Goal: Task Accomplishment & Management: Use online tool/utility

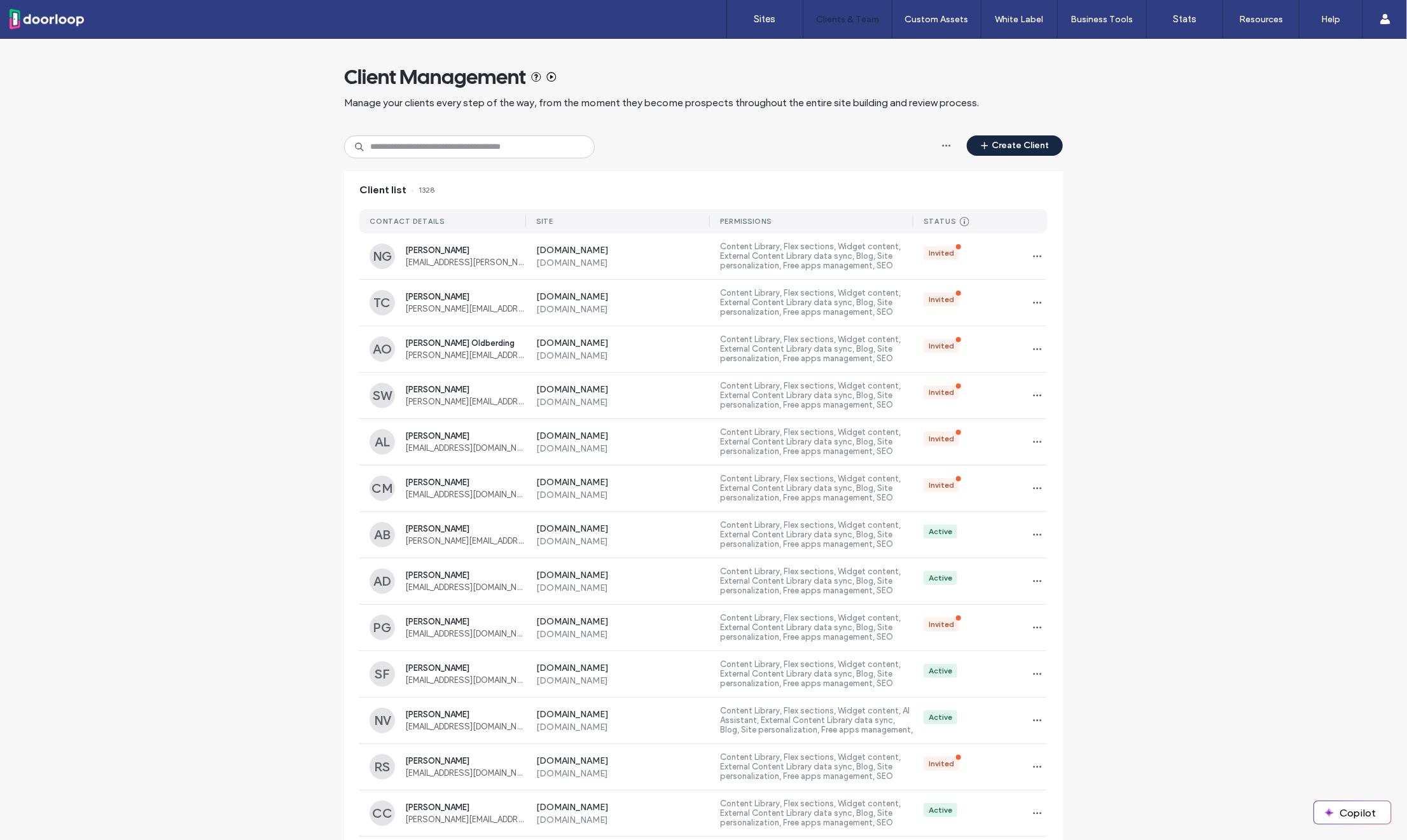
click at [986, 150] on span "button" at bounding box center [986, 145] width 13 height 19
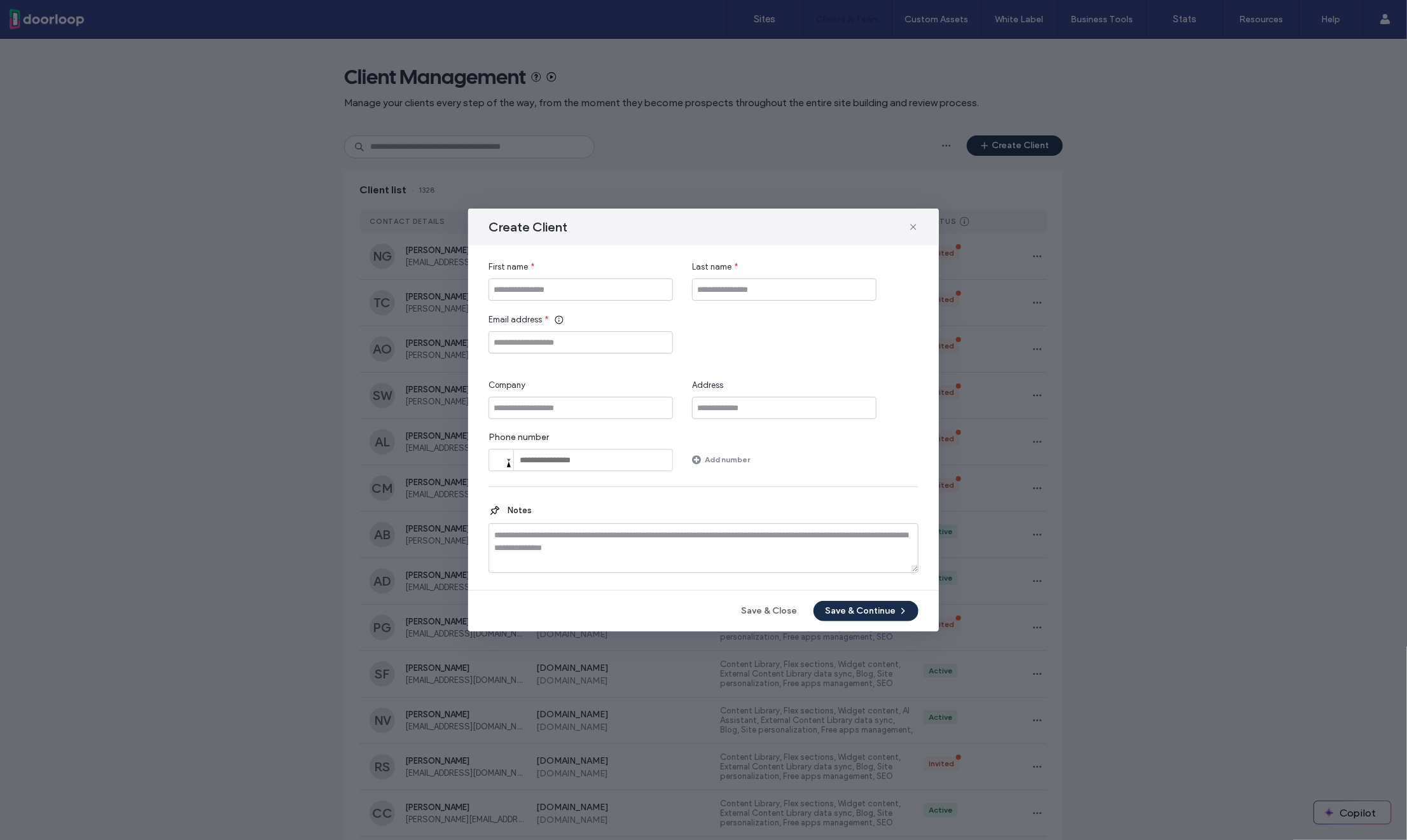
click at [586, 271] on div "First name *" at bounding box center [581, 266] width 184 height 13
click at [585, 283] on input "First name" at bounding box center [581, 289] width 184 height 22
type input "*****"
type input "********"
paste input "**********"
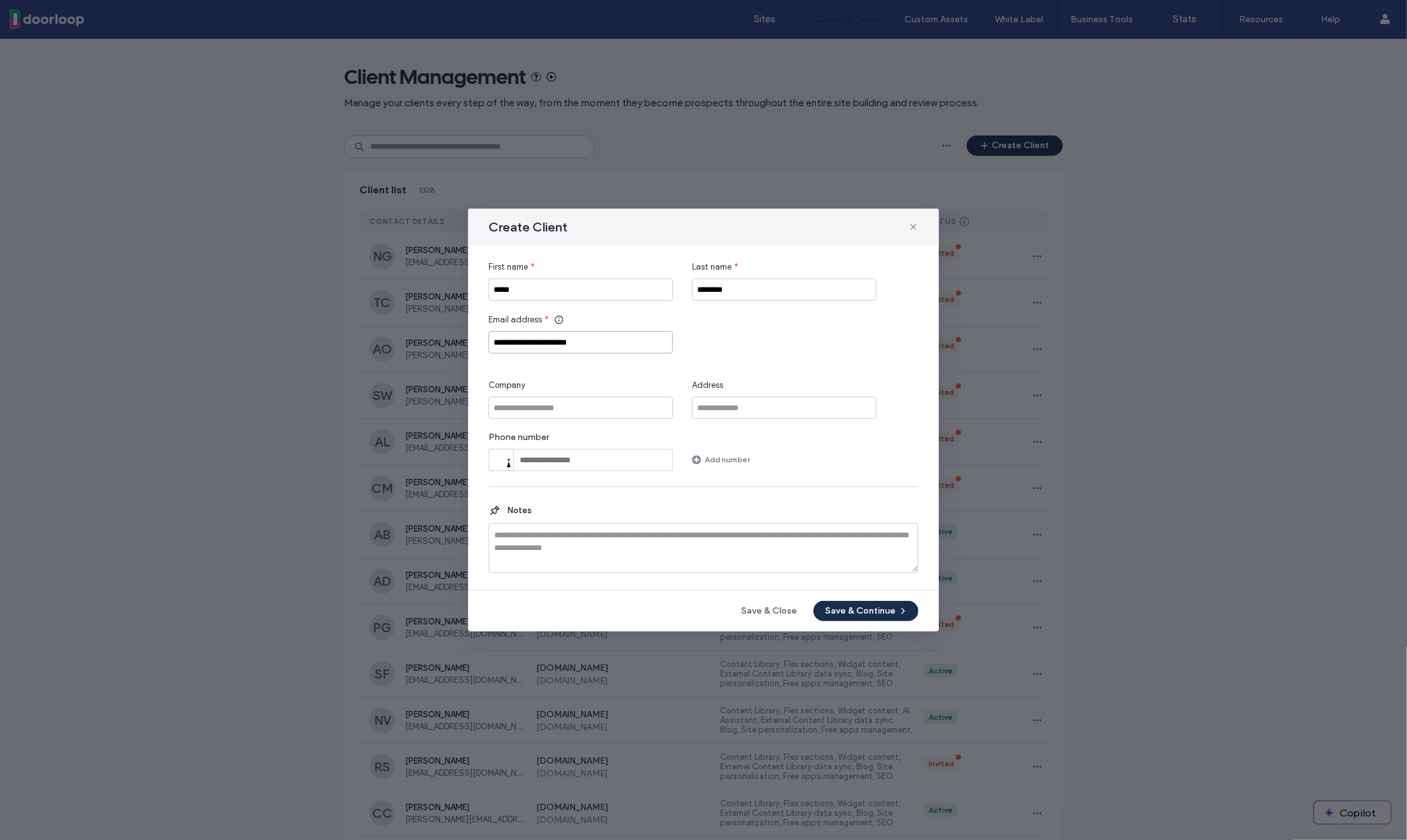
type input "**********"
click at [757, 289] on input "********" at bounding box center [784, 289] width 184 height 22
type input "*******"
click at [871, 608] on button "Save & Continue" at bounding box center [866, 610] width 105 height 20
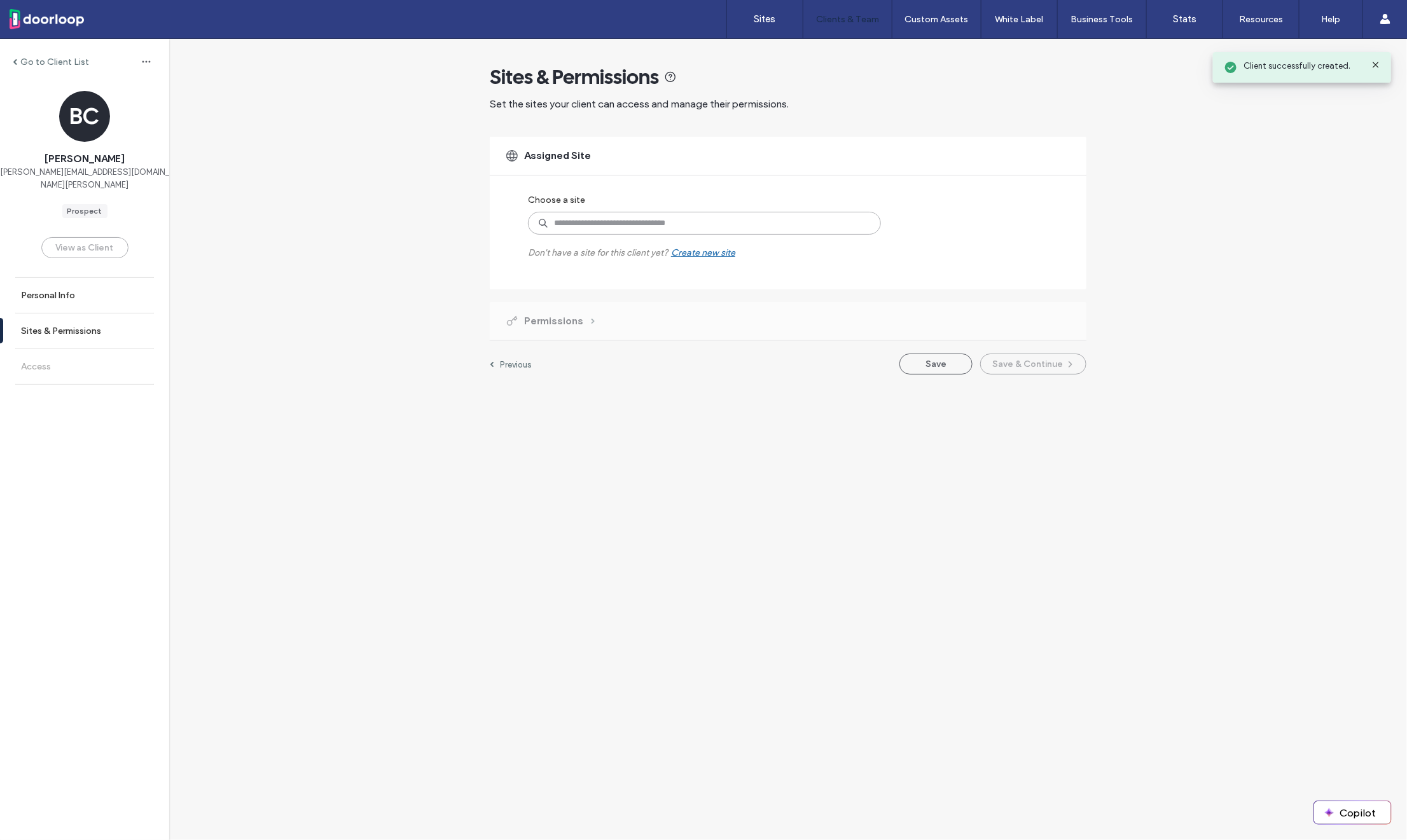
click at [606, 227] on input at bounding box center [704, 223] width 353 height 23
type input "******"
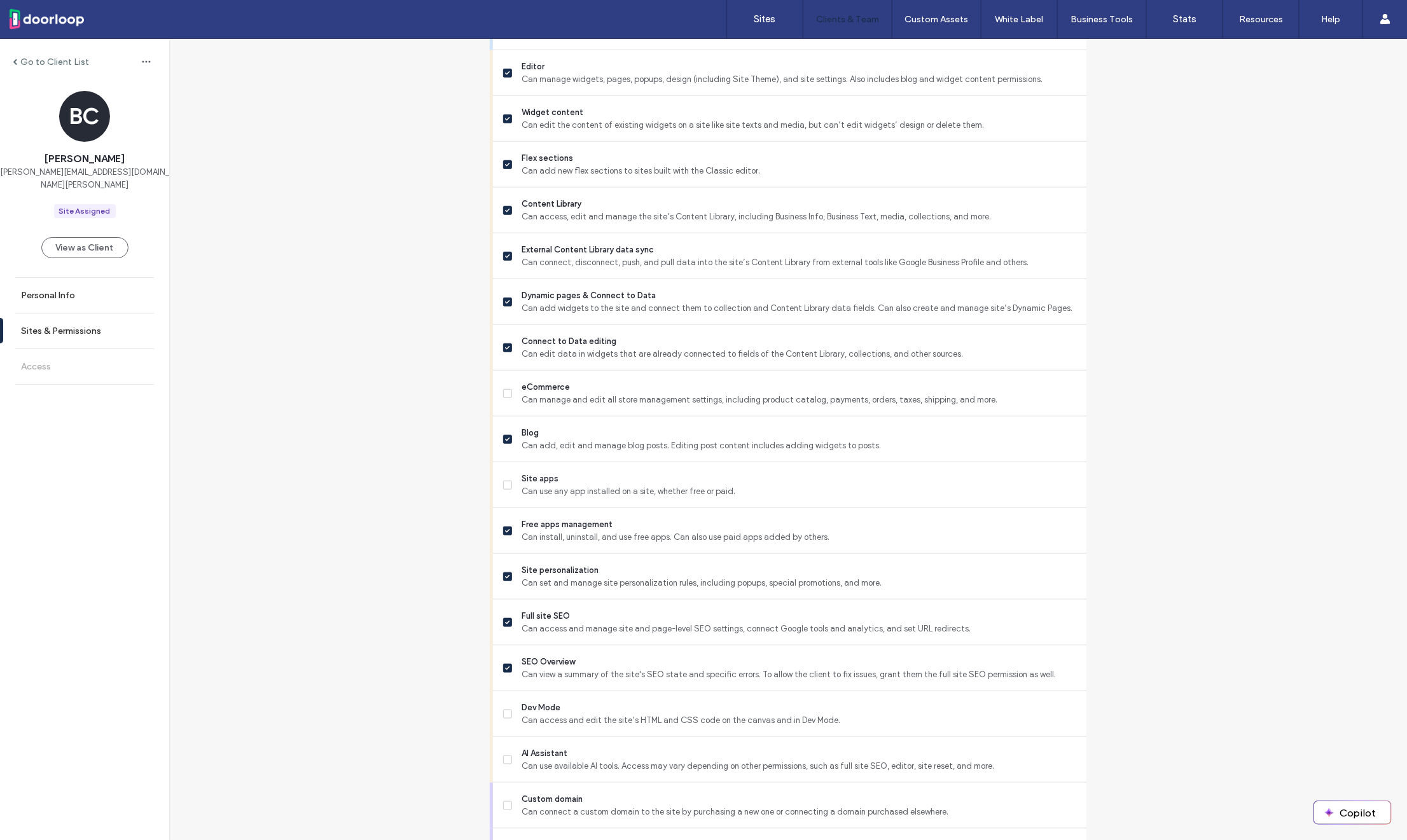
scroll to position [713, 0]
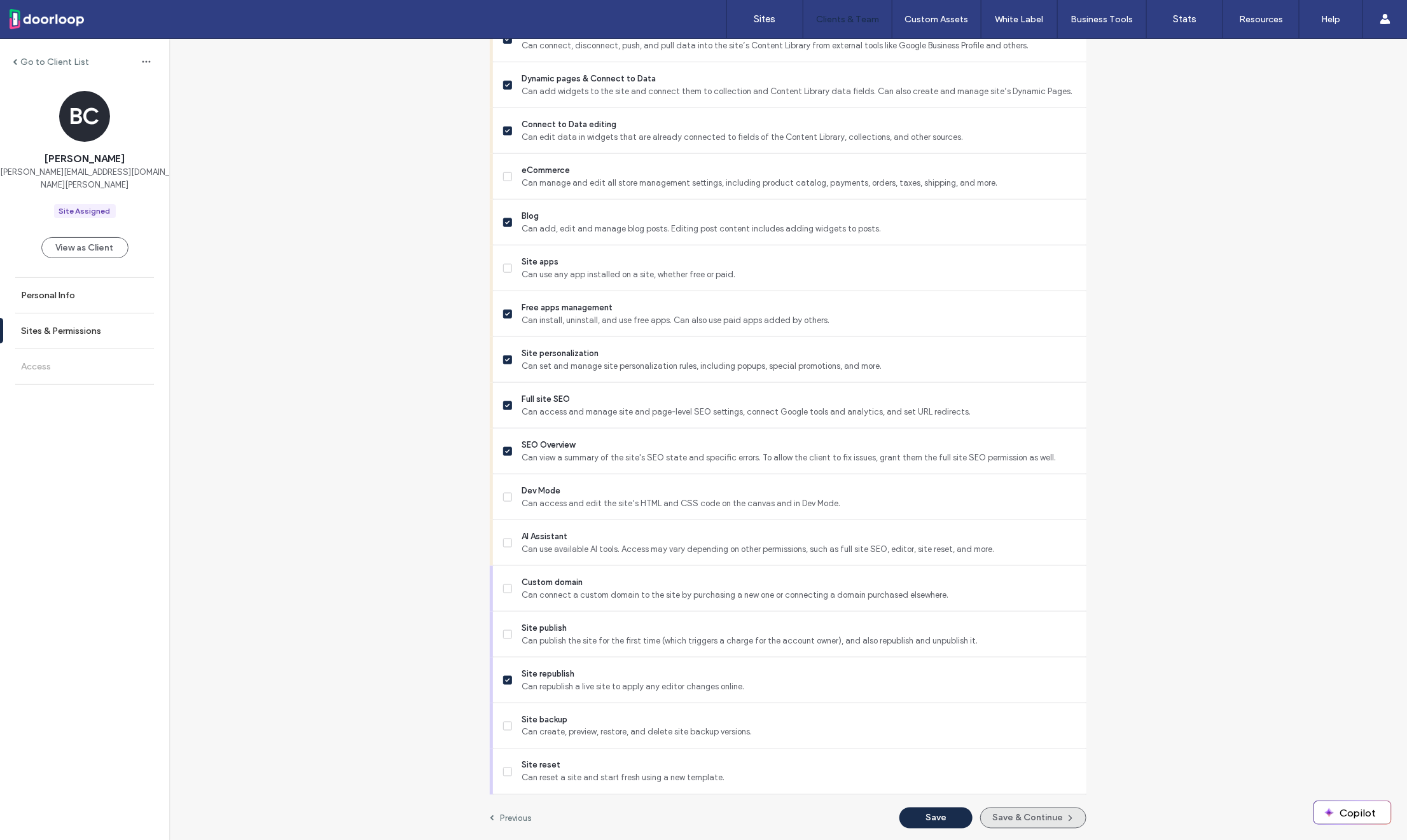
click at [1013, 817] on button "Save & Continue" at bounding box center [1033, 818] width 106 height 21
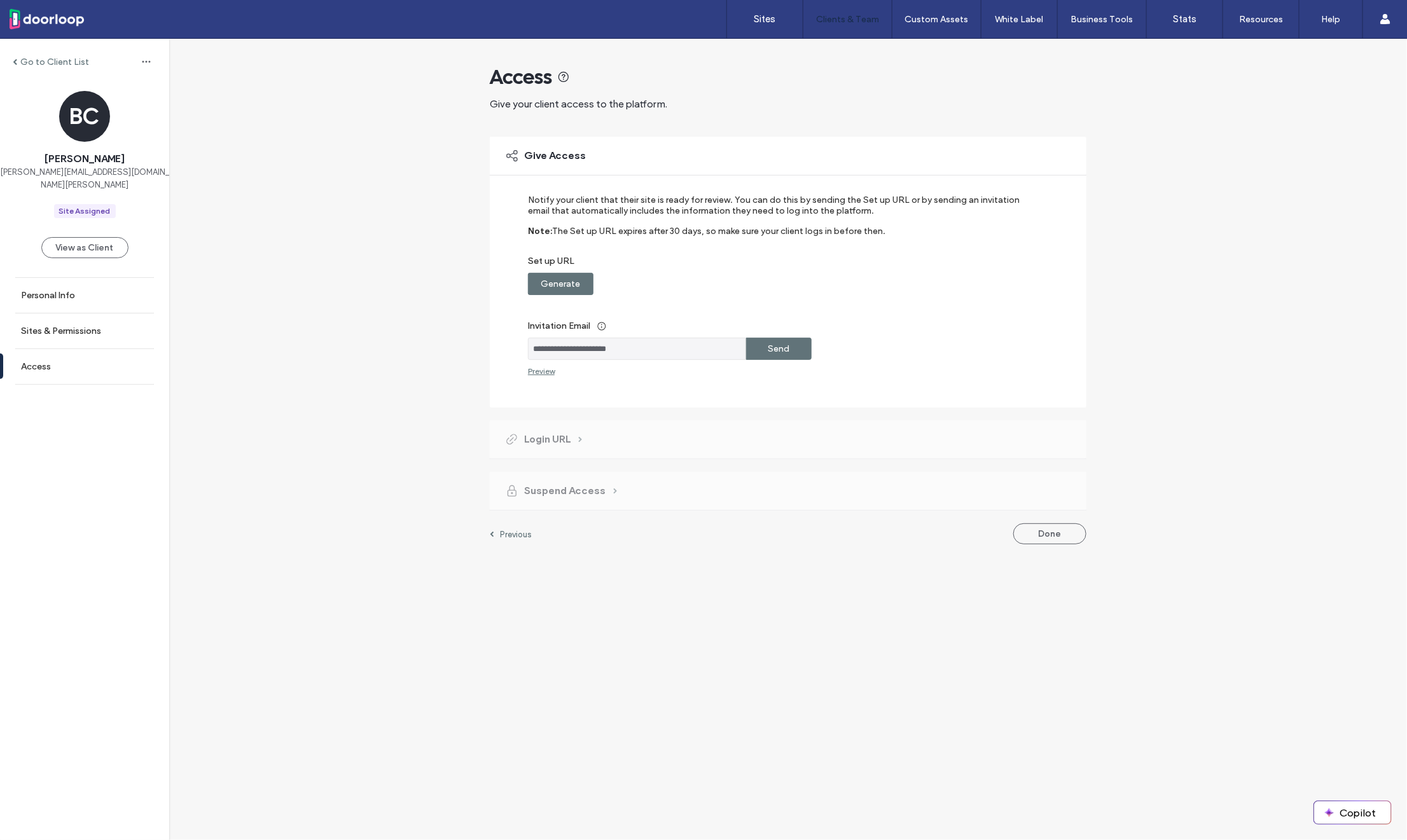
click at [565, 280] on label "Generate" at bounding box center [561, 283] width 40 height 23
click at [784, 278] on label "Copy" at bounding box center [779, 283] width 23 height 23
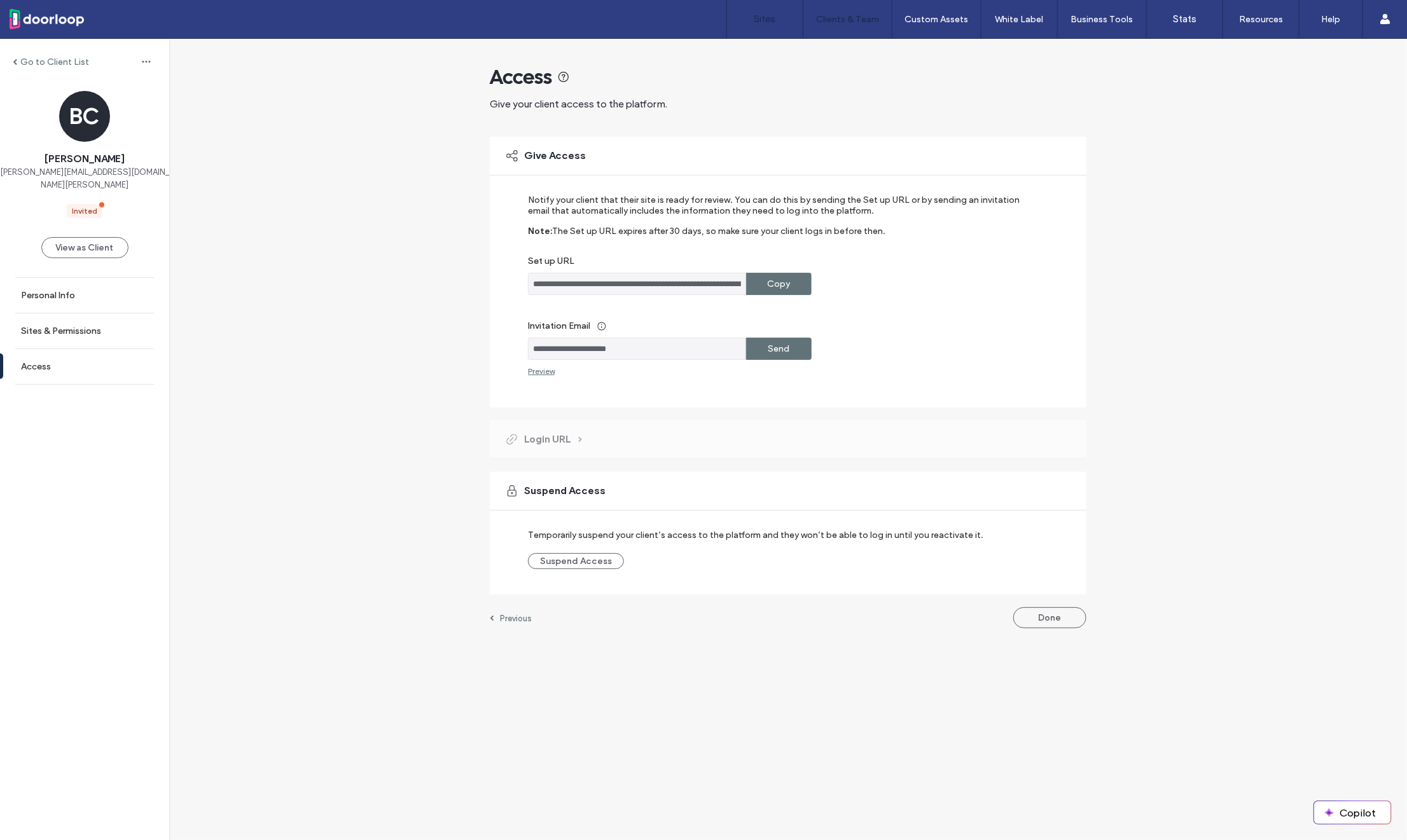
click at [760, 30] on link "Sites" at bounding box center [764, 19] width 76 height 38
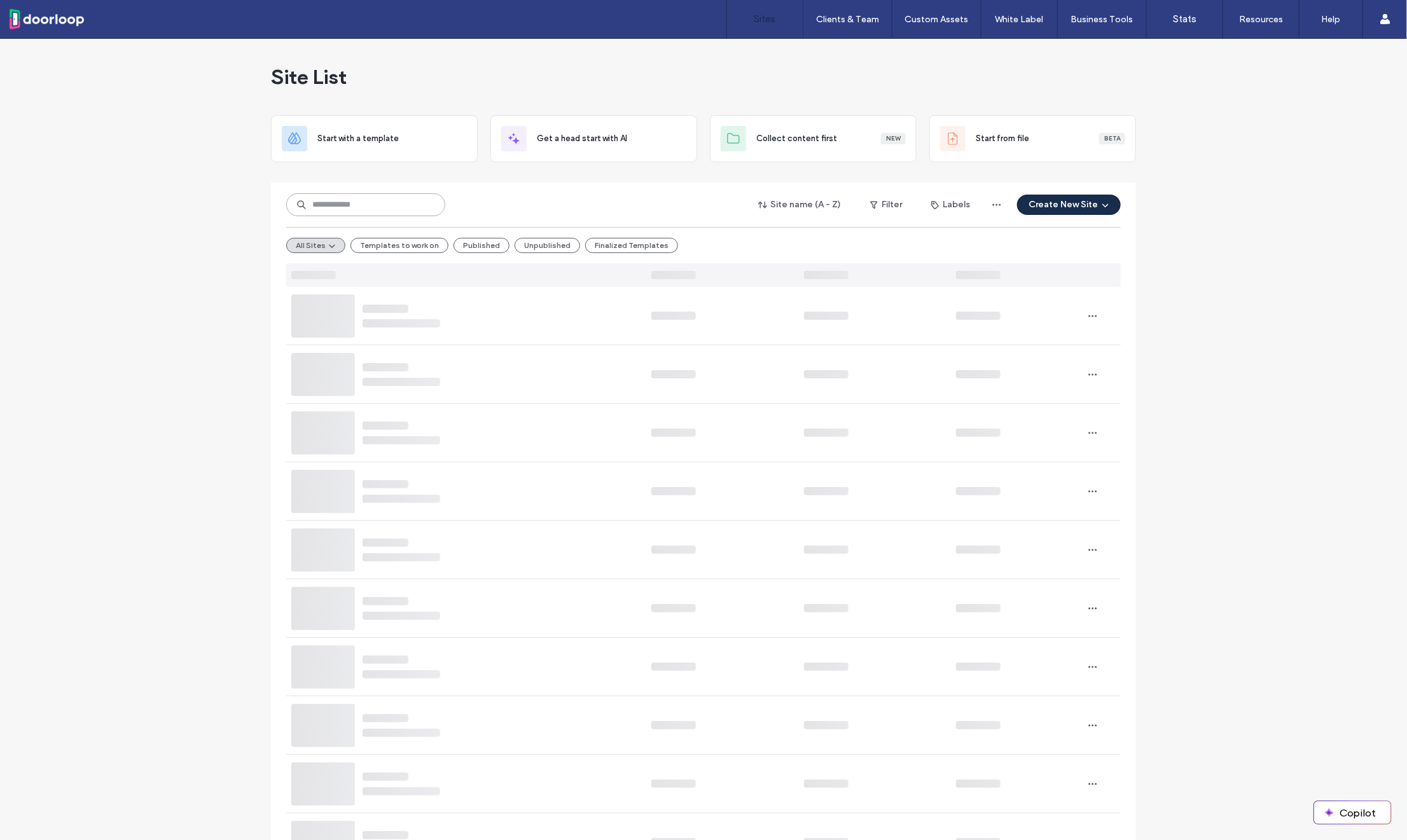
click at [356, 206] on input at bounding box center [365, 204] width 159 height 23
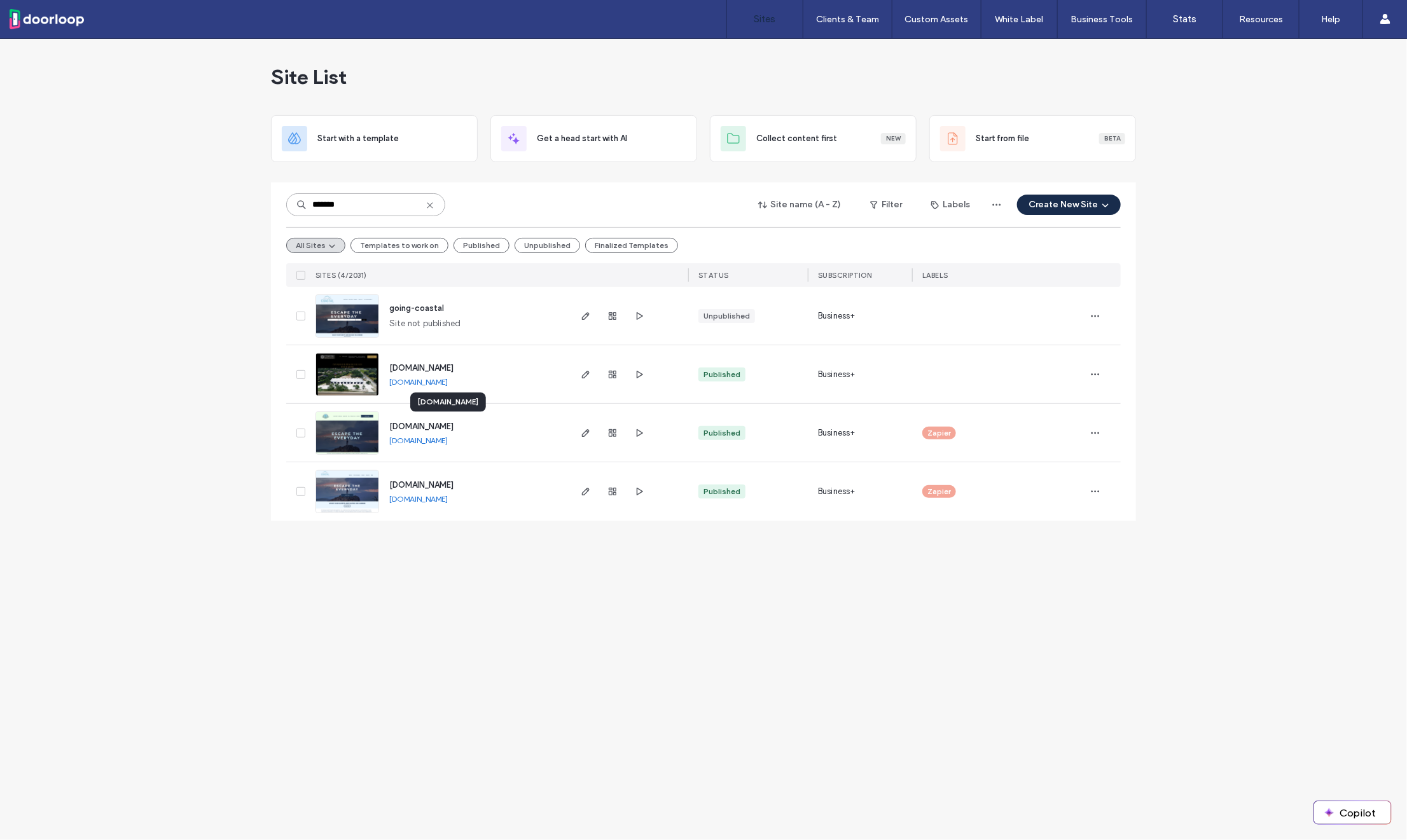
type input "*******"
click at [430, 425] on span "[DOMAIN_NAME]" at bounding box center [421, 426] width 64 height 10
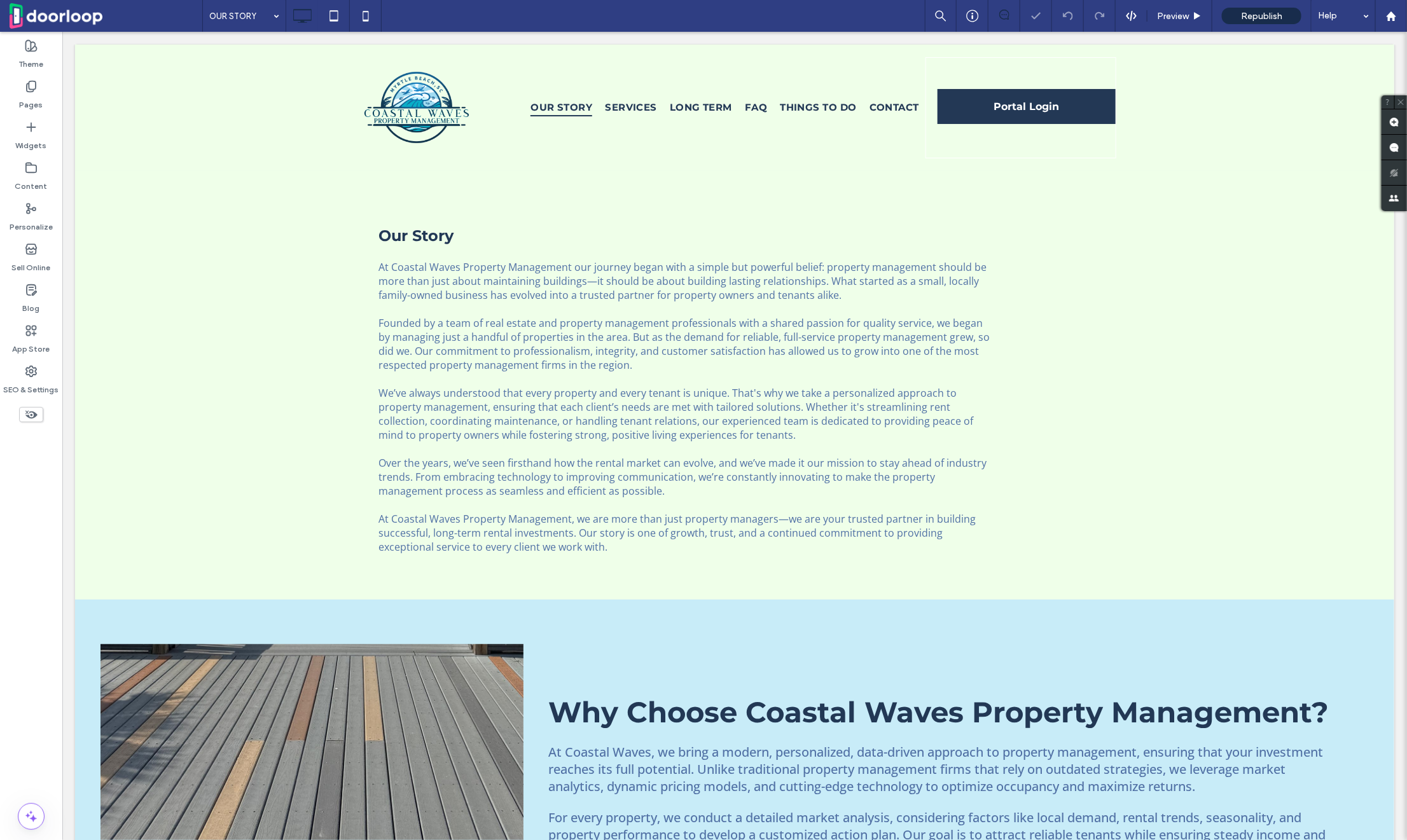
click at [32, 412] on icon at bounding box center [31, 414] width 14 height 14
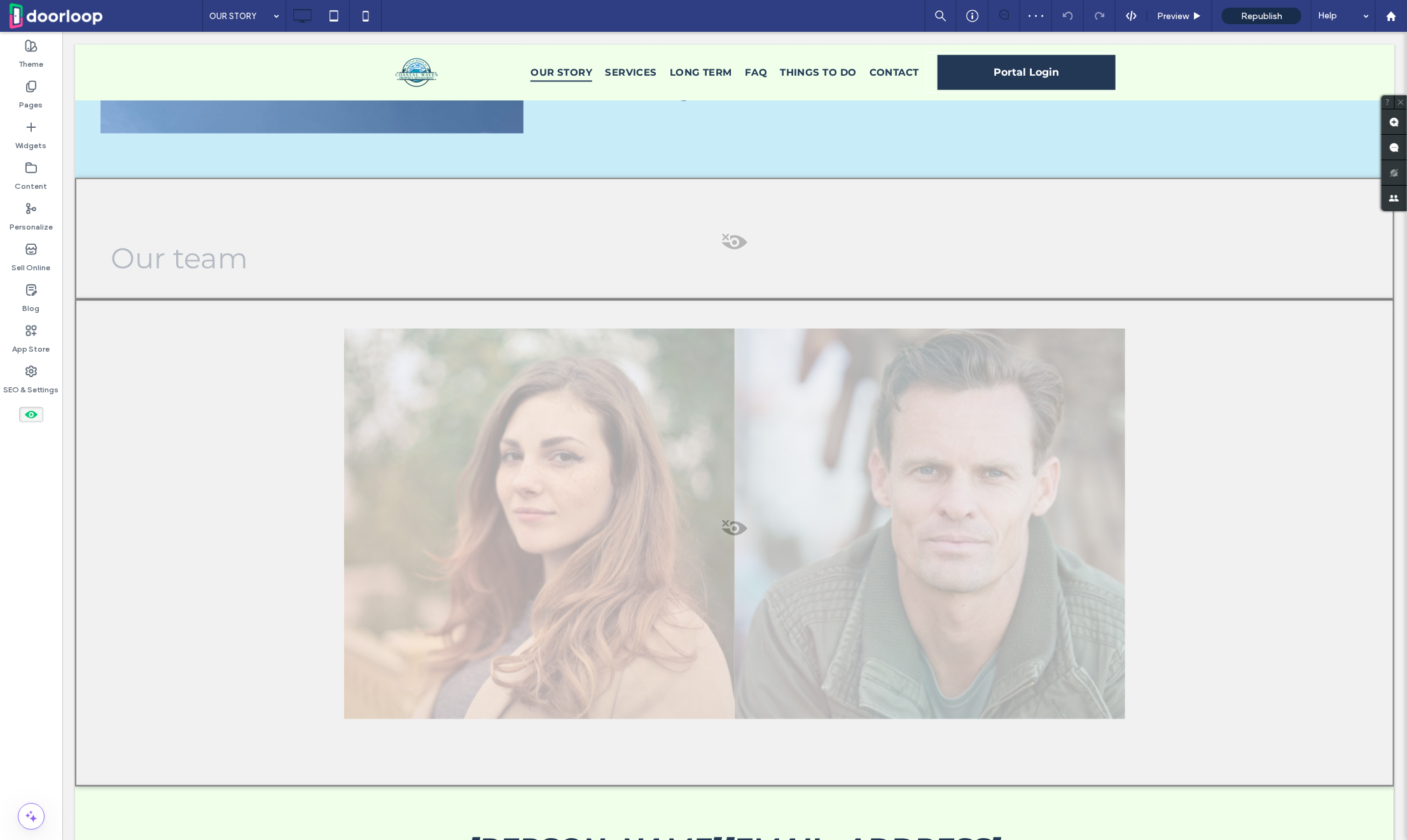
scroll to position [891, 0]
click at [28, 412] on use at bounding box center [31, 414] width 13 height 7
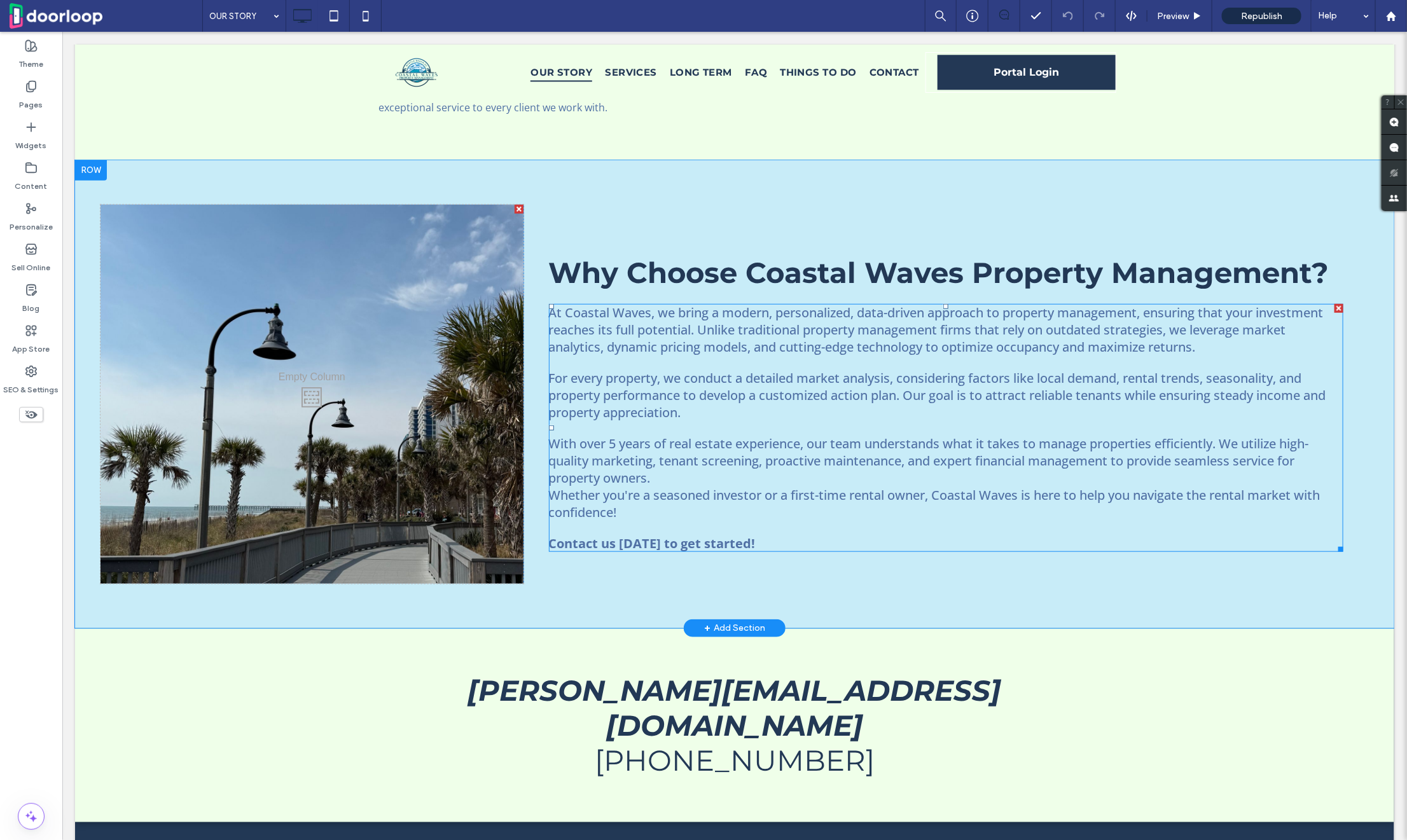
scroll to position [0, 0]
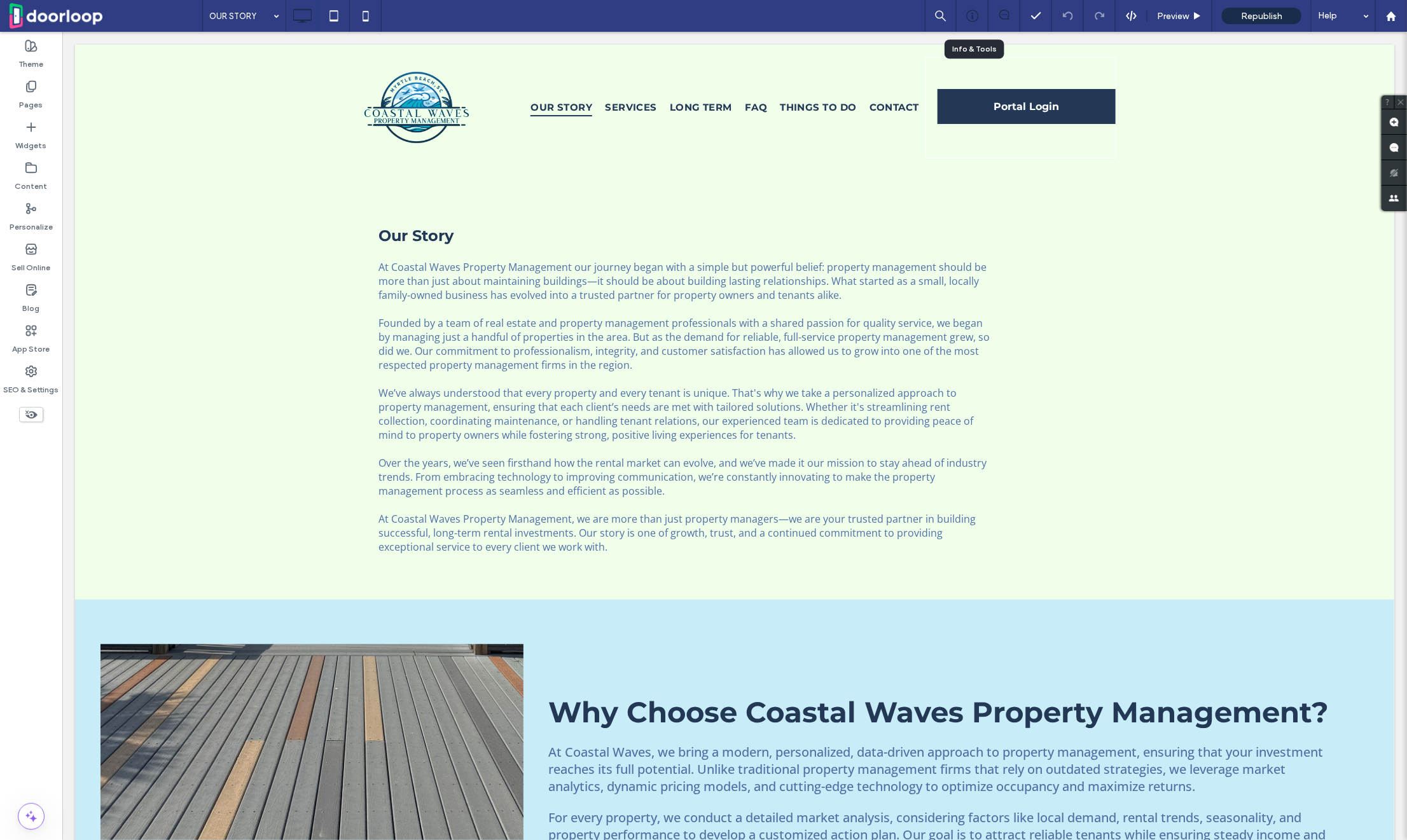
click at [971, 28] on div at bounding box center [972, 16] width 31 height 31
click at [971, 21] on use at bounding box center [972, 16] width 12 height 12
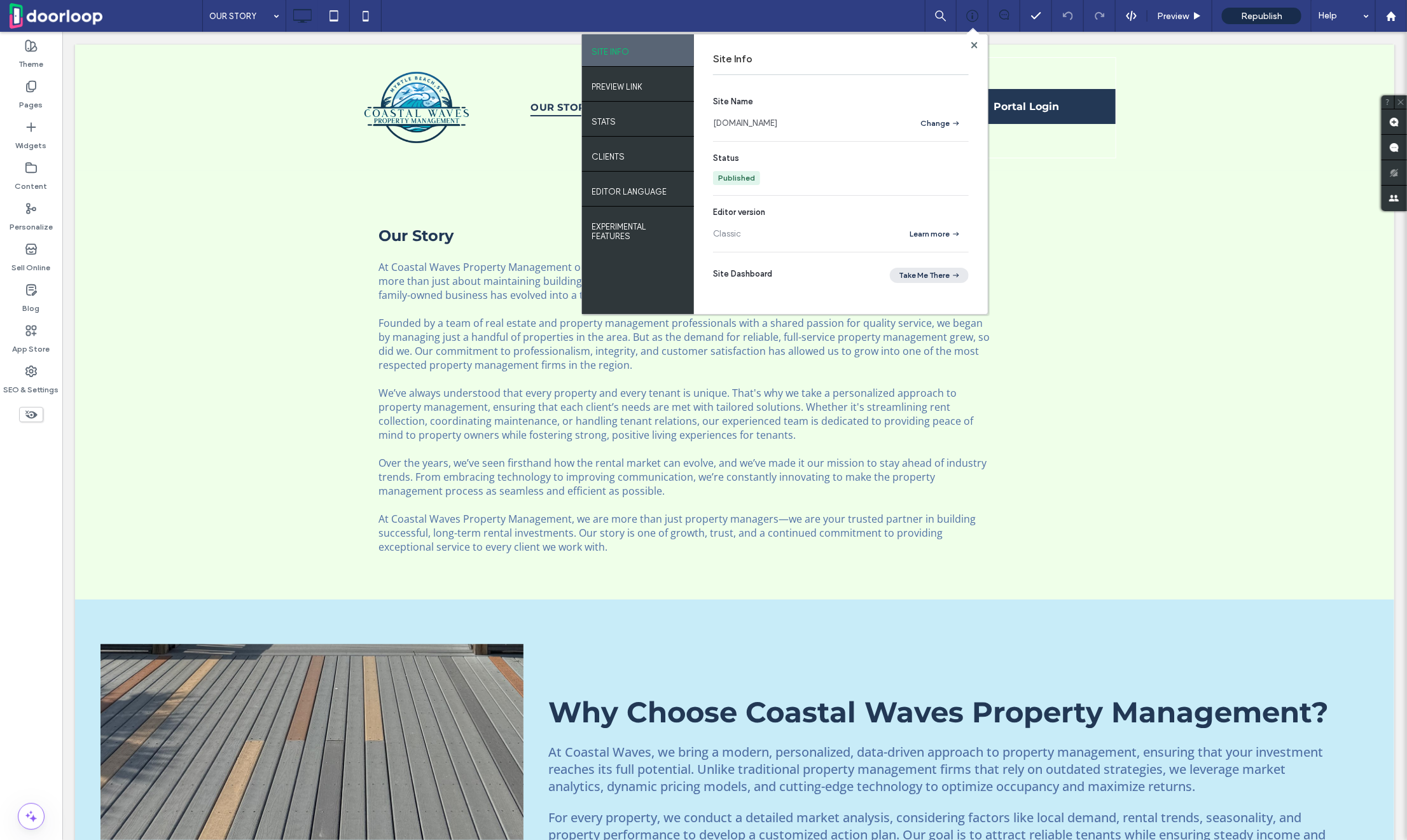
click at [906, 278] on button "Take Me There" at bounding box center [929, 275] width 79 height 15
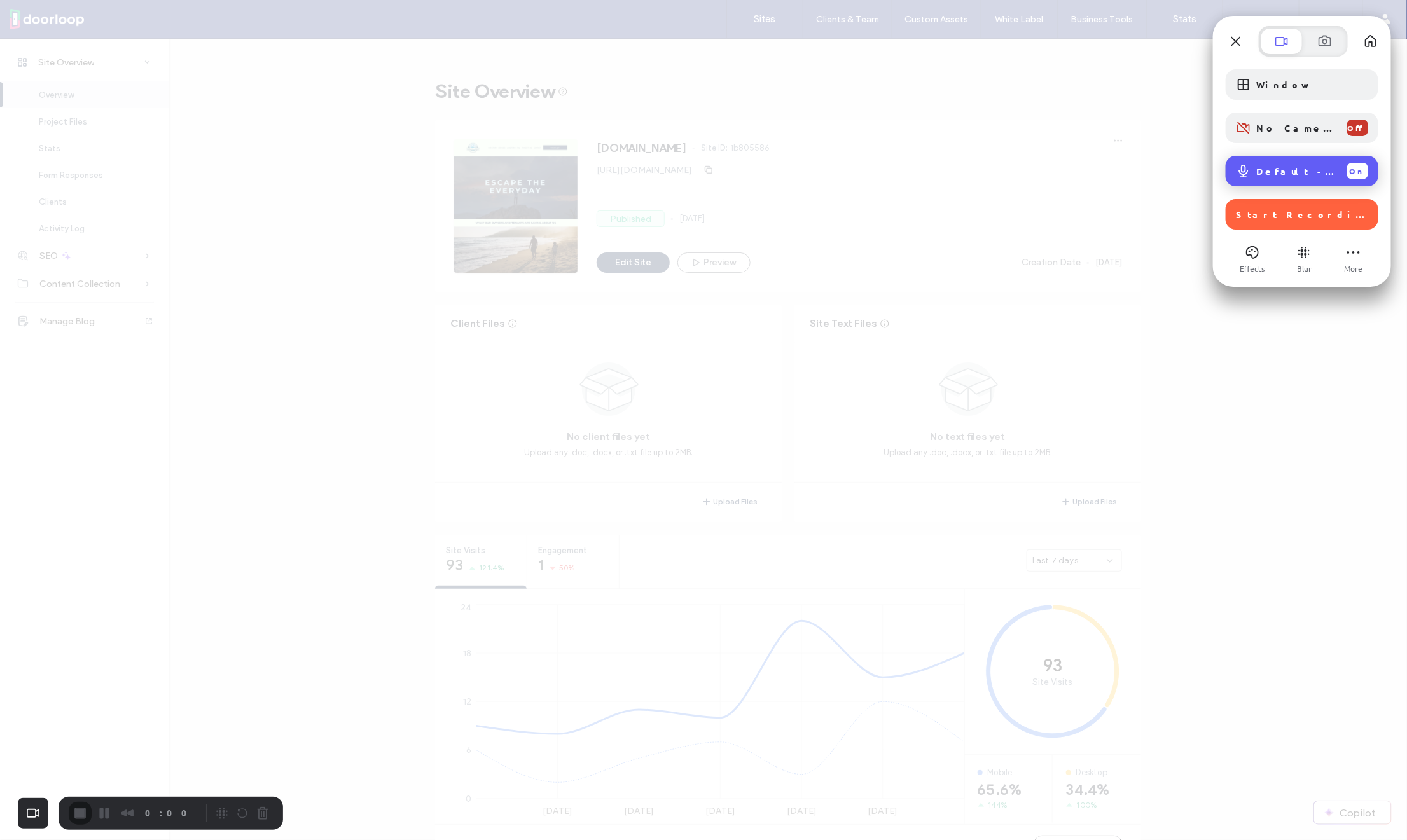
click at [1293, 171] on span "Default - MacBook Pro Microphone (Built-in)" at bounding box center [1296, 171] width 81 height 11
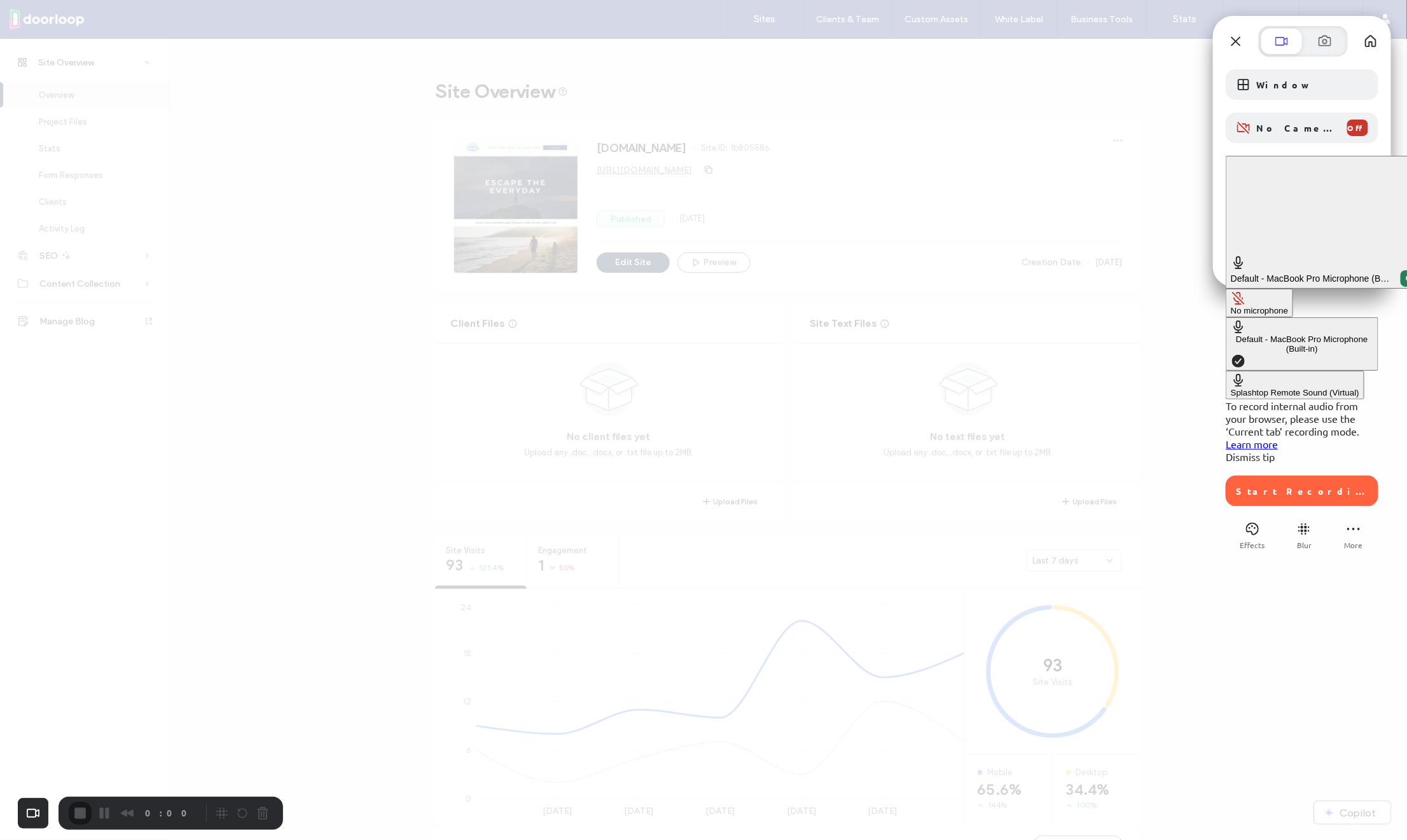
click at [1230, 306] on div "No microphone" at bounding box center [1259, 310] width 57 height 10
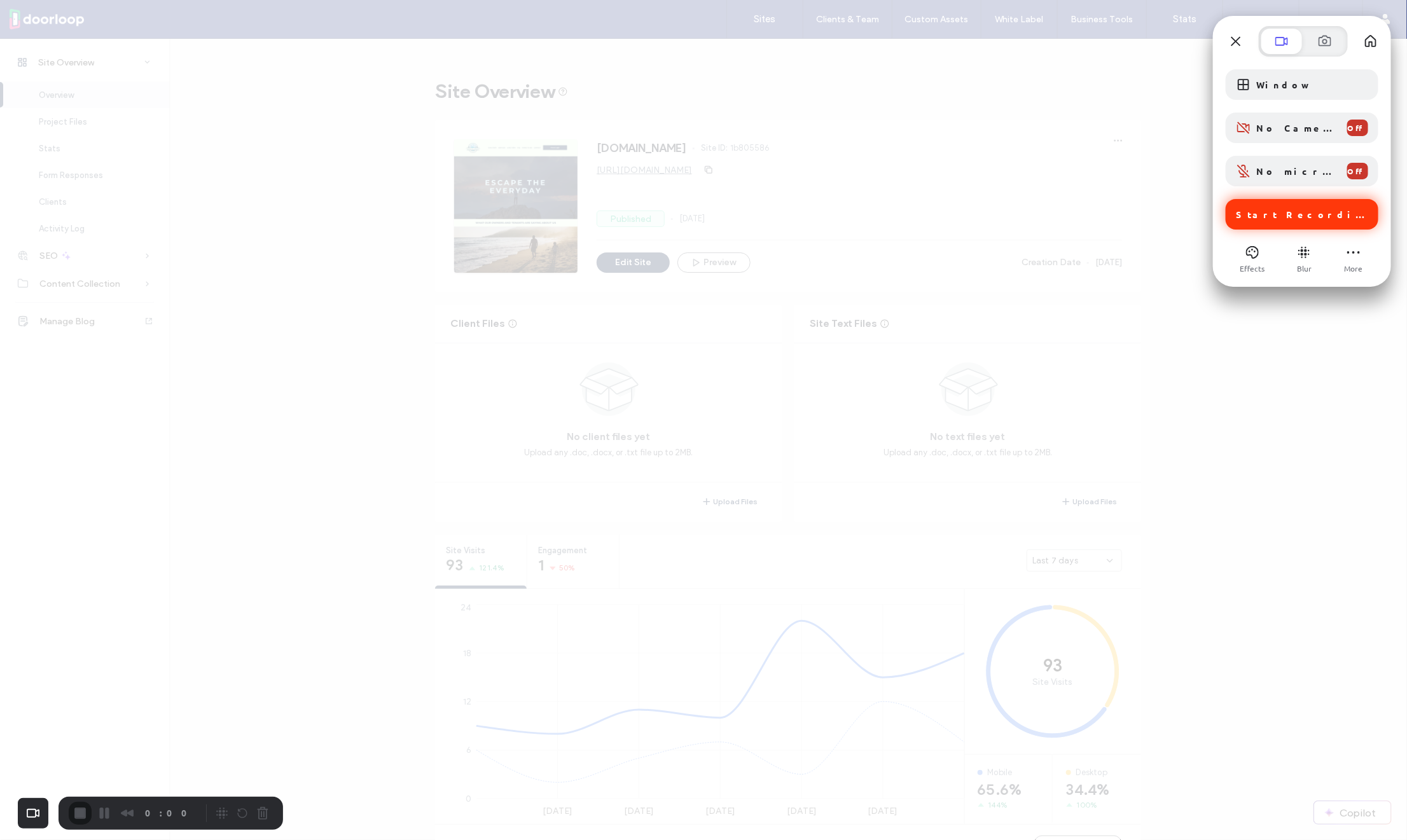
click at [1290, 214] on span "Start Recording" at bounding box center [1303, 214] width 135 height 11
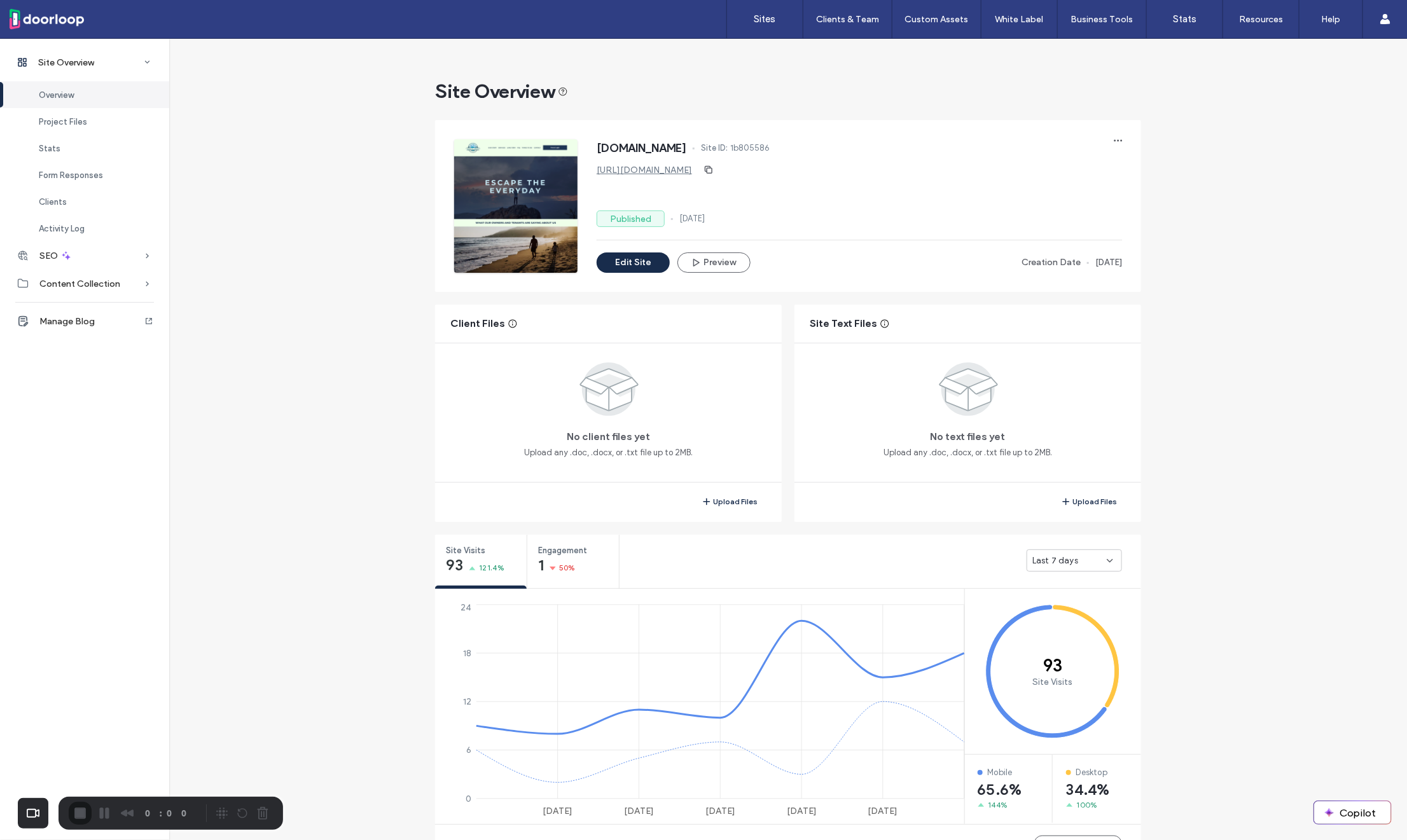
click at [704, 839] on div at bounding box center [704, 840] width 1407 height 0
click at [633, 263] on button "Edit Site" at bounding box center [633, 262] width 73 height 20
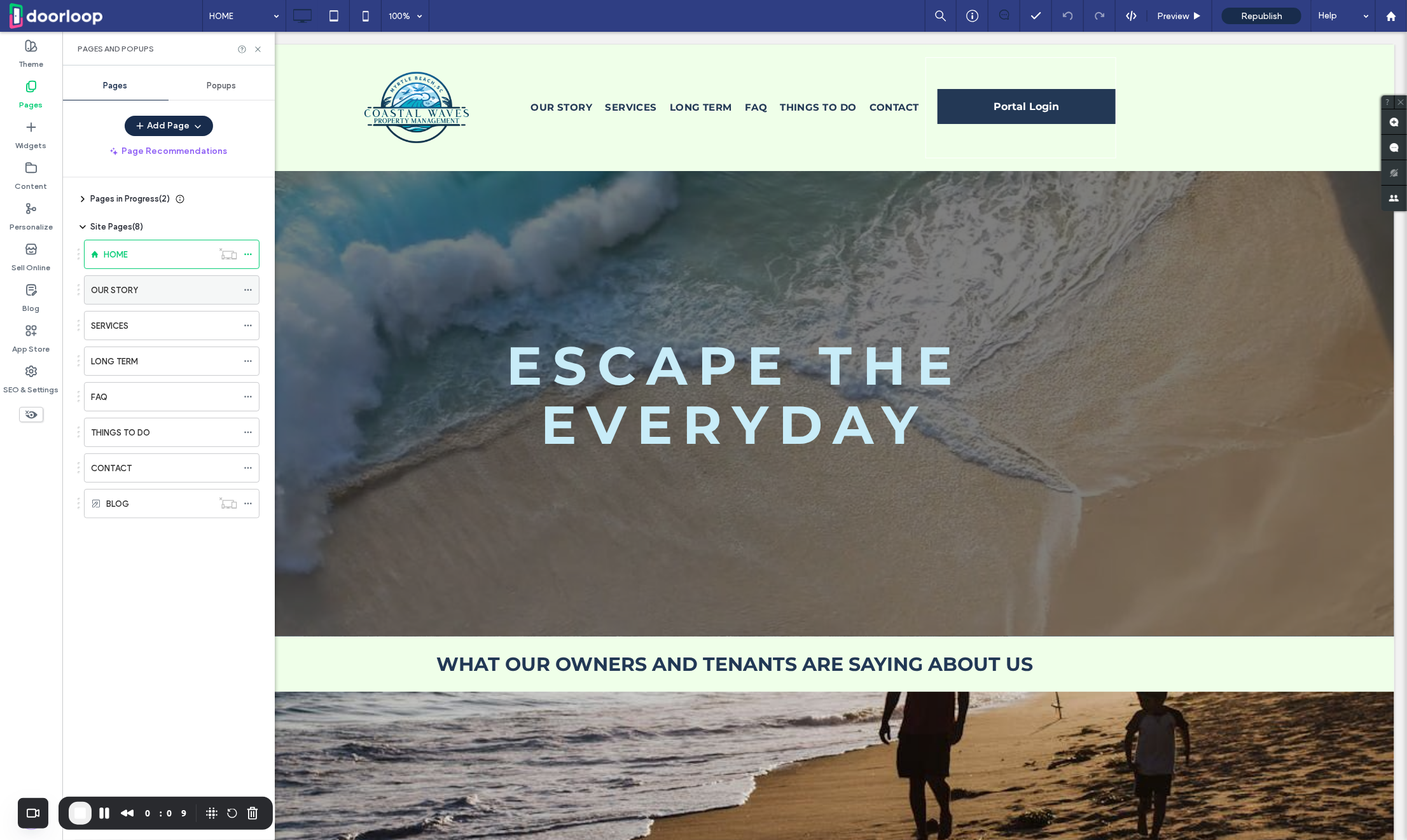
click at [104, 283] on label "OUR STORY" at bounding box center [115, 290] width 47 height 22
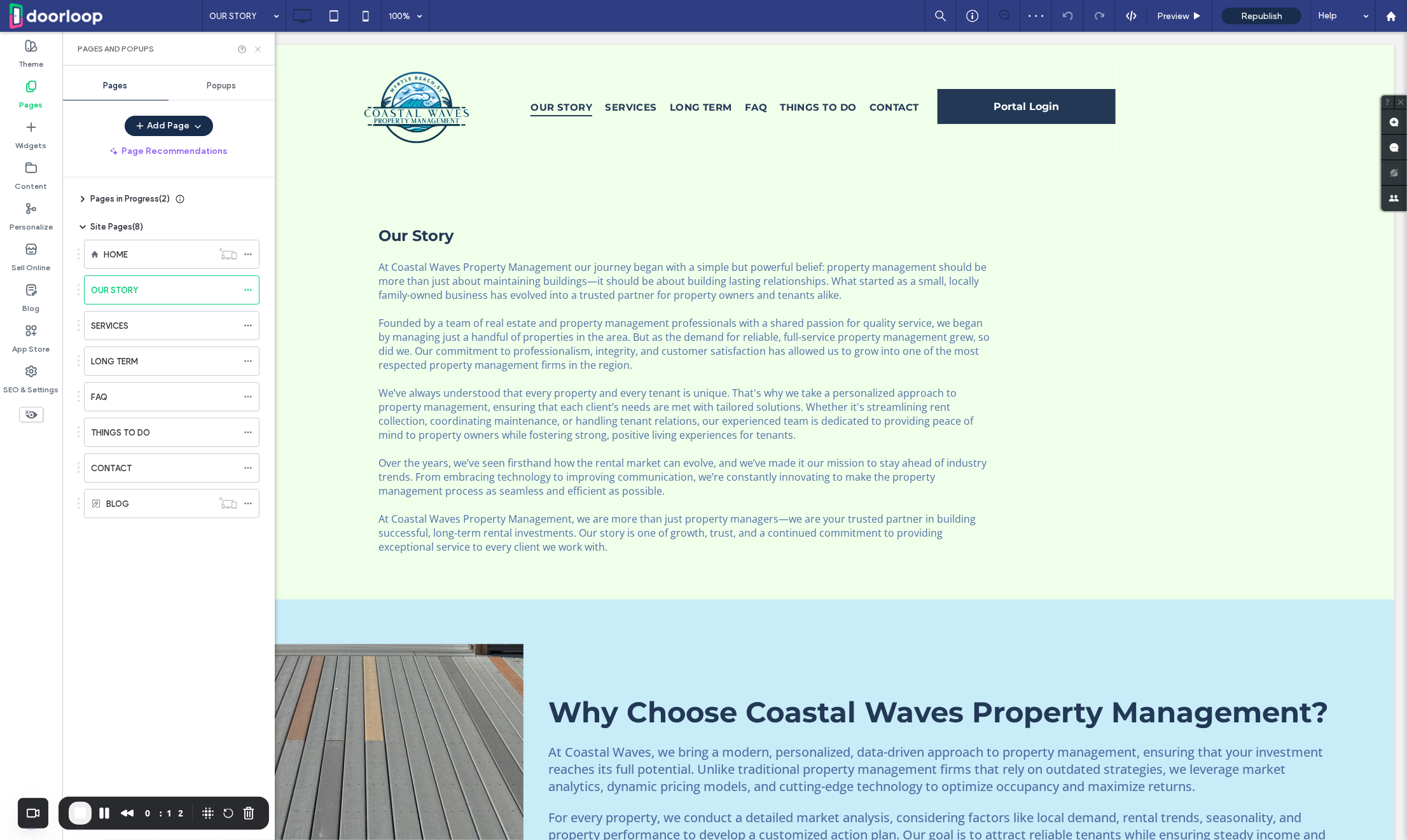
click at [257, 44] on icon at bounding box center [257, 49] width 10 height 10
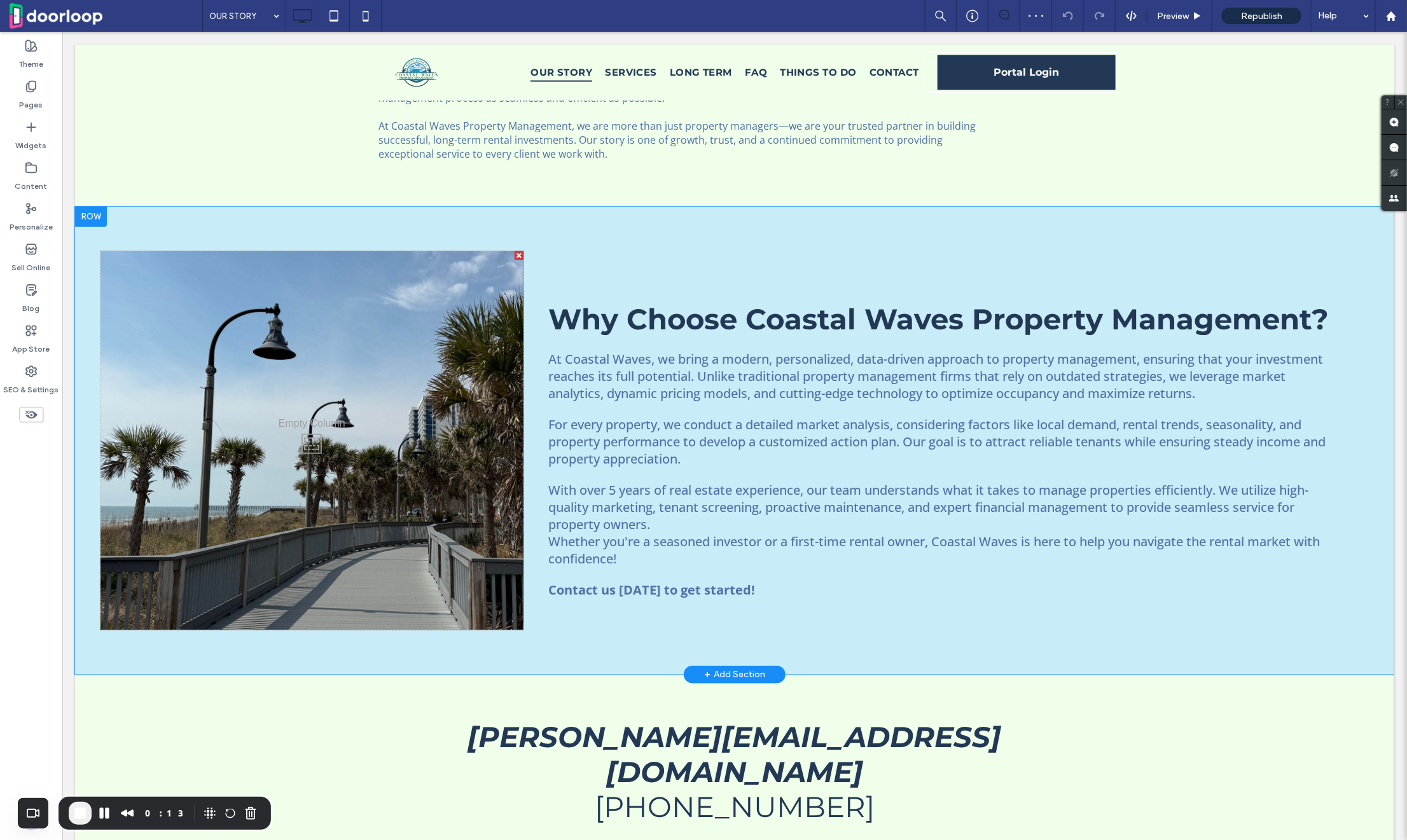
scroll to position [439, 0]
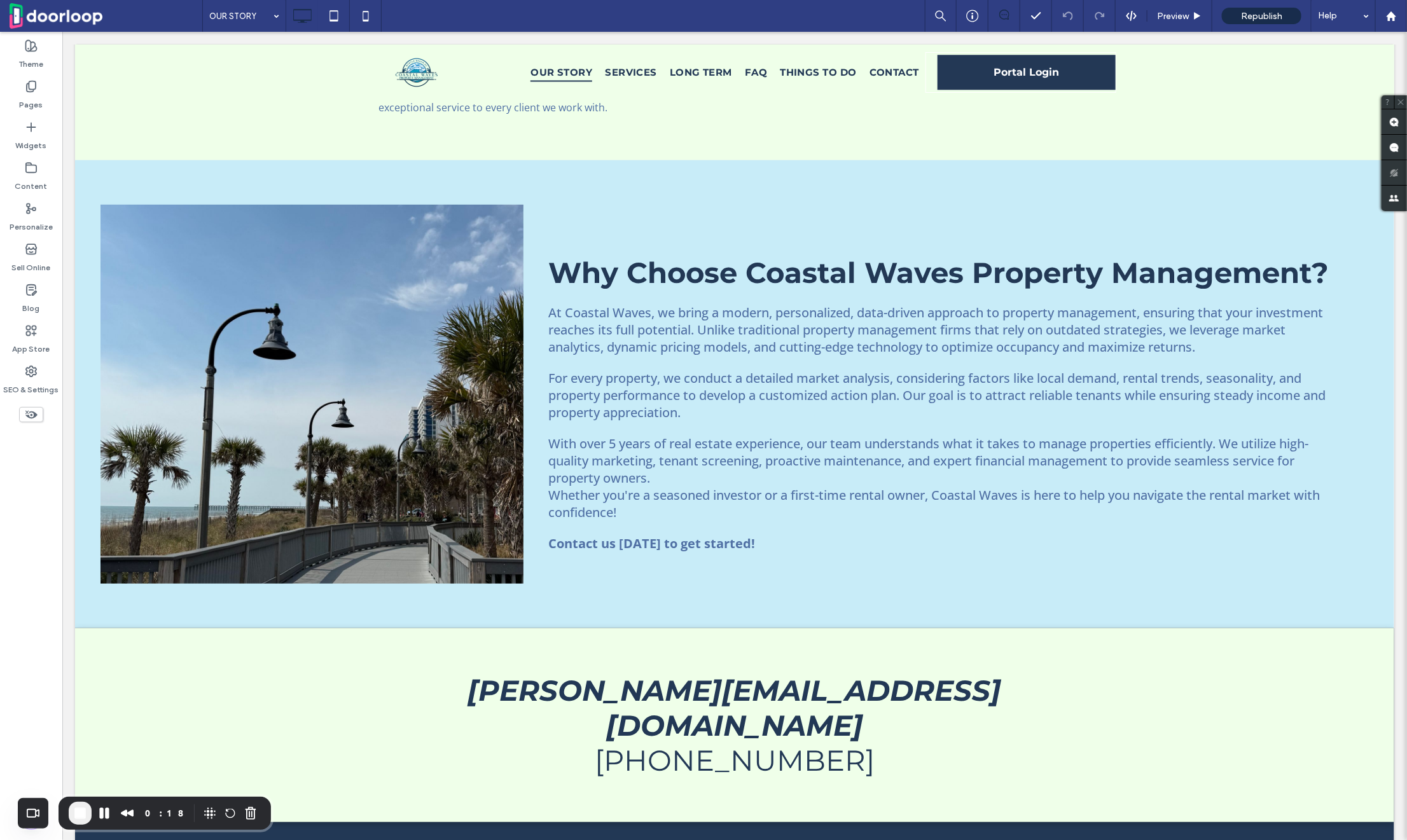
click at [28, 414] on icon at bounding box center [31, 414] width 14 height 14
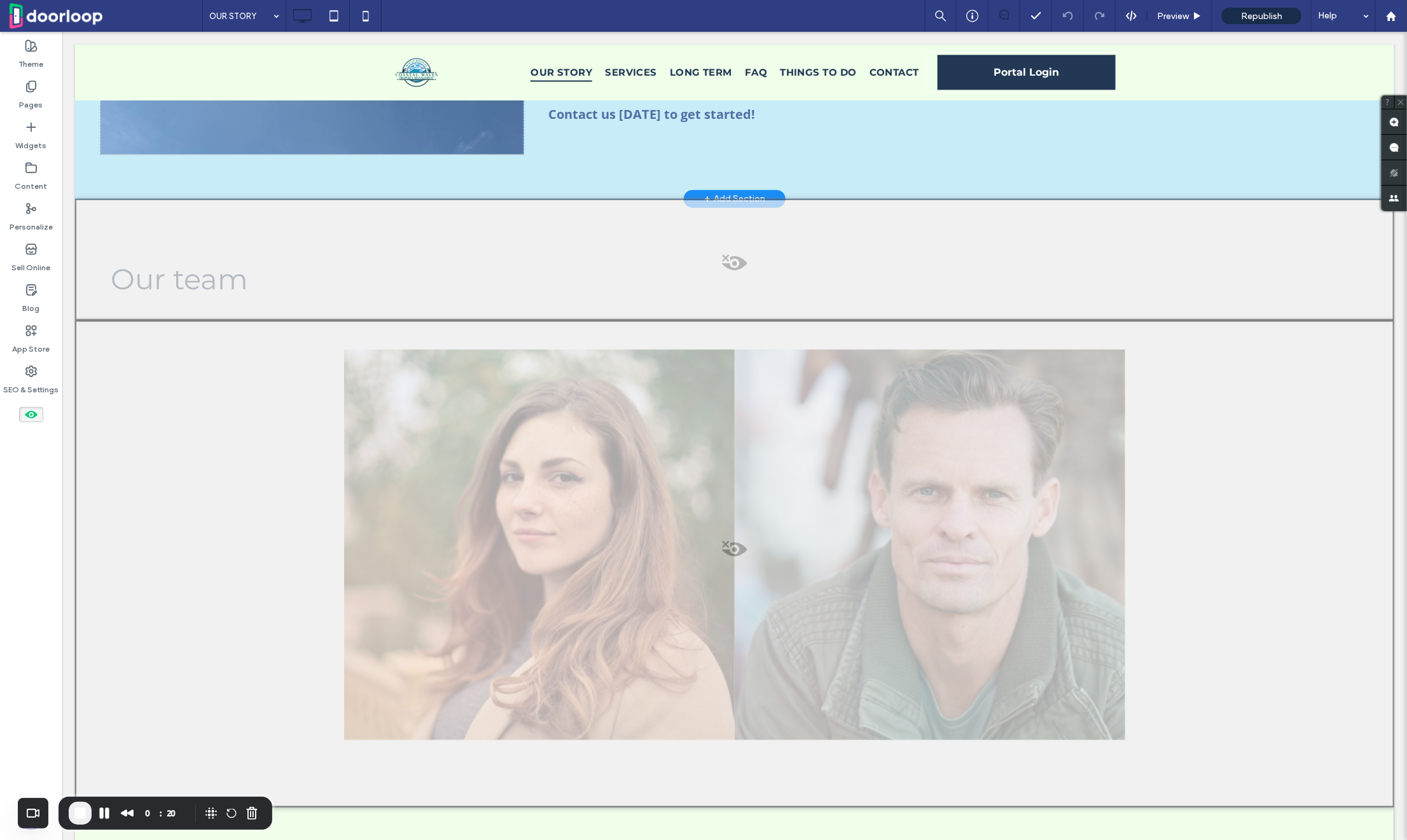
scroll to position [860, 0]
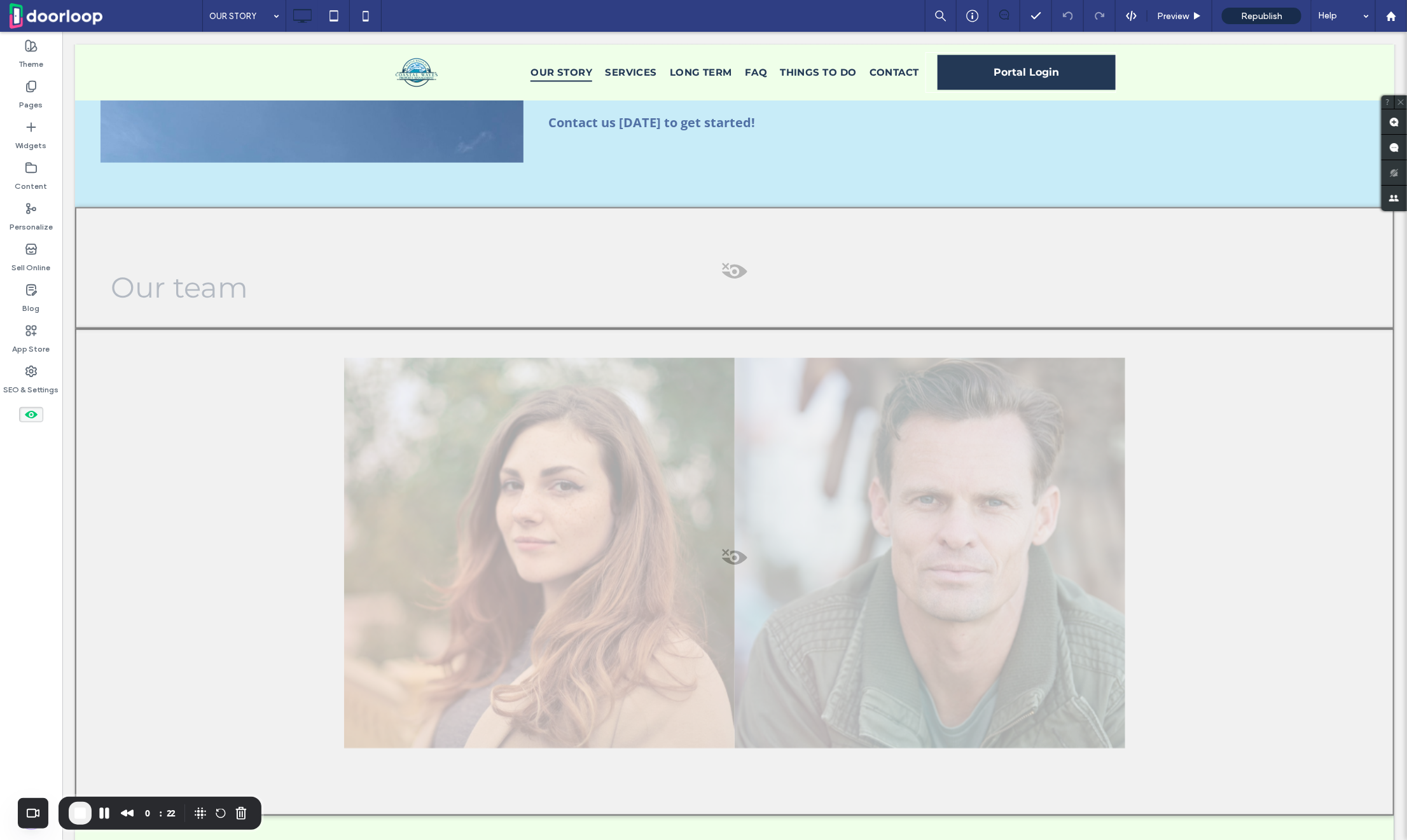
click at [580, 306] on div at bounding box center [733, 267] width 1319 height 121
click at [590, 324] on button "Yes" at bounding box center [598, 322] width 40 height 16
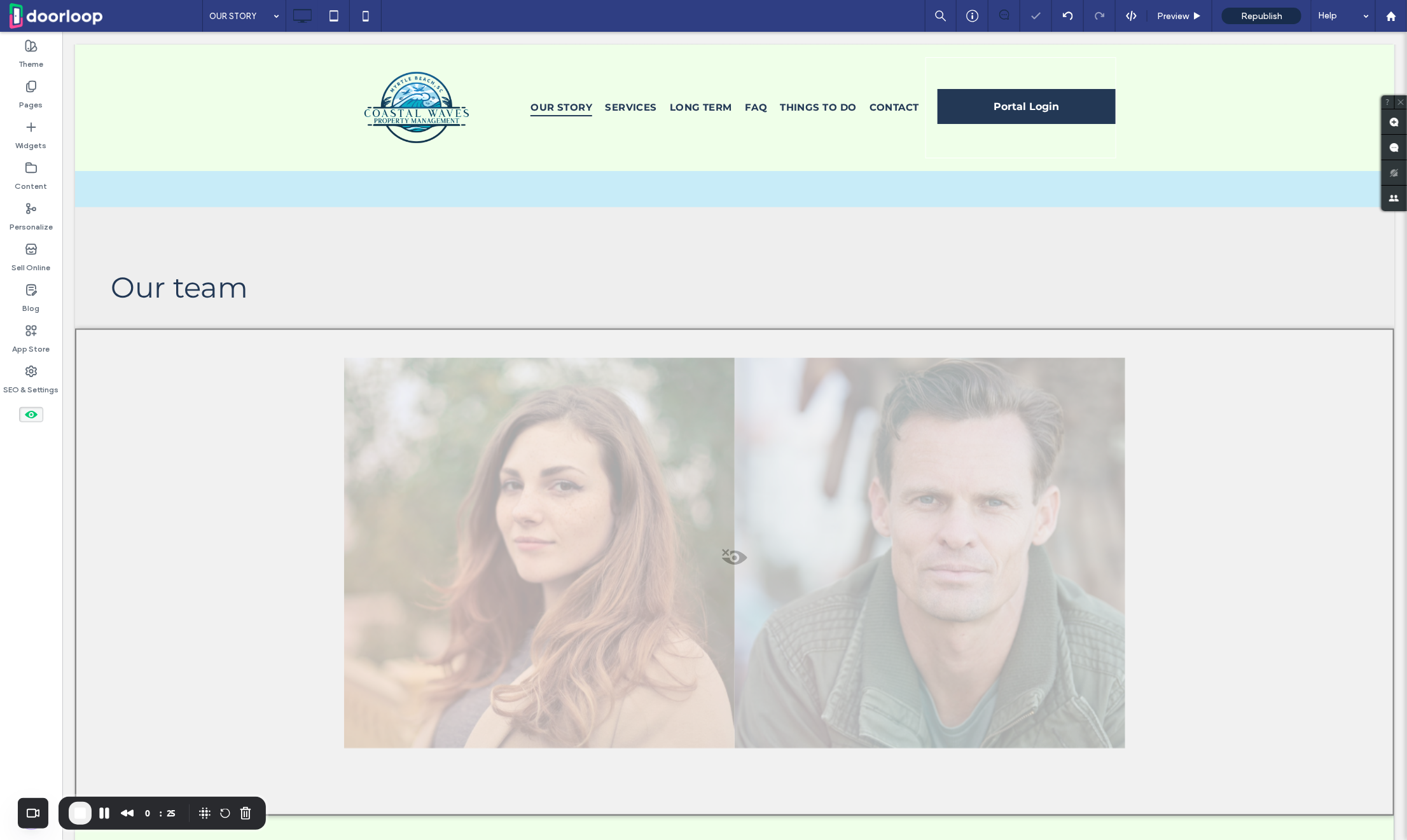
click at [722, 518] on div at bounding box center [733, 571] width 1319 height 487
click at [742, 533] on button "Yes" at bounding box center [741, 534] width 40 height 16
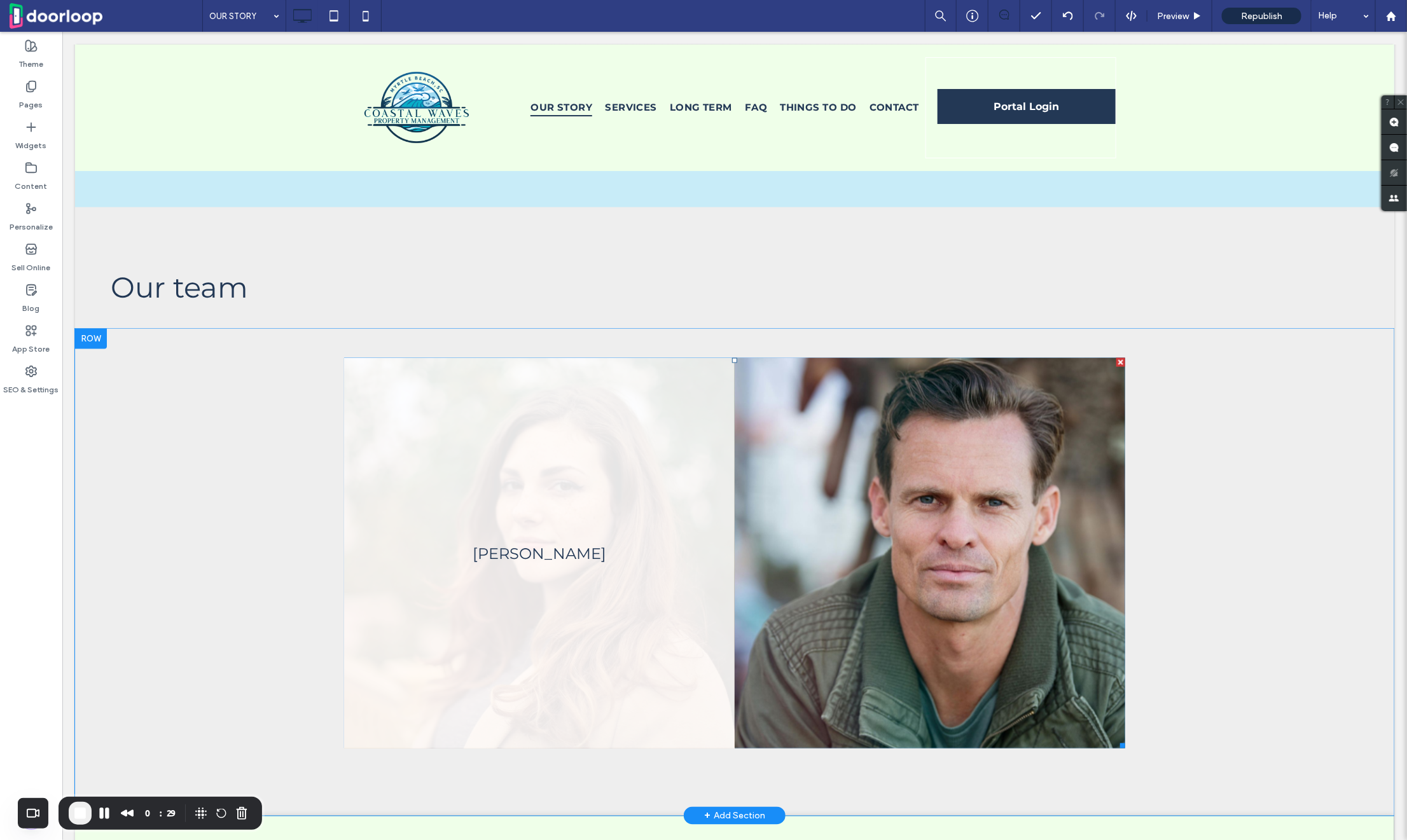
click at [697, 533] on link at bounding box center [539, 553] width 391 height 390
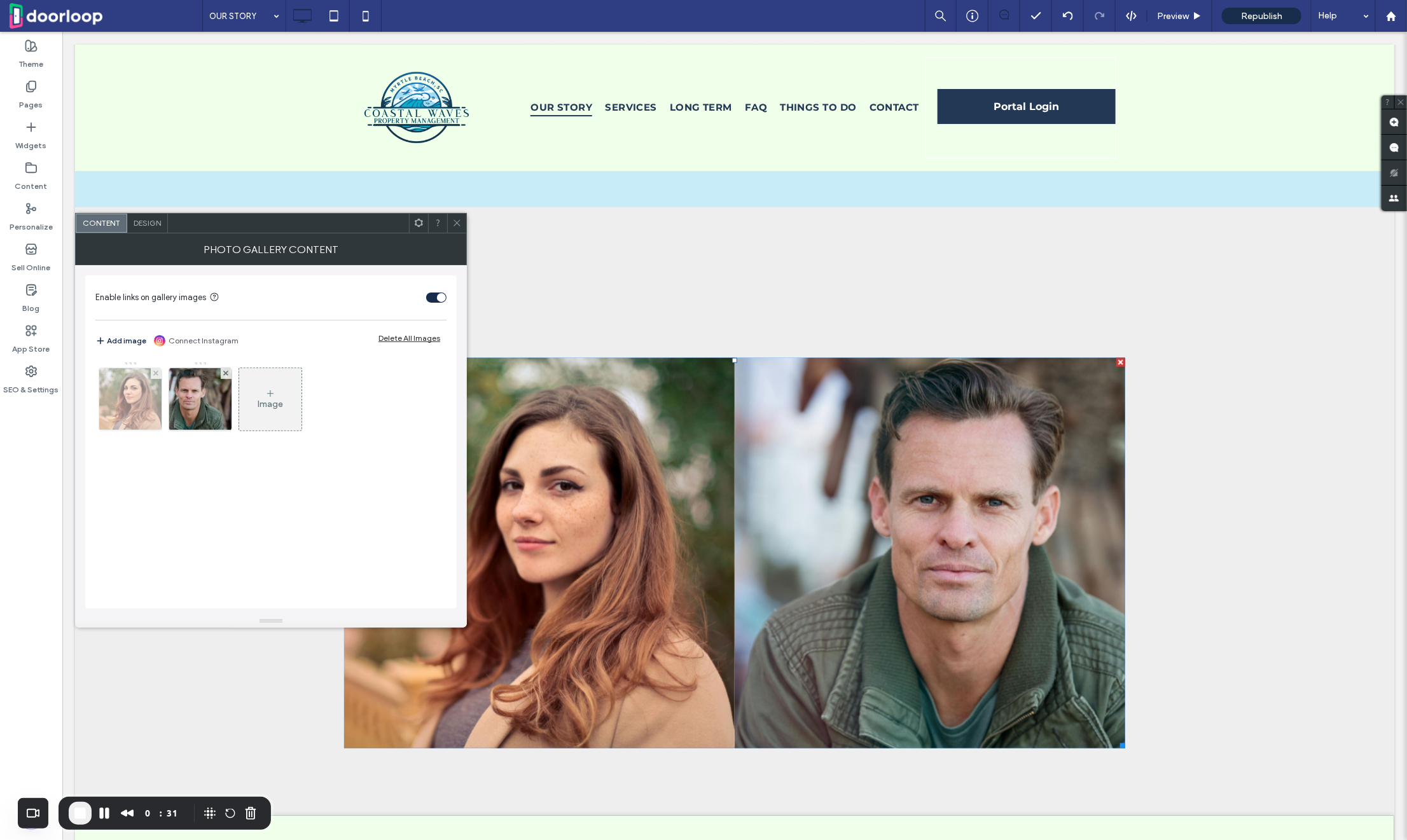
click at [144, 408] on img at bounding box center [130, 399] width 94 height 62
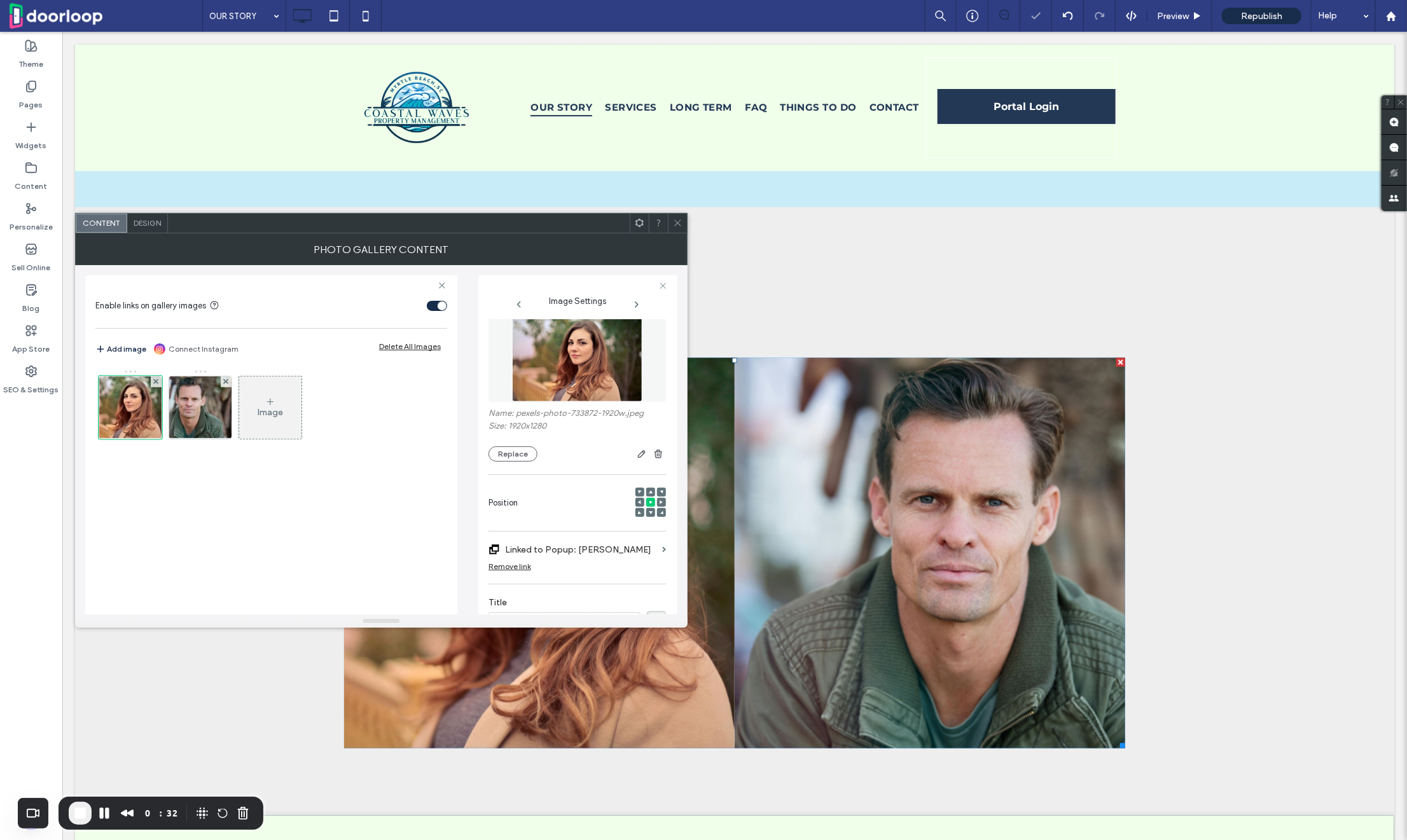
scroll to position [0, 0]
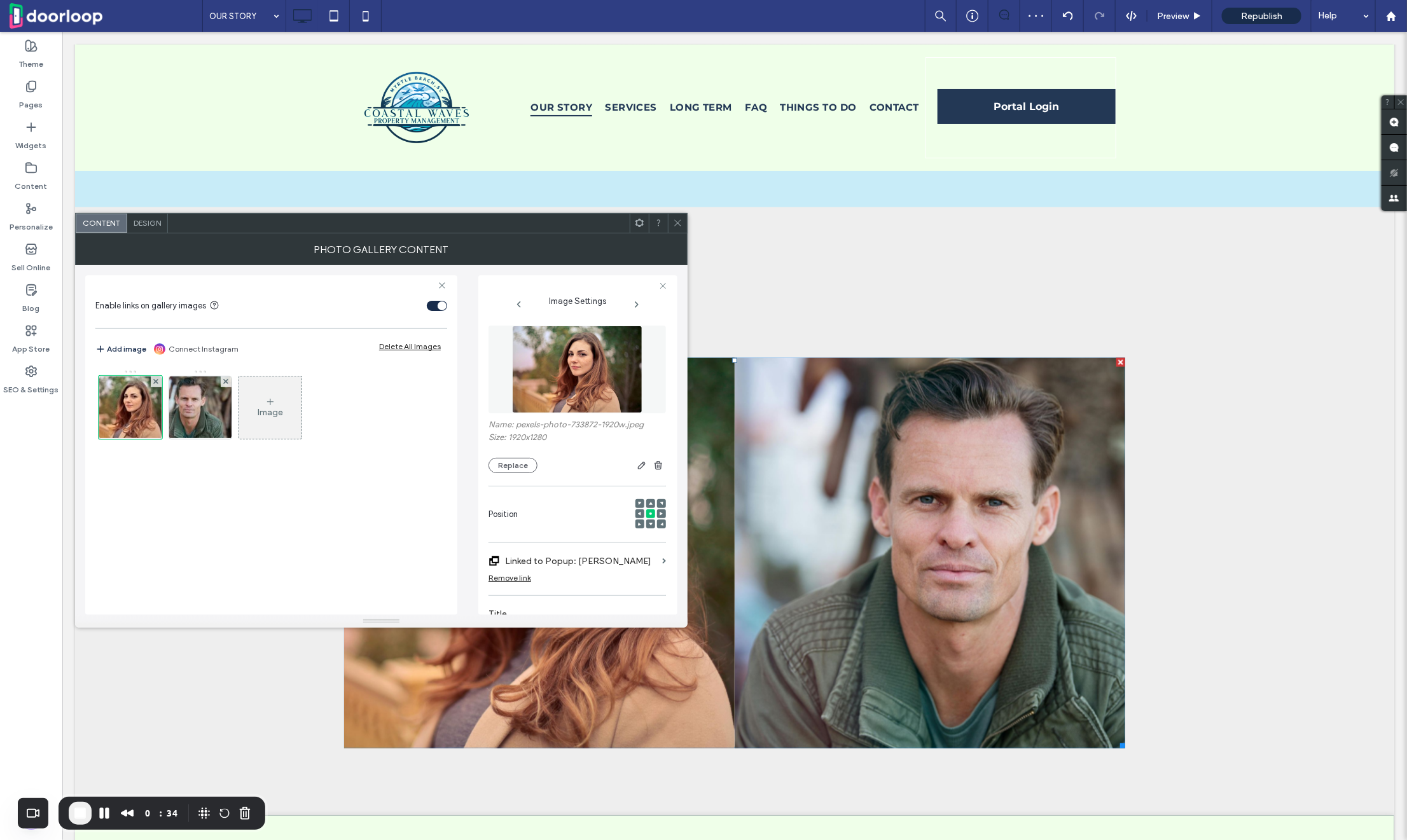
click at [583, 371] on img at bounding box center [577, 369] width 131 height 88
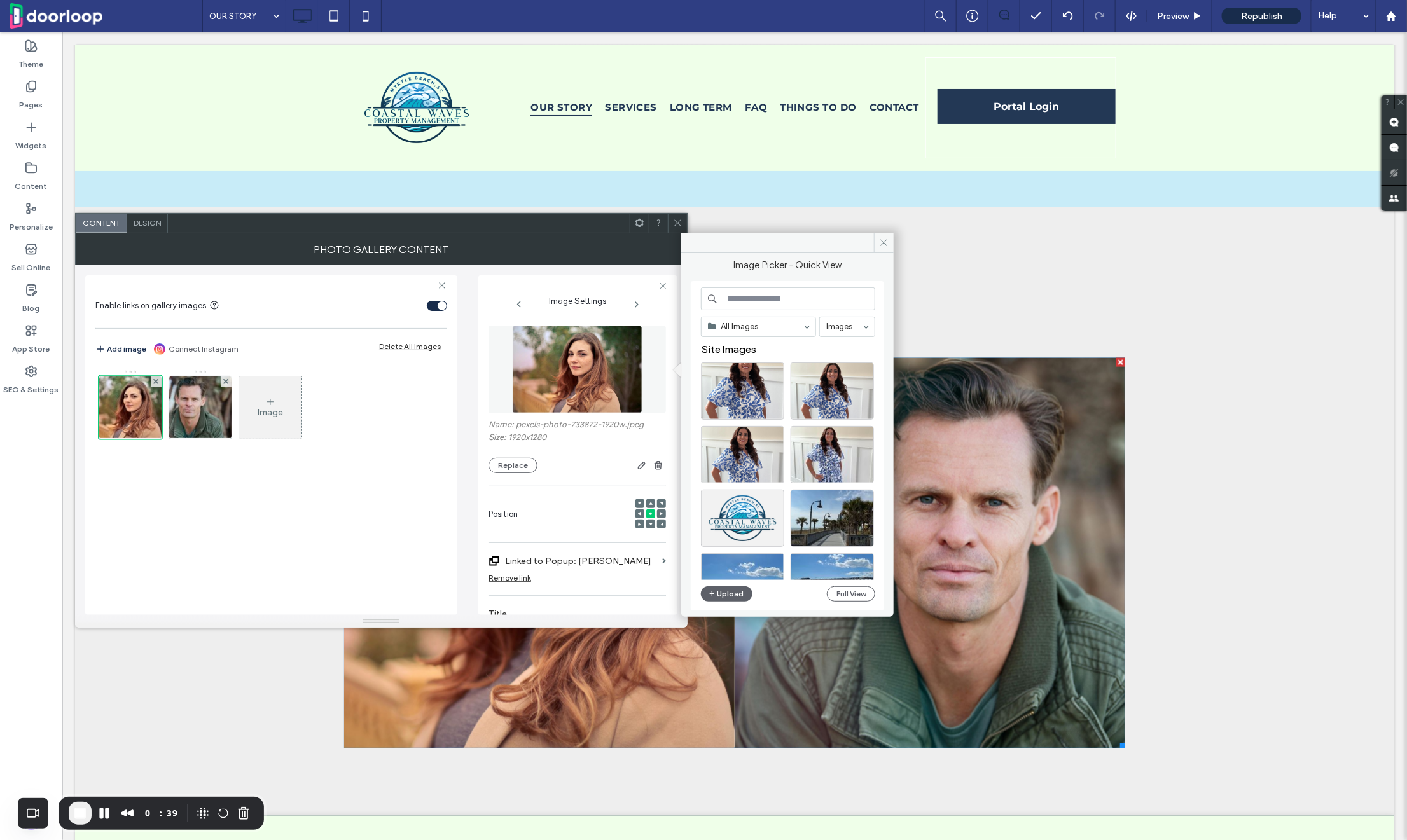
click at [676, 218] on icon at bounding box center [677, 222] width 10 height 10
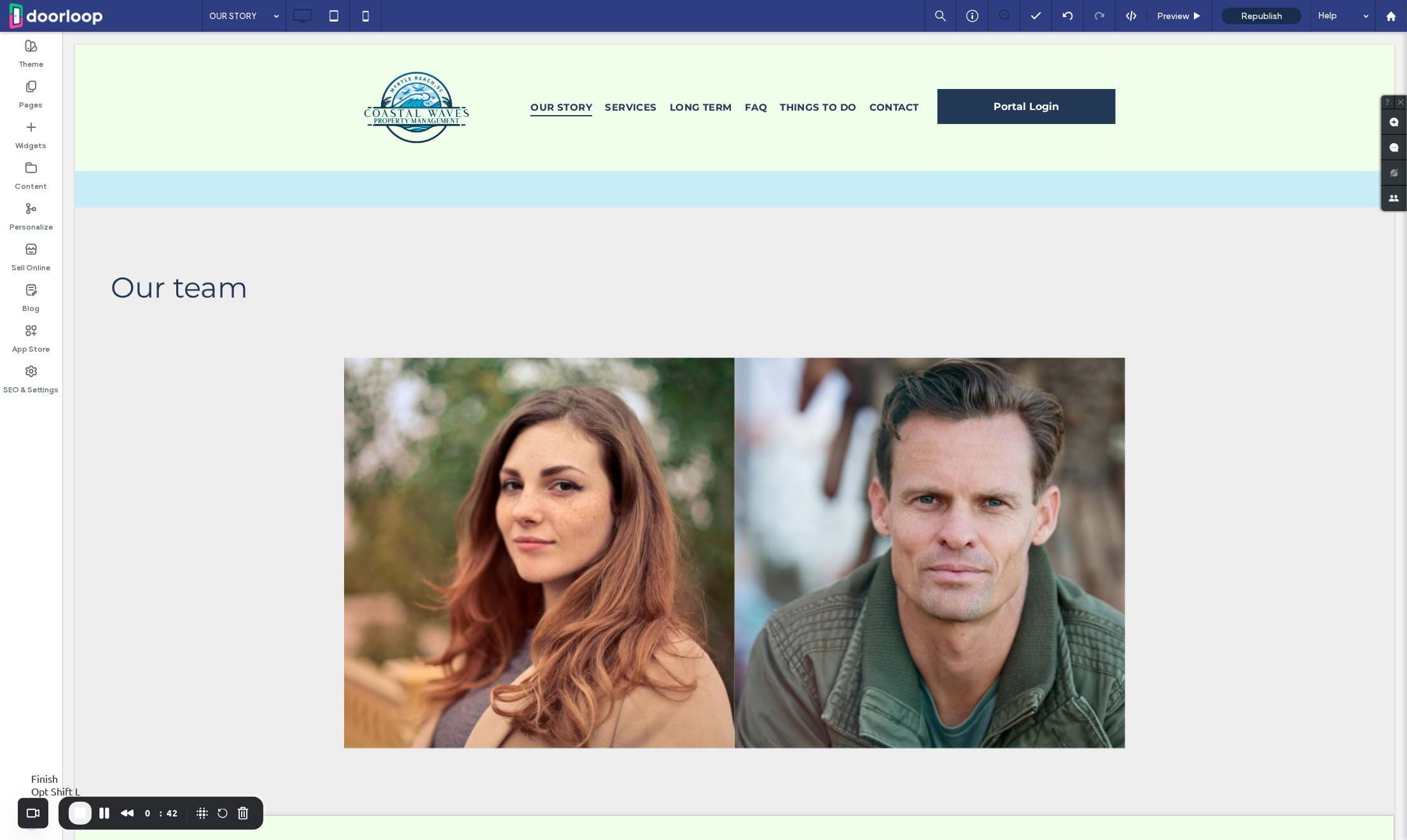
click at [80, 809] on span "End Recording" at bounding box center [80, 813] width 15 height 15
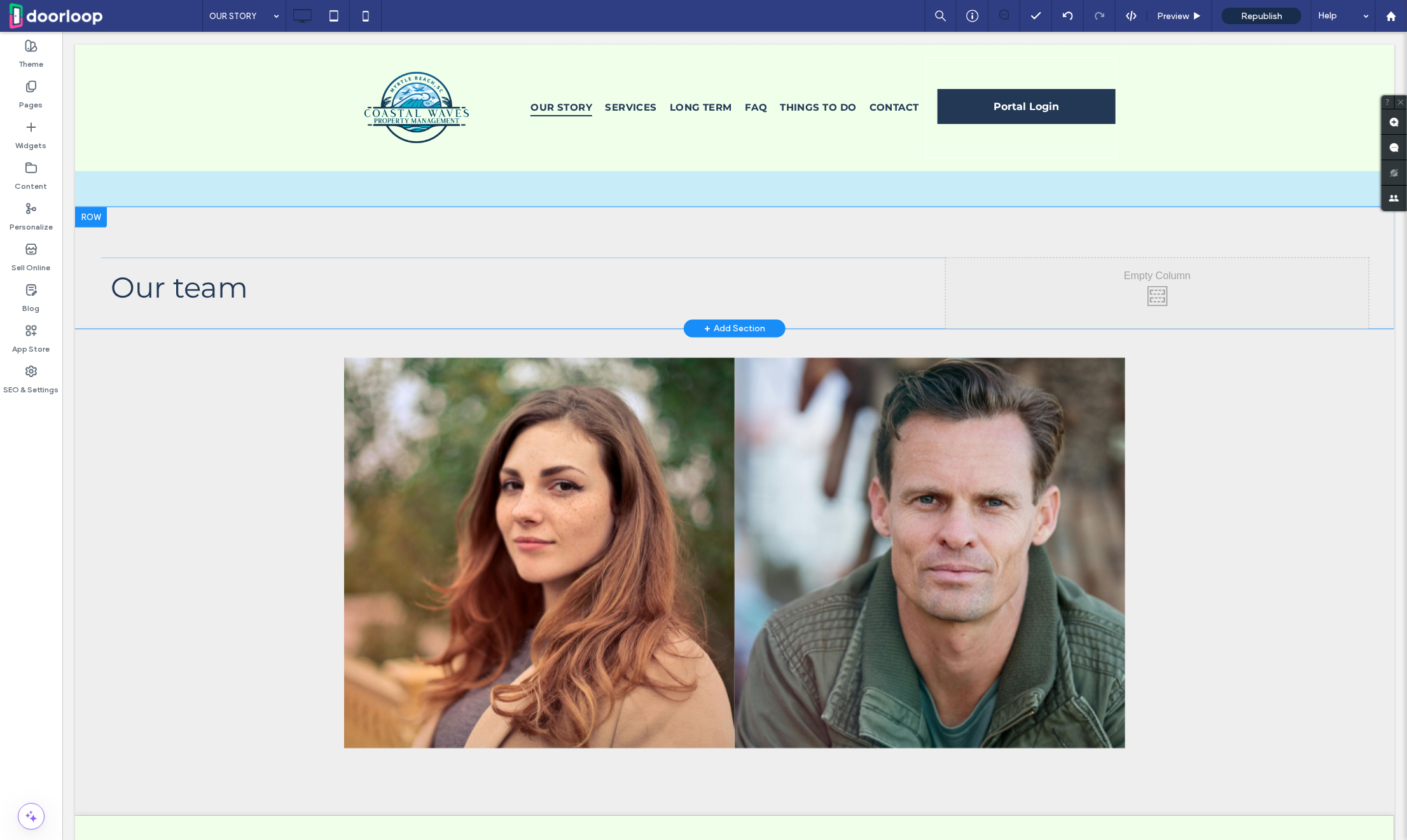
click at [90, 209] on div at bounding box center [90, 216] width 31 height 20
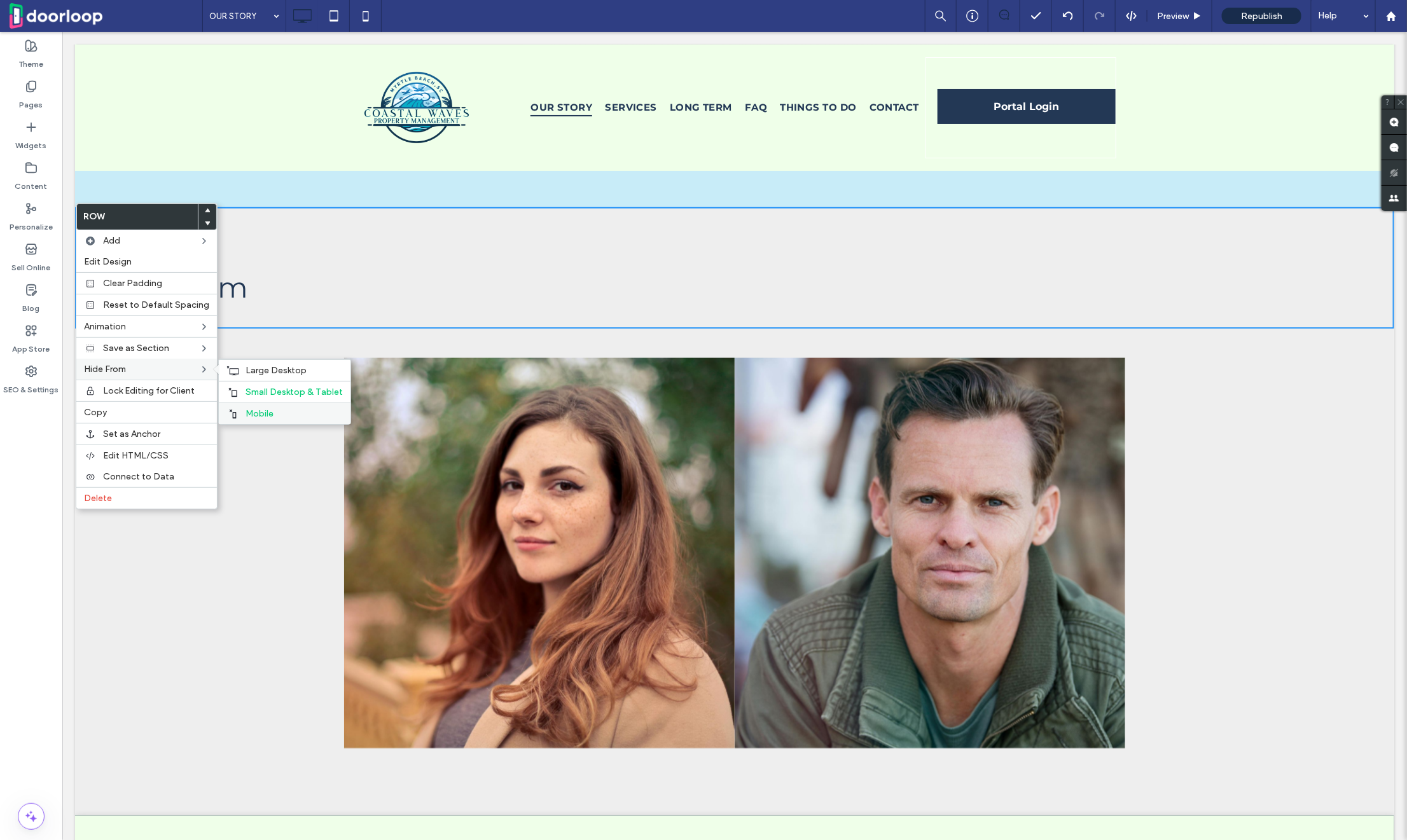
click at [260, 405] on div "Mobile" at bounding box center [284, 413] width 132 height 22
click at [260, 397] on div "Small Desktop & Tablet" at bounding box center [284, 391] width 132 height 22
click at [303, 383] on div "Dana Ricci Breathtaking colors of our planet Button Bryan Ricci Portraits of pe…" at bounding box center [733, 552] width 1268 height 423
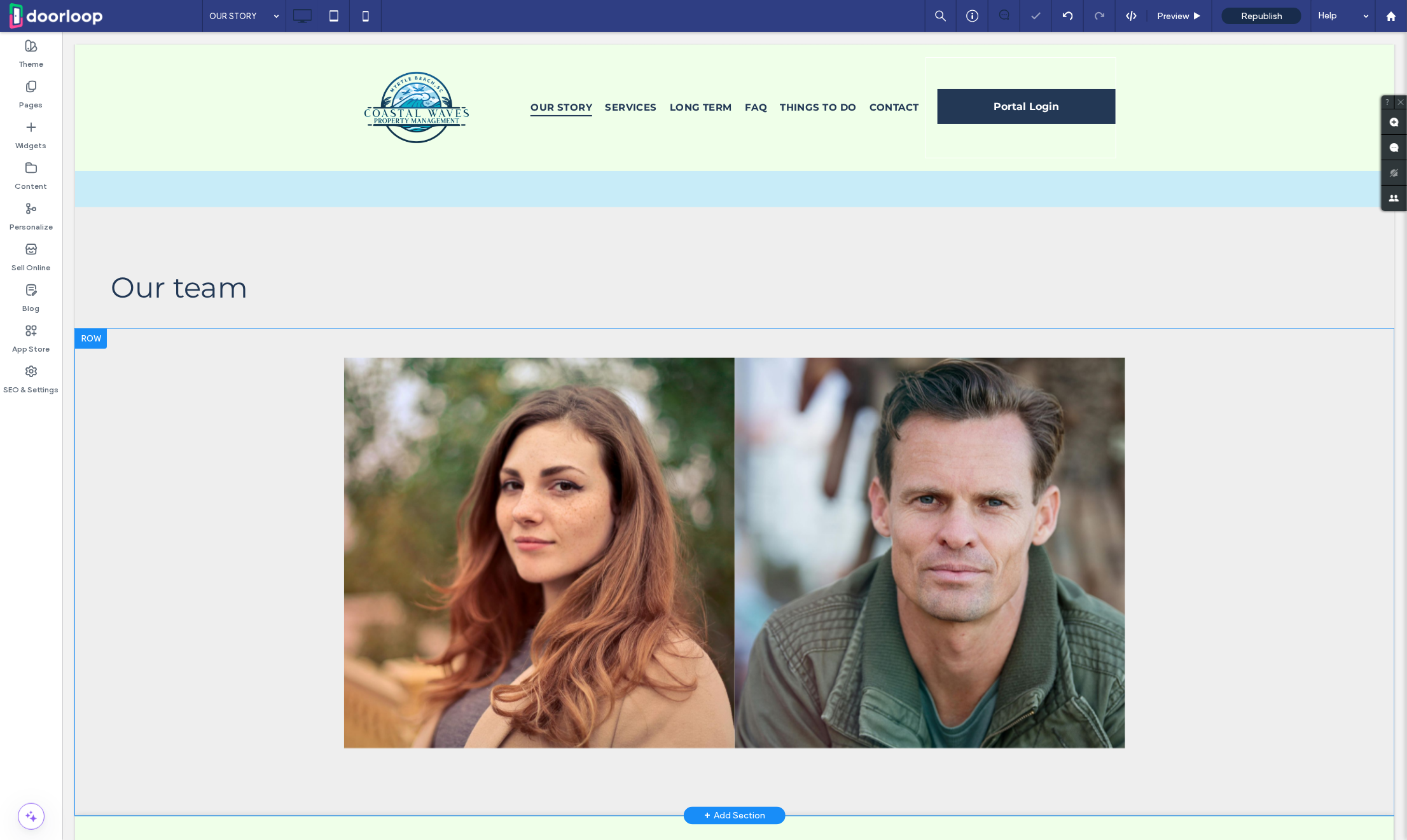
click at [78, 328] on div at bounding box center [90, 337] width 31 height 20
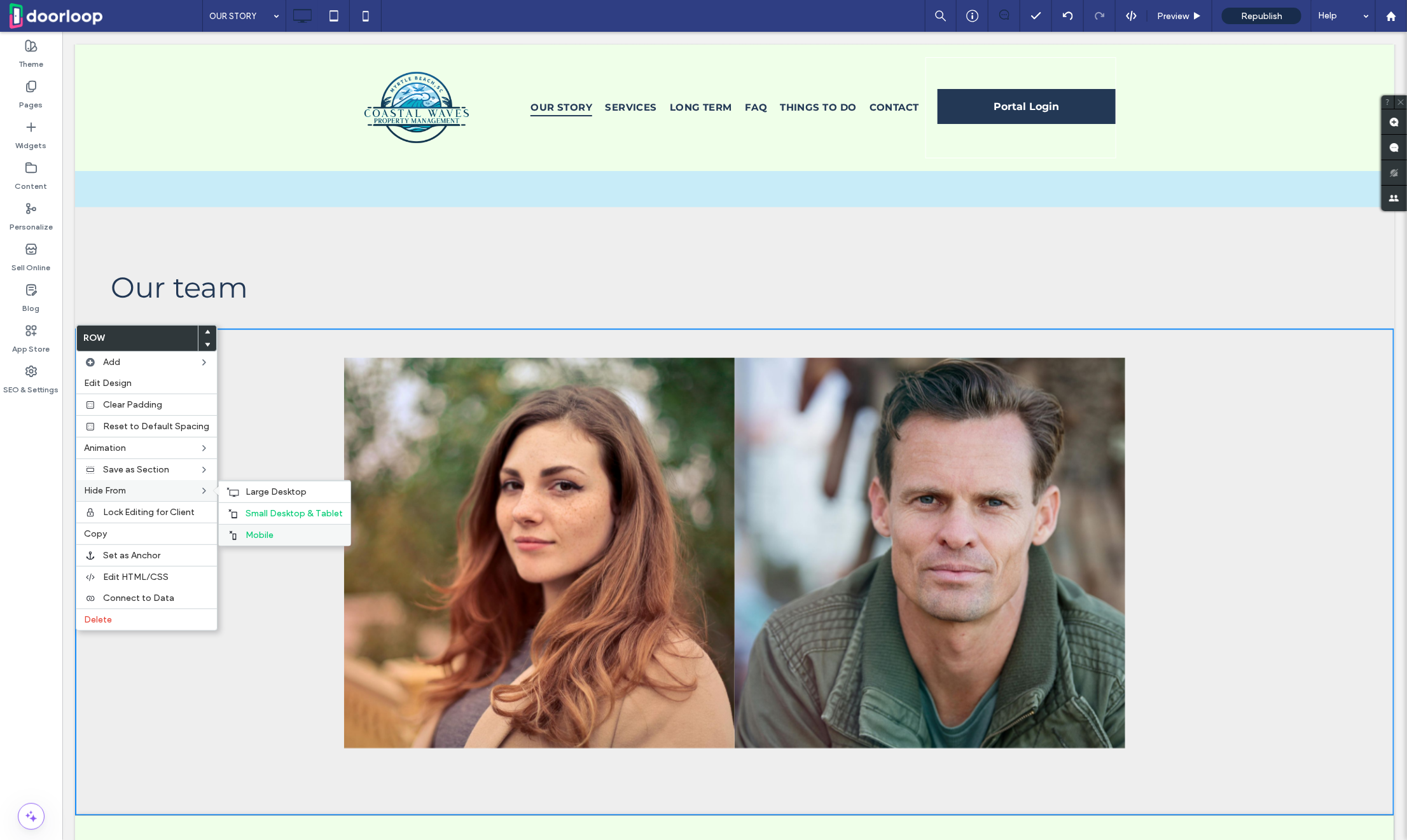
click at [269, 530] on span "Mobile" at bounding box center [259, 535] width 28 height 10
click at [269, 514] on span "Small Desktop & Tablet" at bounding box center [294, 513] width 97 height 10
click at [267, 365] on div "Dana Ricci Breathtaking colors of our planet Button Bryan Ricci Portraits of pe…" at bounding box center [733, 552] width 1268 height 423
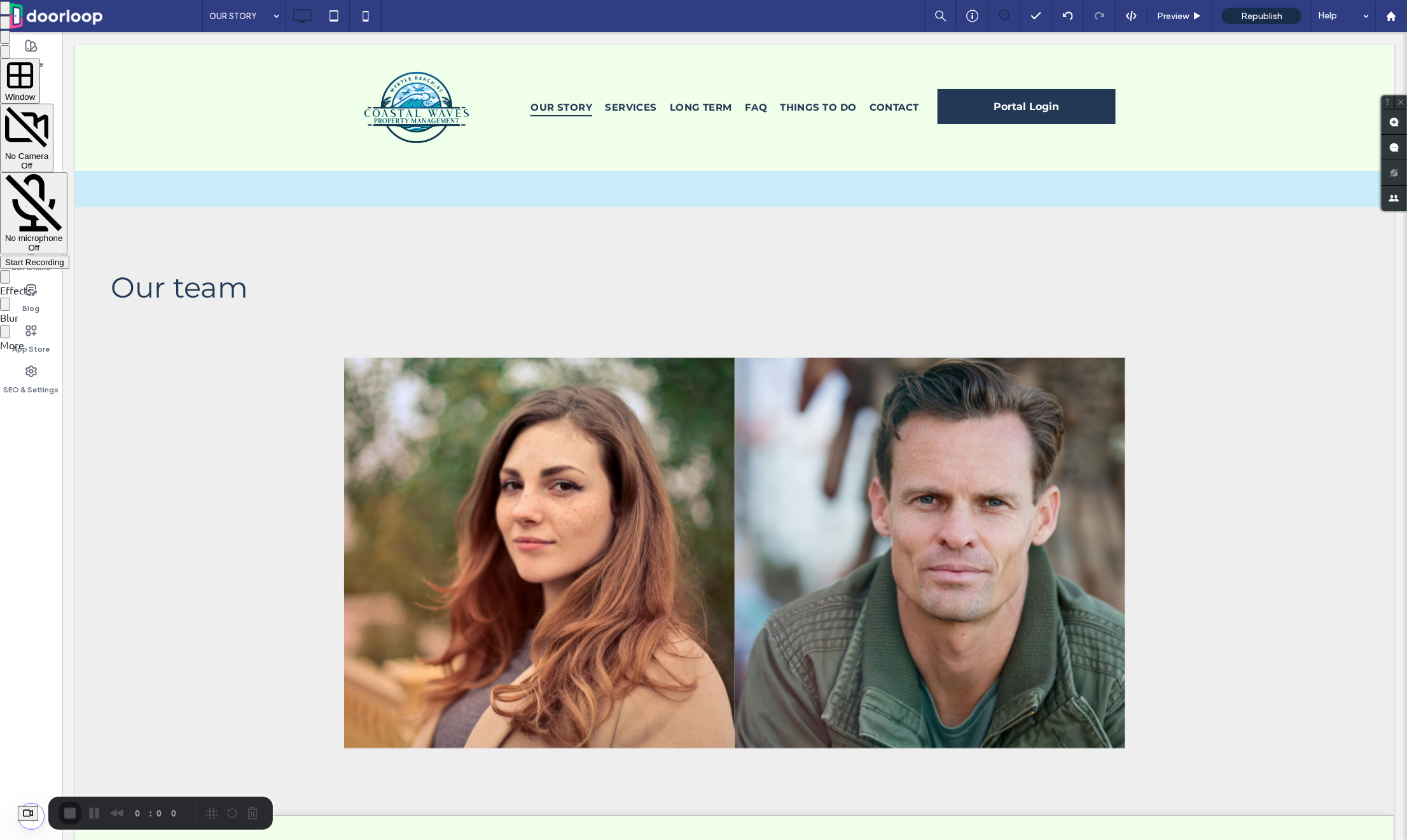
click at [64, 257] on span "Start Recording" at bounding box center [34, 262] width 59 height 10
click at [310, 0] on div at bounding box center [704, 0] width 1407 height 0
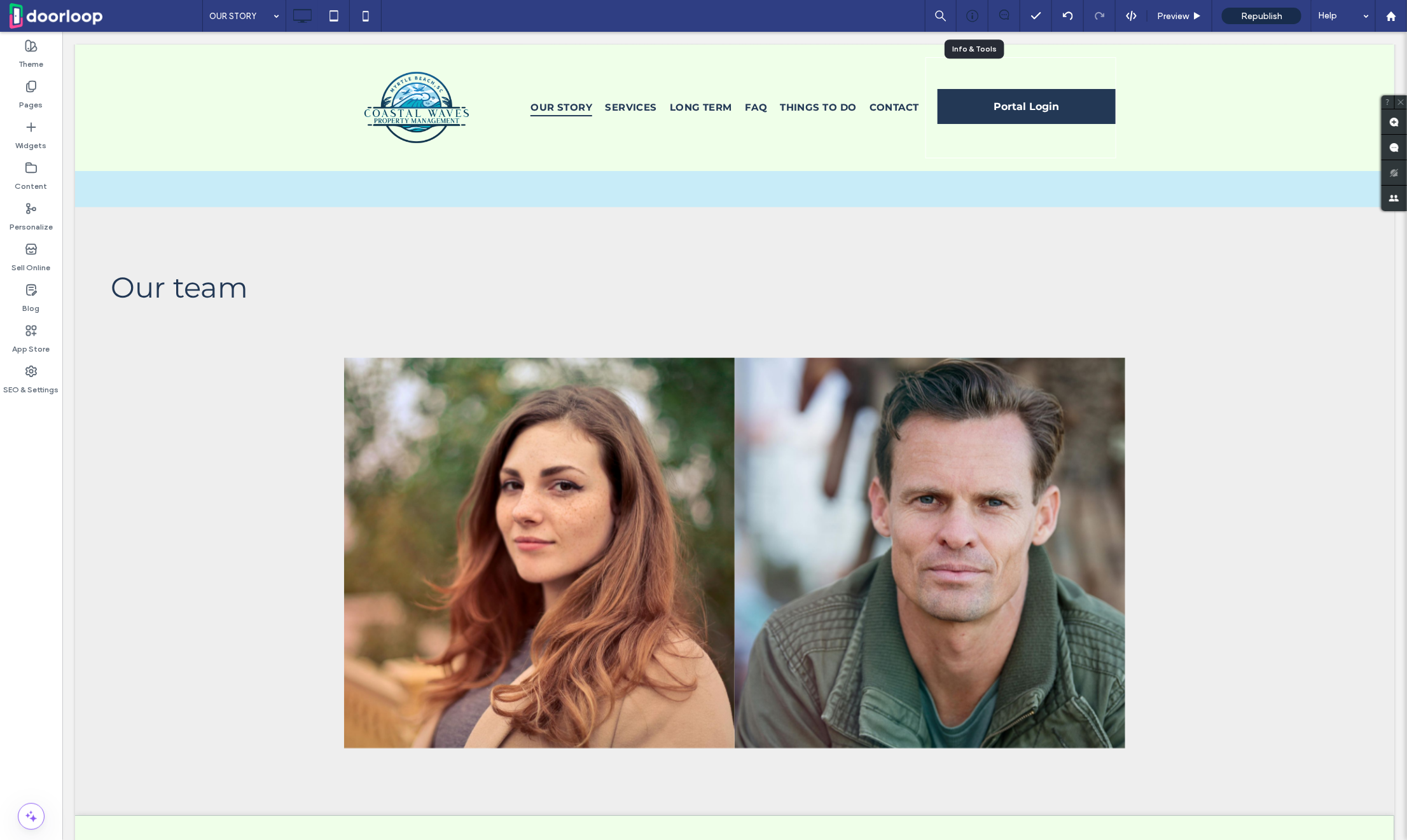
click at [967, 10] on icon at bounding box center [972, 16] width 13 height 13
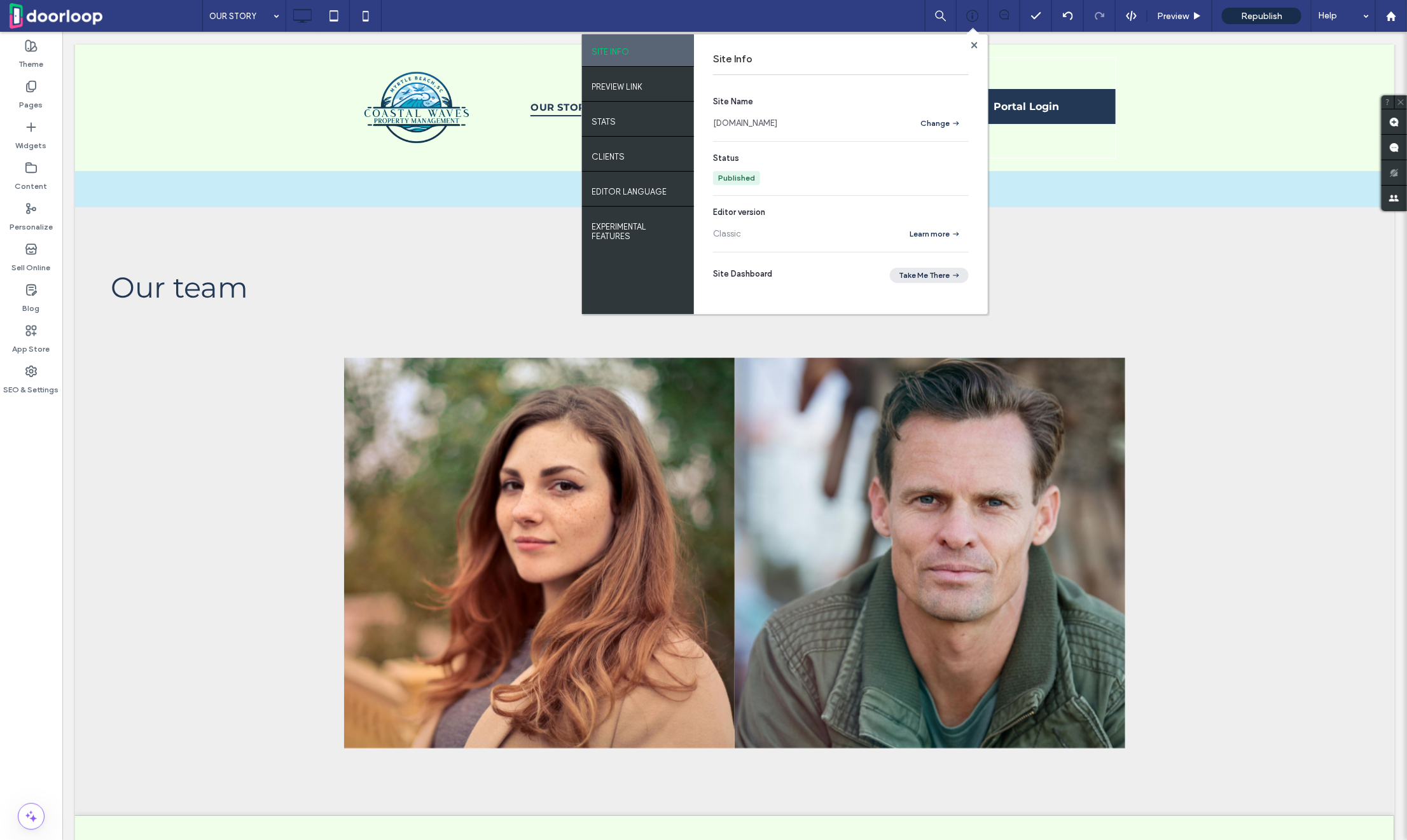
click at [929, 275] on button "Take Me There" at bounding box center [929, 275] width 79 height 15
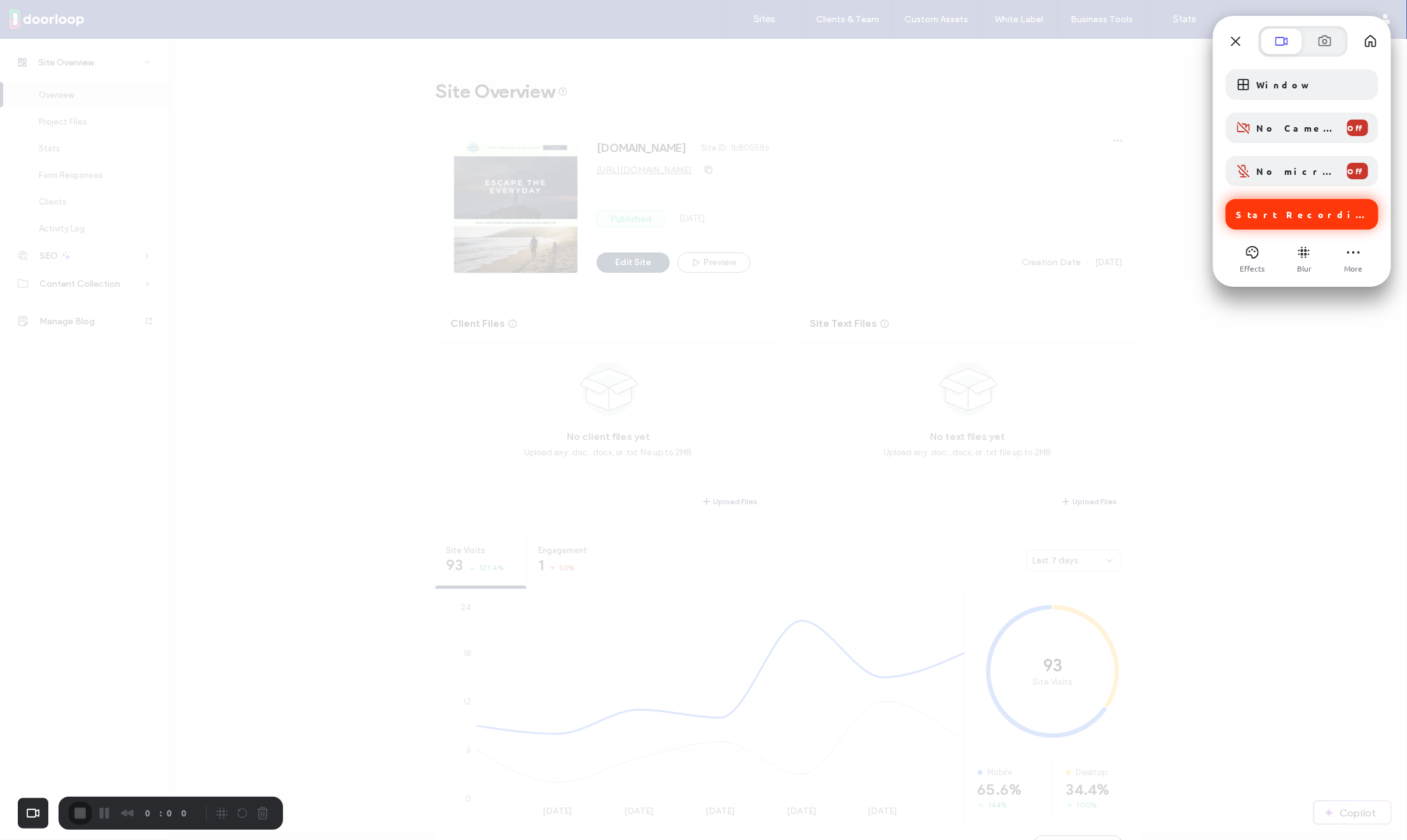
click at [1289, 224] on div "Start Recording" at bounding box center [1301, 214] width 153 height 31
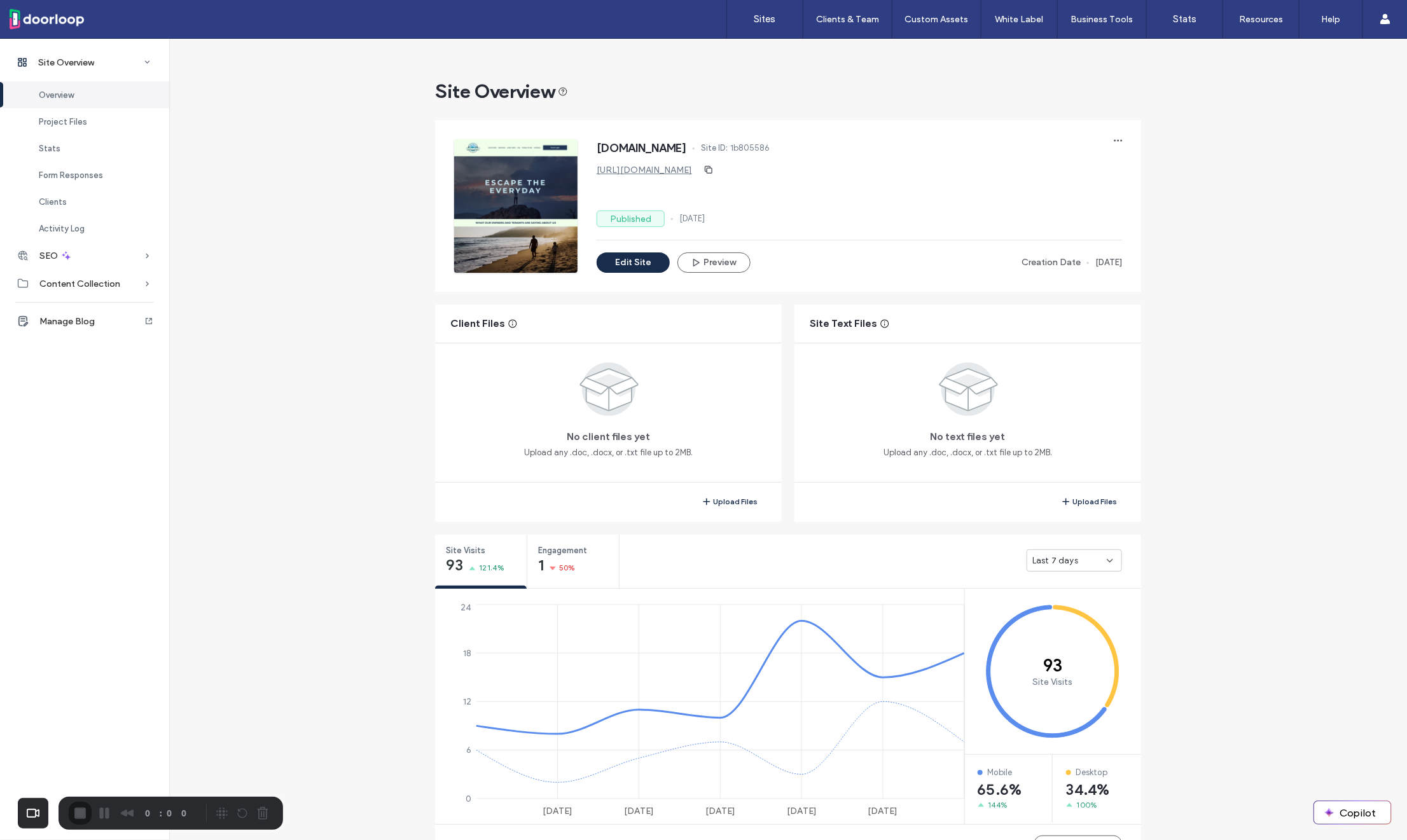
click at [715, 839] on div at bounding box center [704, 840] width 1407 height 0
click at [620, 269] on button "Edit Site" at bounding box center [633, 262] width 73 height 20
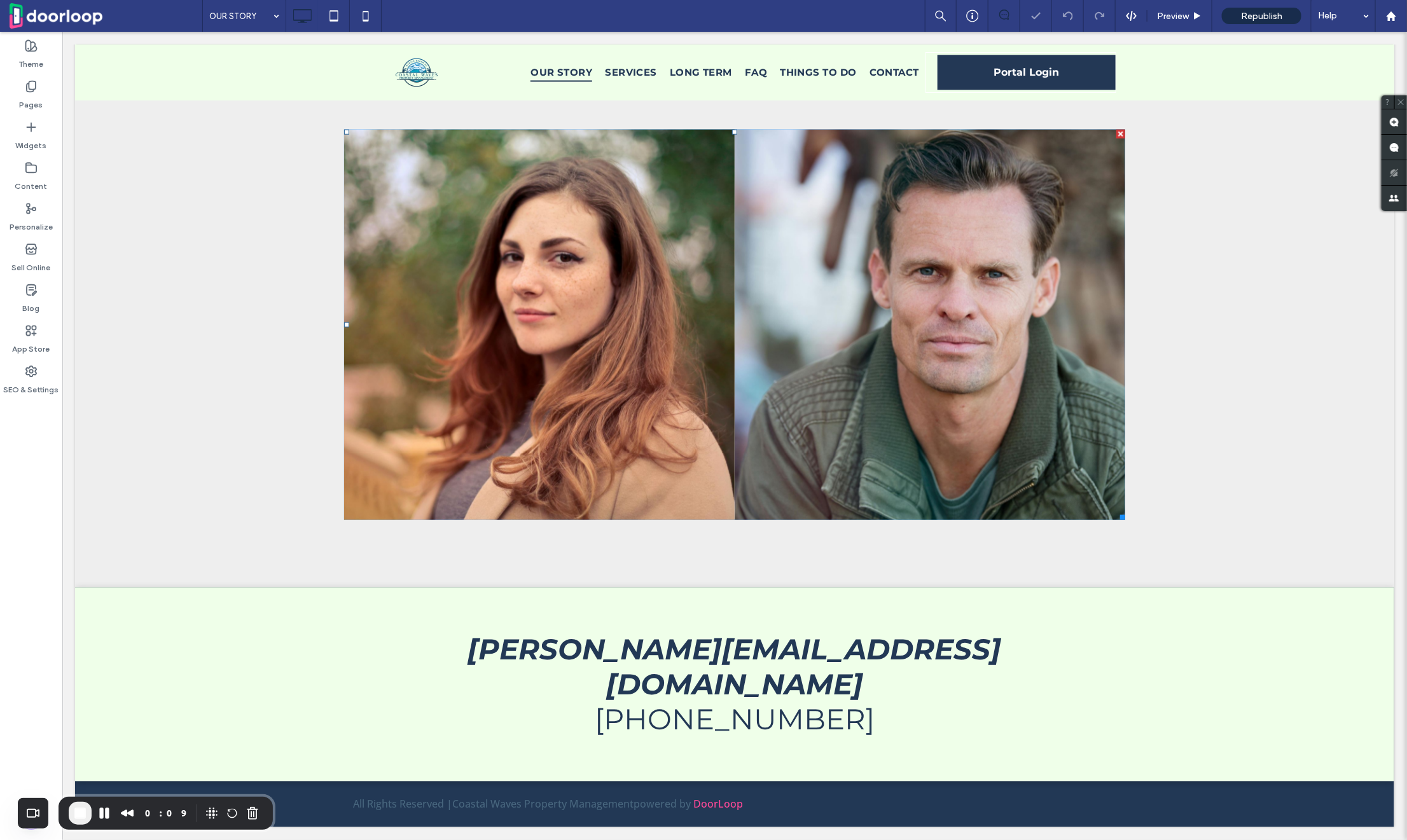
scroll to position [977, 0]
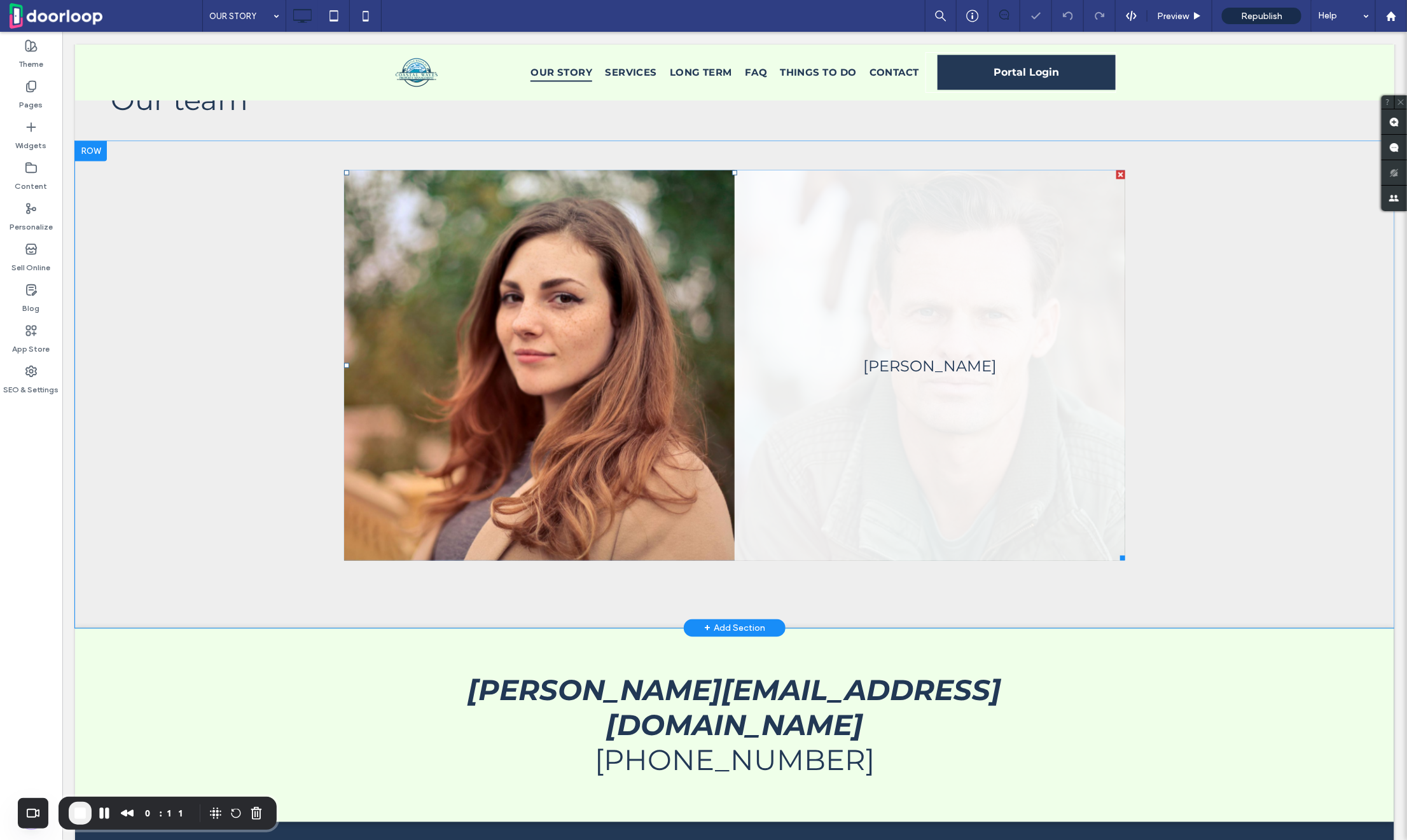
click at [745, 375] on link at bounding box center [930, 365] width 391 height 390
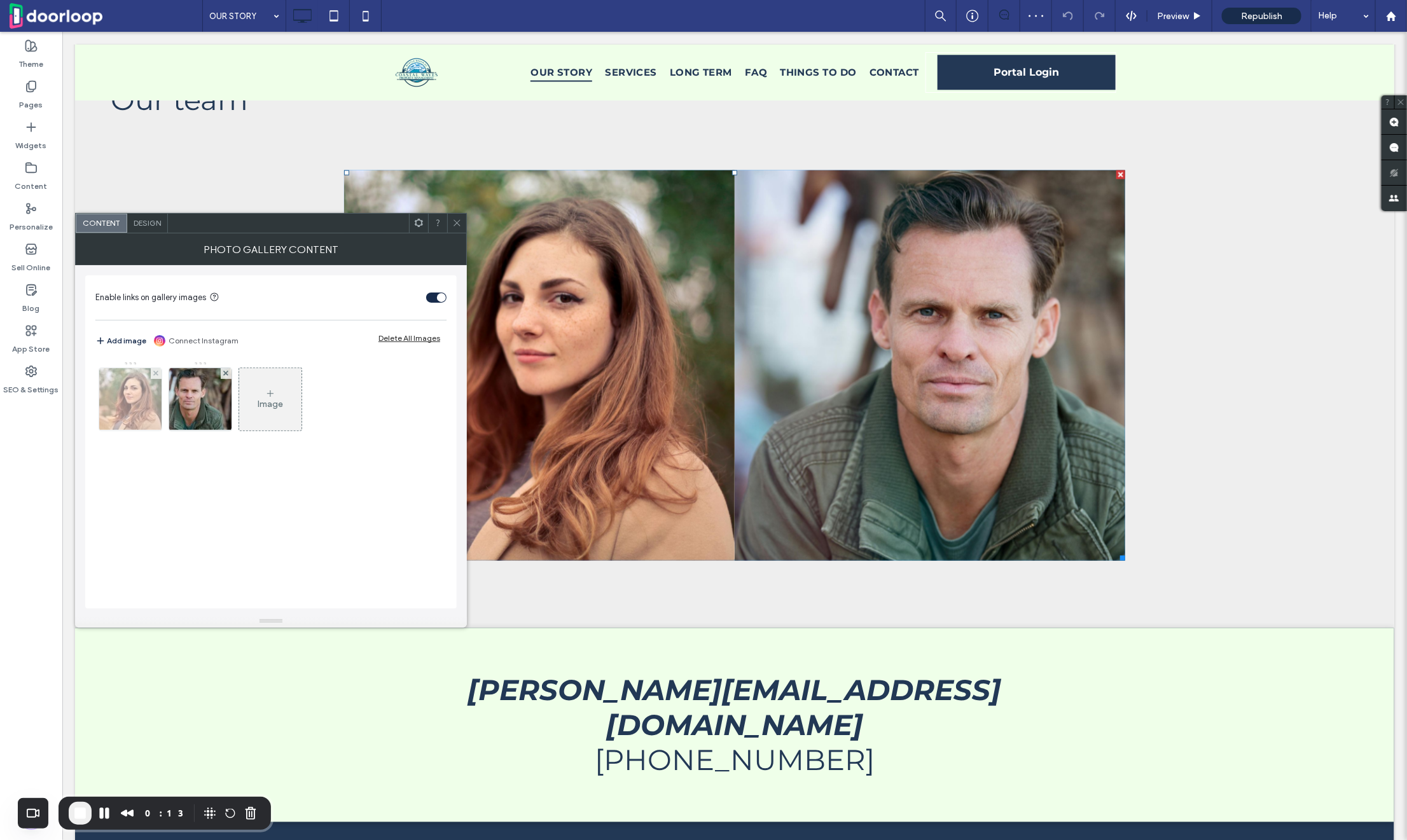
click at [136, 404] on img at bounding box center [130, 399] width 94 height 62
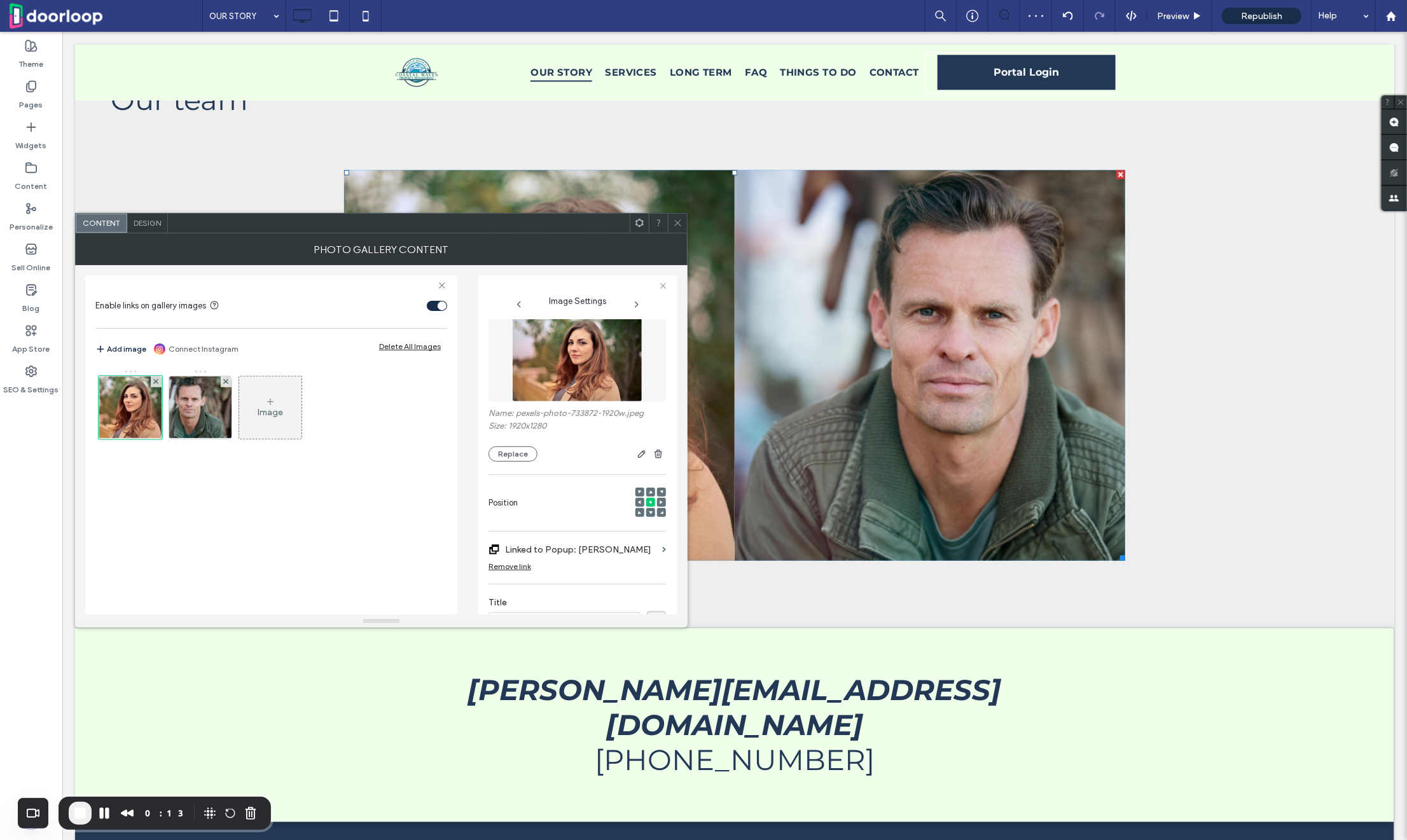
scroll to position [0, 0]
click at [504, 453] on button "Replace" at bounding box center [513, 454] width 49 height 15
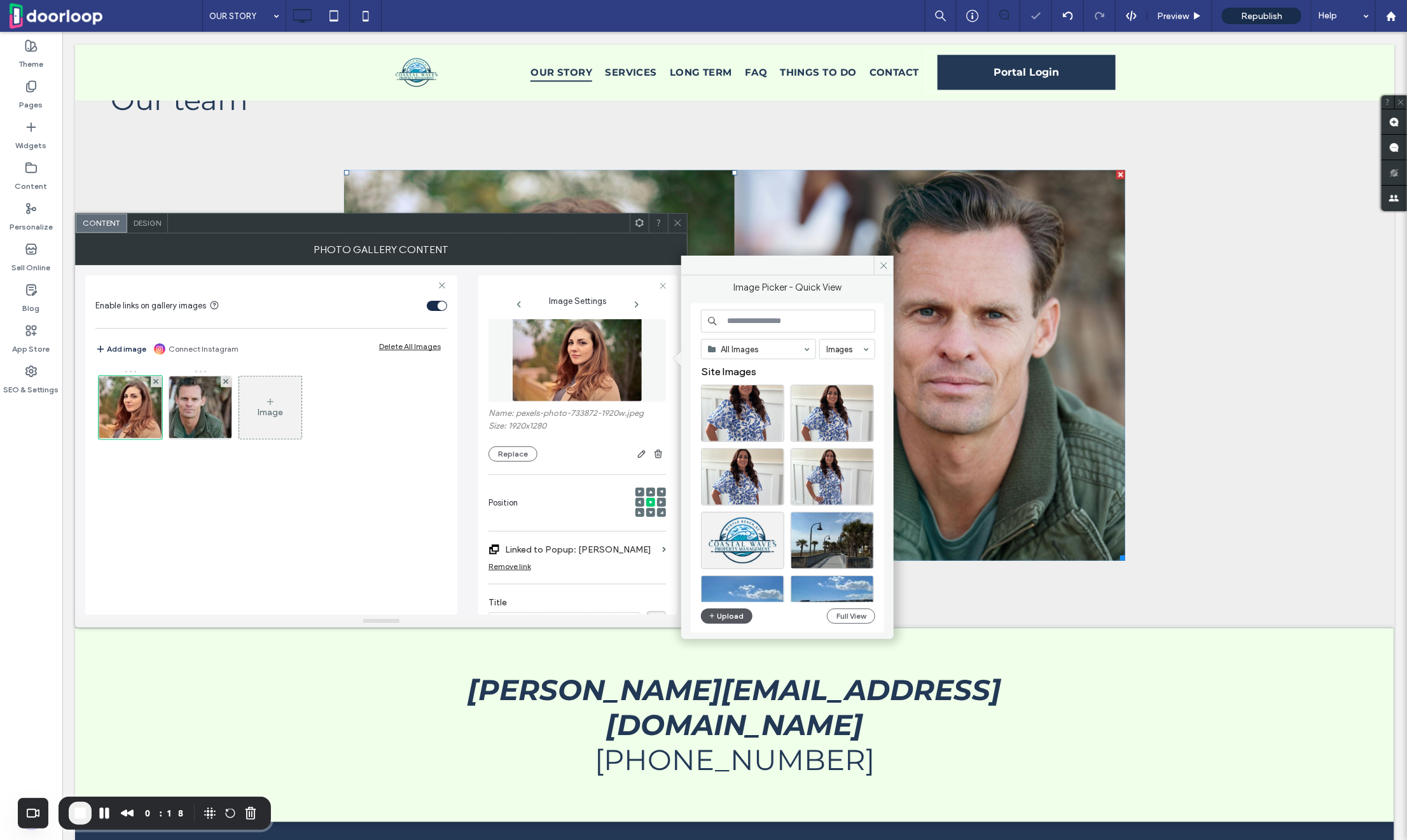
click at [722, 613] on button "Upload" at bounding box center [727, 616] width 52 height 15
drag, startPoint x: 879, startPoint y: 261, endPoint x: 814, endPoint y: 230, distance: 72.0
click at [879, 261] on icon at bounding box center [883, 265] width 10 height 10
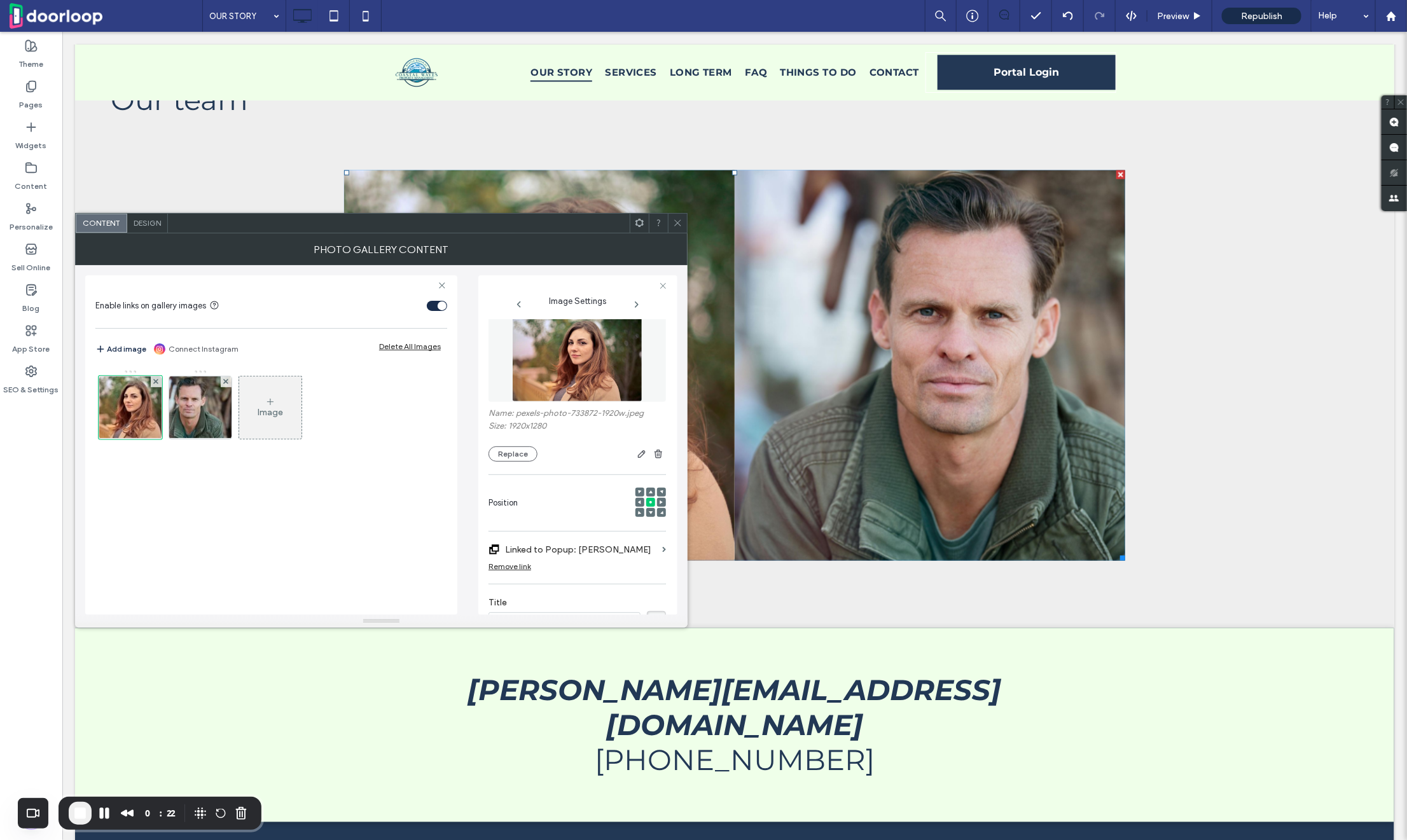
click at [677, 222] on use at bounding box center [677, 223] width 6 height 6
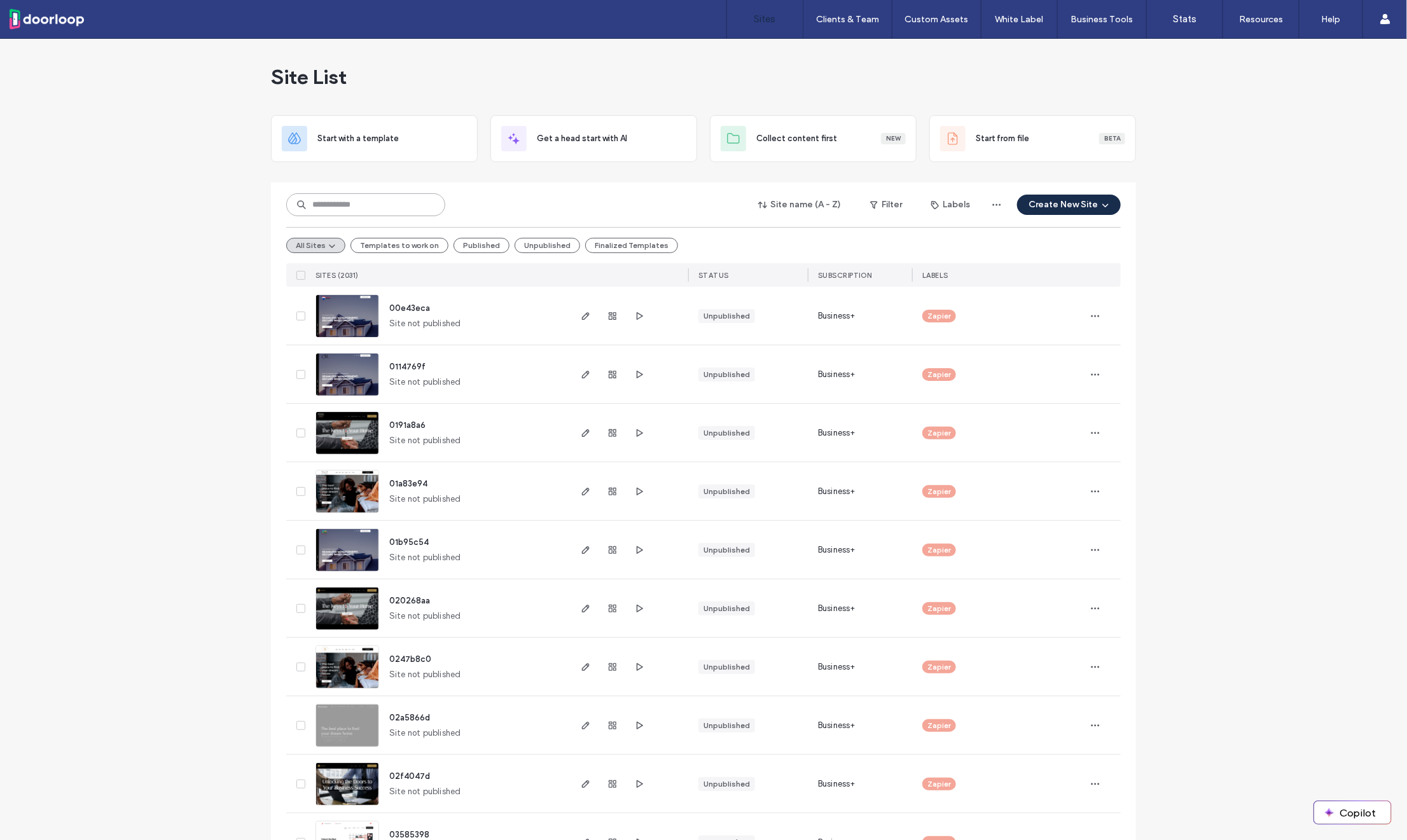
click at [338, 203] on input at bounding box center [365, 204] width 159 height 23
paste input "********"
type input "********"
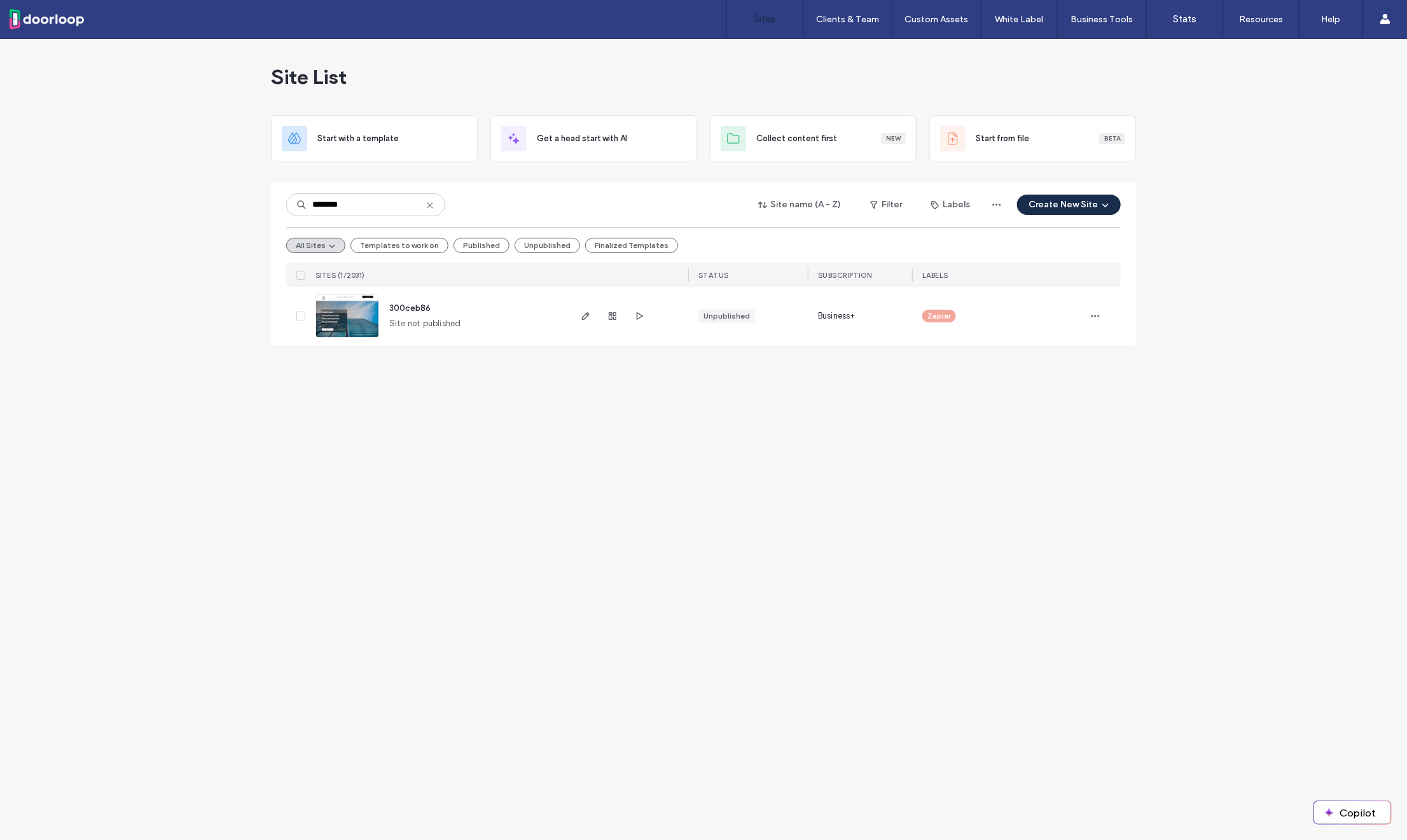
click at [400, 303] on span "300ceb86" at bounding box center [409, 307] width 41 height 10
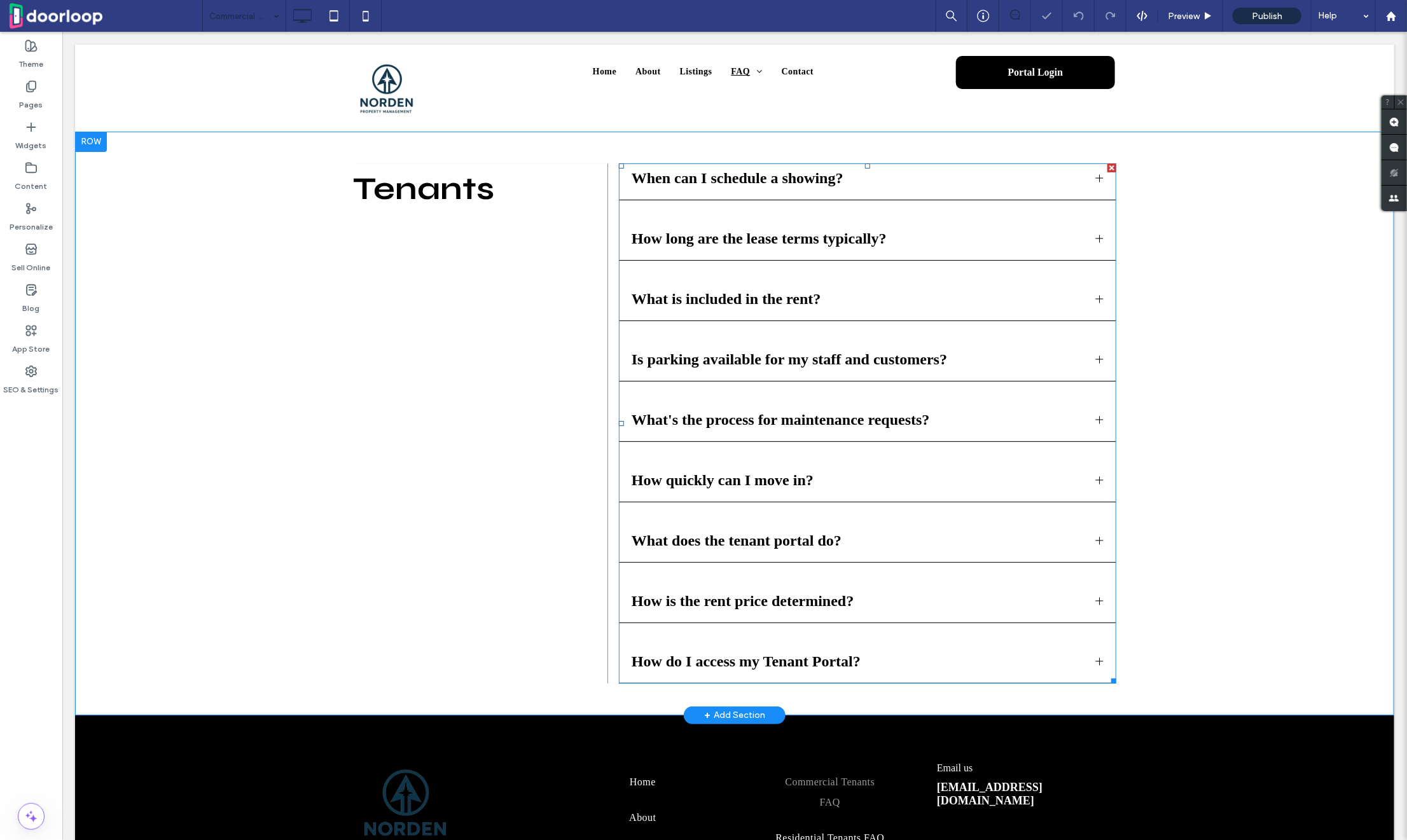
click at [850, 224] on span at bounding box center [867, 423] width 498 height 520
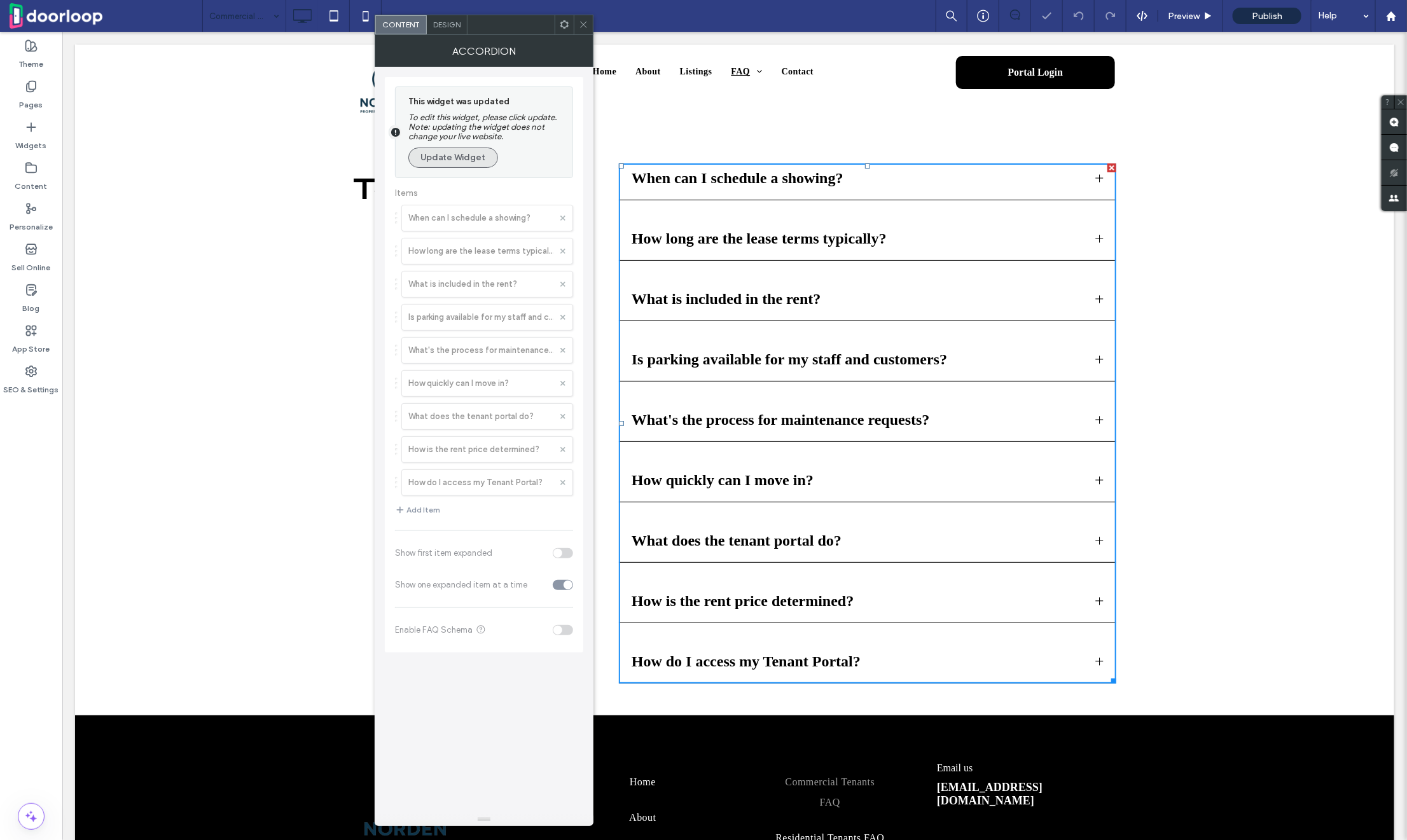
click at [467, 153] on button "Update Widget" at bounding box center [454, 157] width 90 height 20
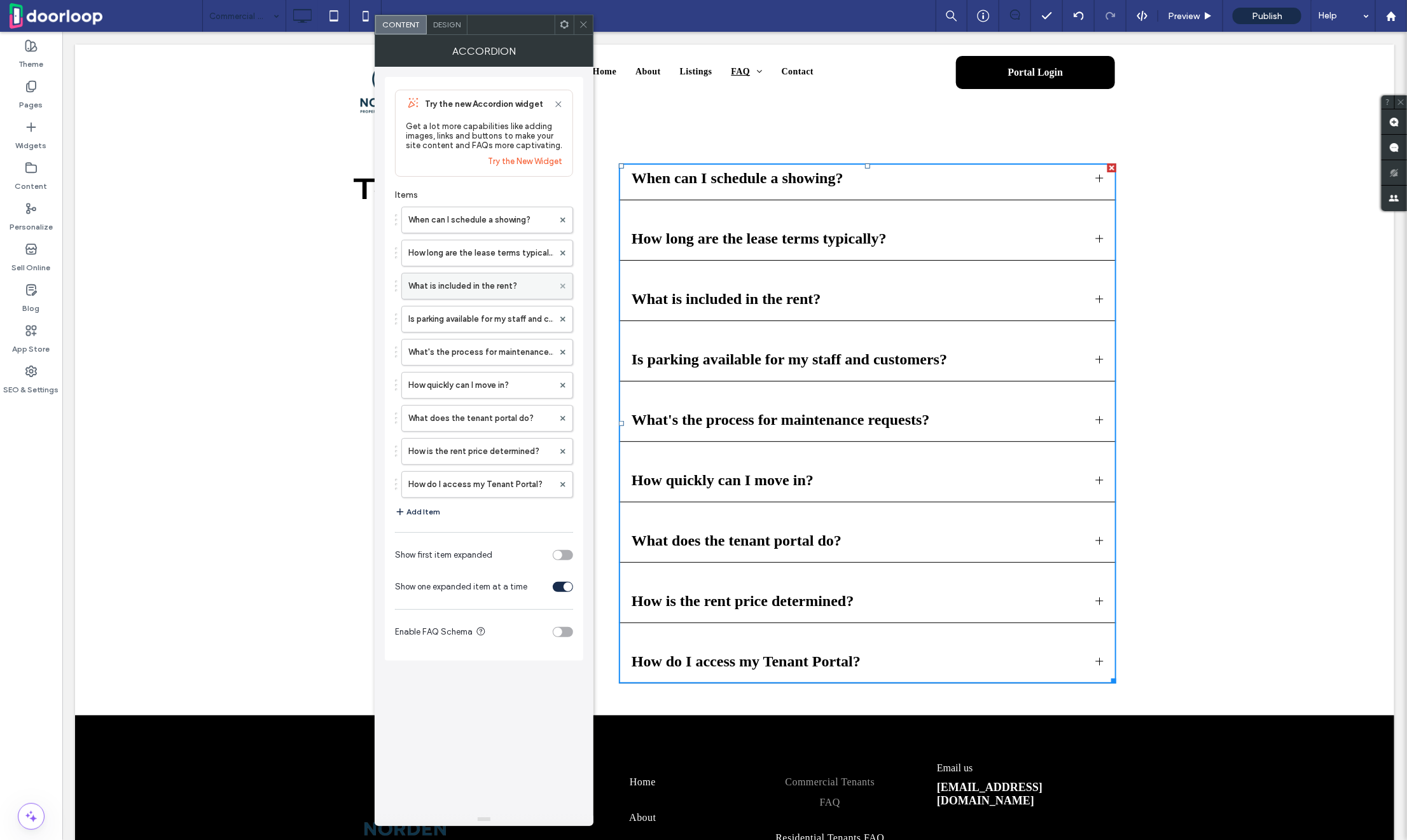
click at [565, 286] on icon at bounding box center [563, 286] width 5 height 5
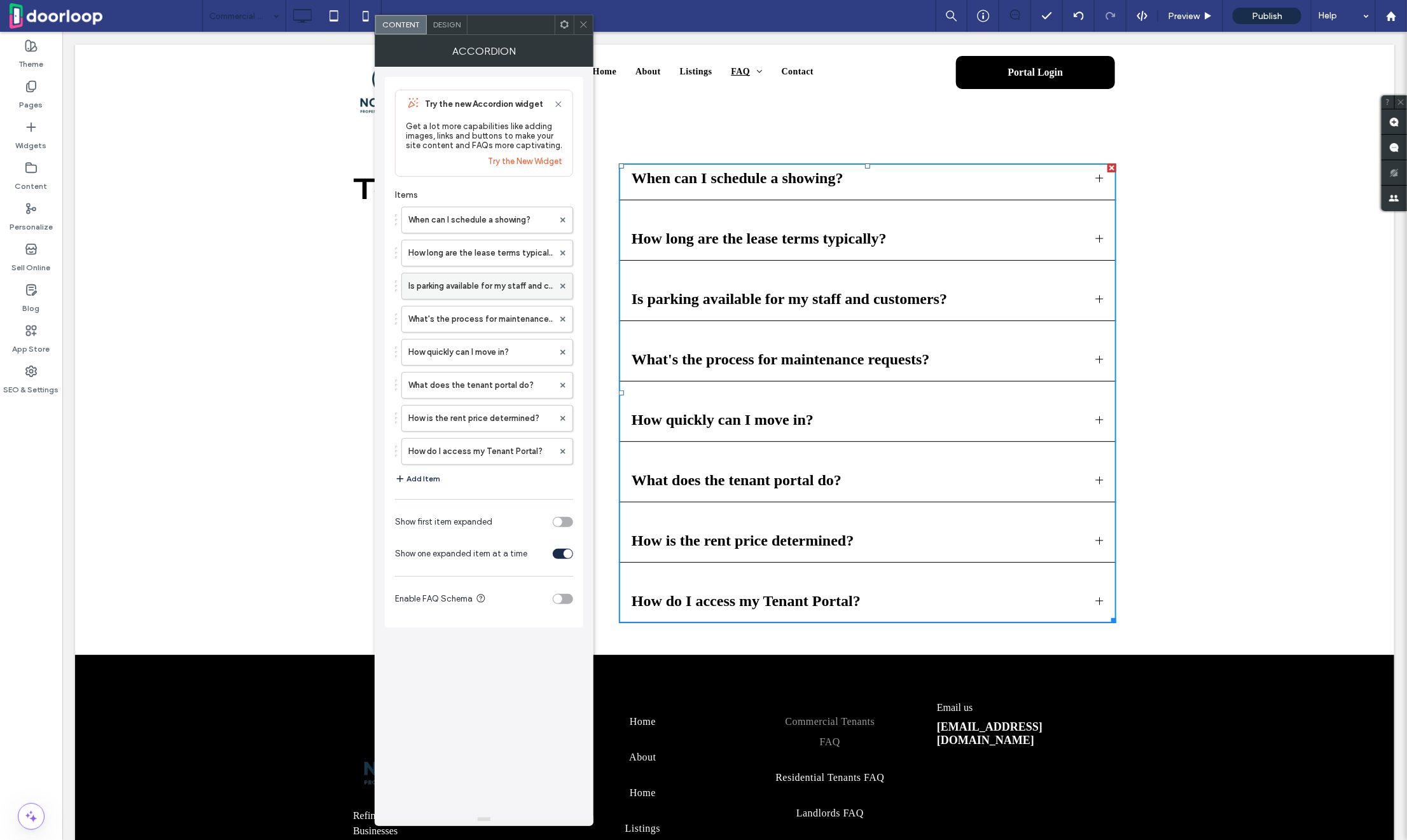
click at [433, 289] on label "Is parking available for my staff and customers?" at bounding box center [481, 286] width 145 height 25
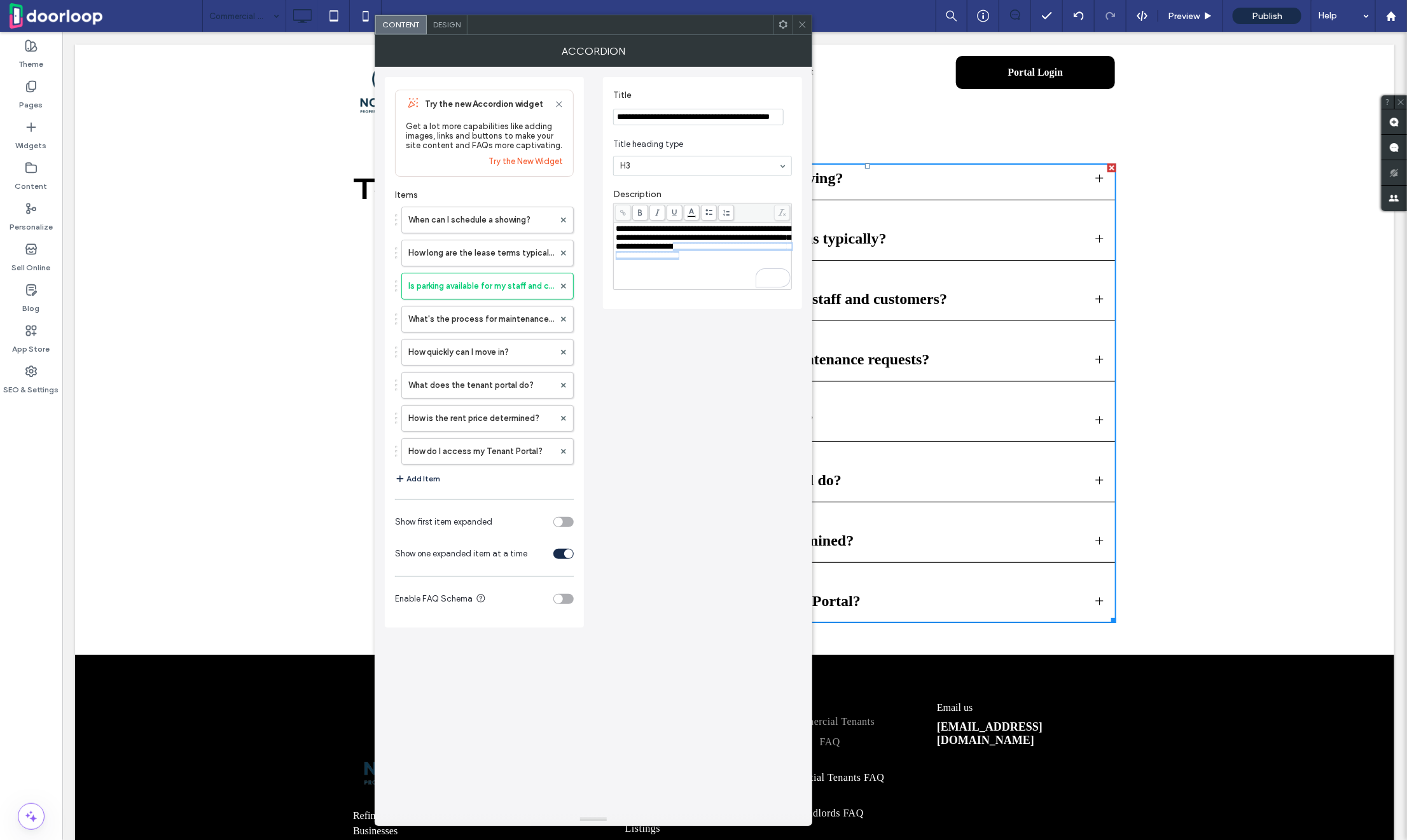
drag, startPoint x: 763, startPoint y: 248, endPoint x: 771, endPoint y: 271, distance: 24.4
click at [771, 271] on div "**********" at bounding box center [703, 256] width 175 height 64
click at [674, 286] on div "**********" at bounding box center [703, 256] width 174 height 64
drag, startPoint x: 763, startPoint y: 244, endPoint x: 757, endPoint y: 264, distance: 20.9
click at [757, 260] on div "**********" at bounding box center [703, 242] width 174 height 36
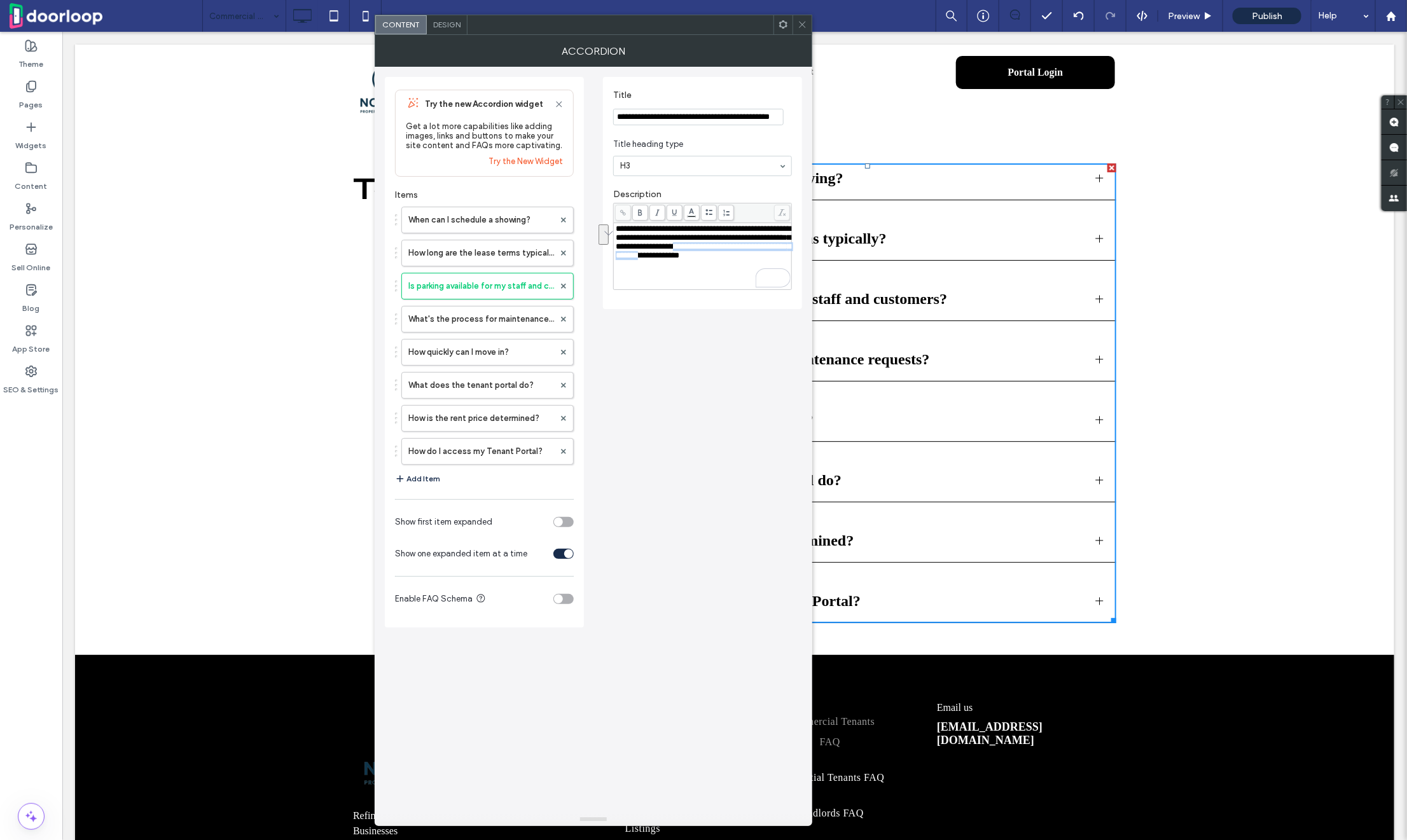
click at [757, 260] on div "**********" at bounding box center [703, 242] width 174 height 36
click at [764, 248] on span "**********" at bounding box center [704, 242] width 175 height 35
click at [666, 378] on div "**********" at bounding box center [593, 346] width 417 height 560
click at [563, 318] on icon at bounding box center [563, 319] width 5 height 5
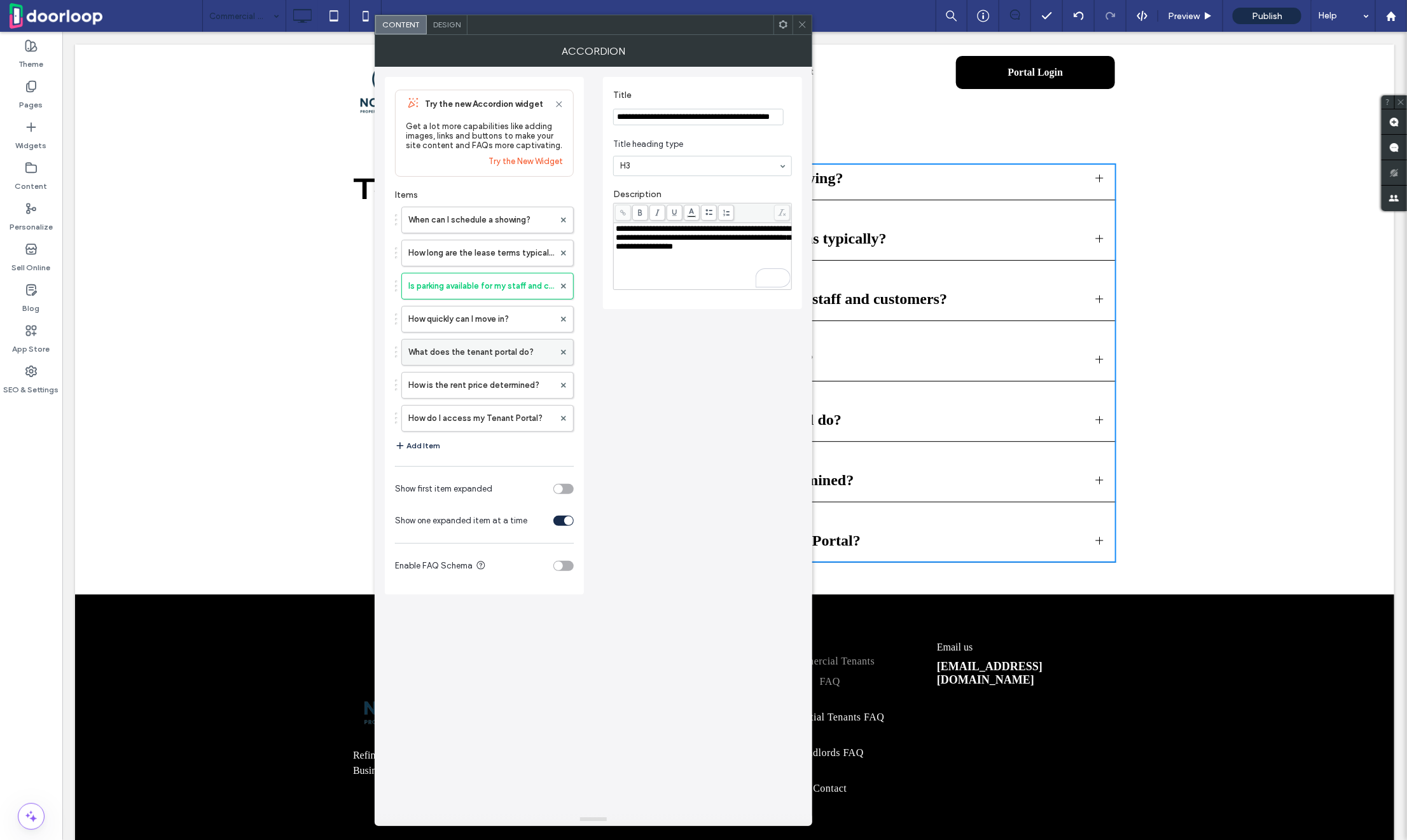
click at [483, 353] on label "What does the tenant portal do?" at bounding box center [481, 352] width 146 height 25
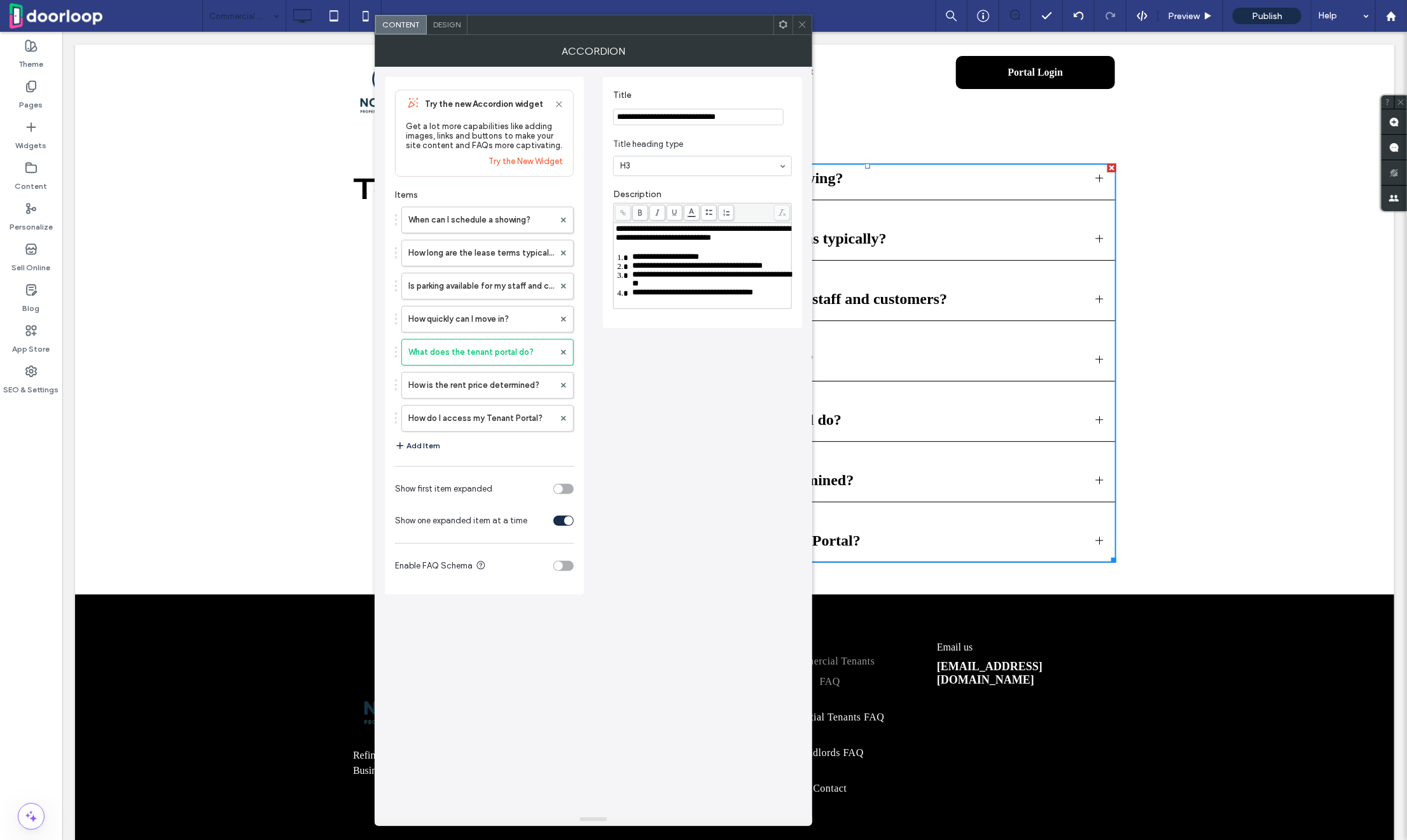
click at [683, 241] on span "**********" at bounding box center [704, 233] width 175 height 17
click at [680, 239] on span "**********" at bounding box center [704, 233] width 175 height 17
click at [629, 297] on ol "**********" at bounding box center [703, 274] width 174 height 44
drag, startPoint x: 629, startPoint y: 310, endPoint x: 772, endPoint y: 375, distance: 157.1
click at [772, 376] on div "**********" at bounding box center [593, 330] width 417 height 527
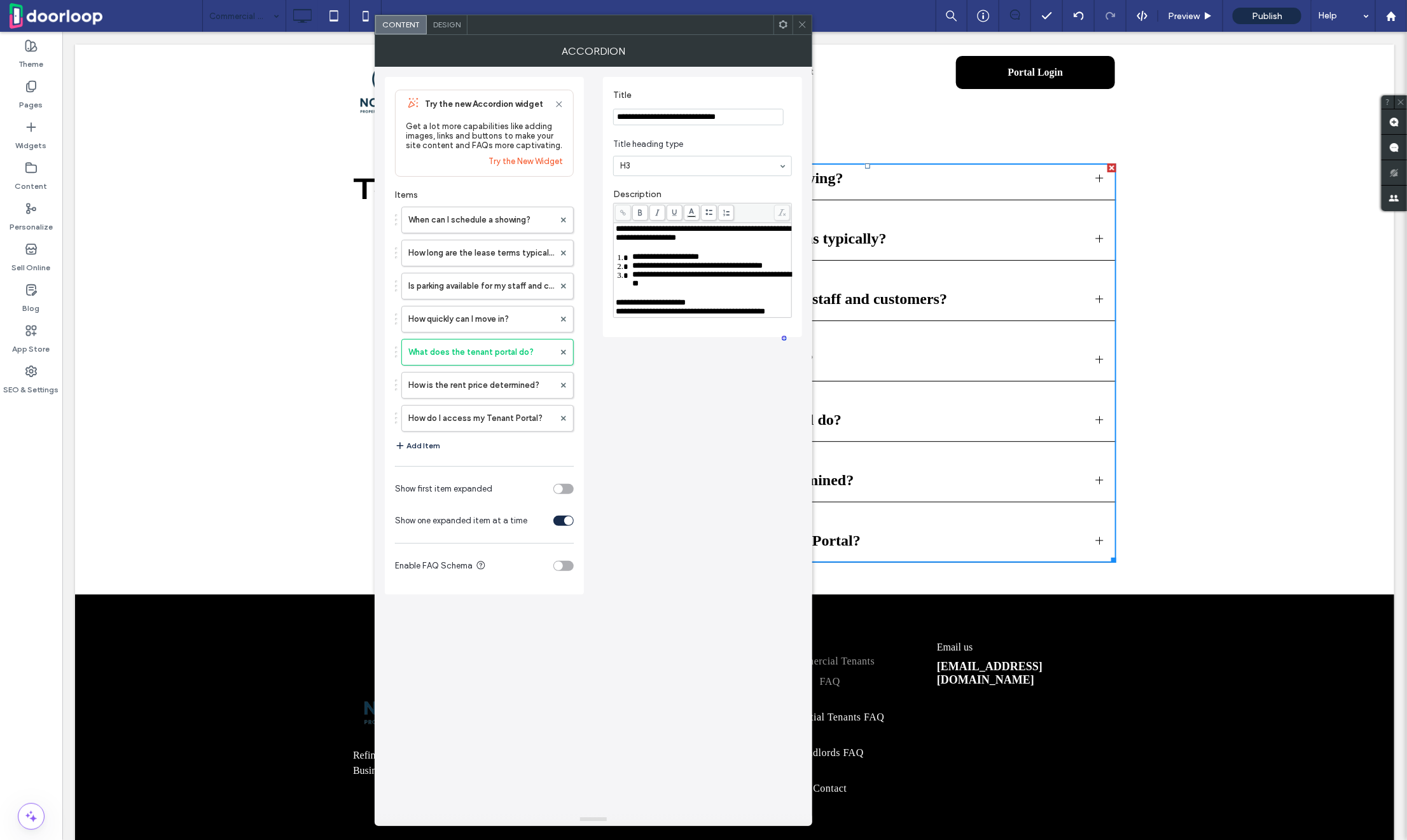
click at [616, 307] on span "**********" at bounding box center [650, 302] width 70 height 8
click at [645, 402] on div "**********" at bounding box center [593, 330] width 417 height 527
click at [499, 424] on label "How do I access my Tenant Portal?" at bounding box center [481, 418] width 146 height 25
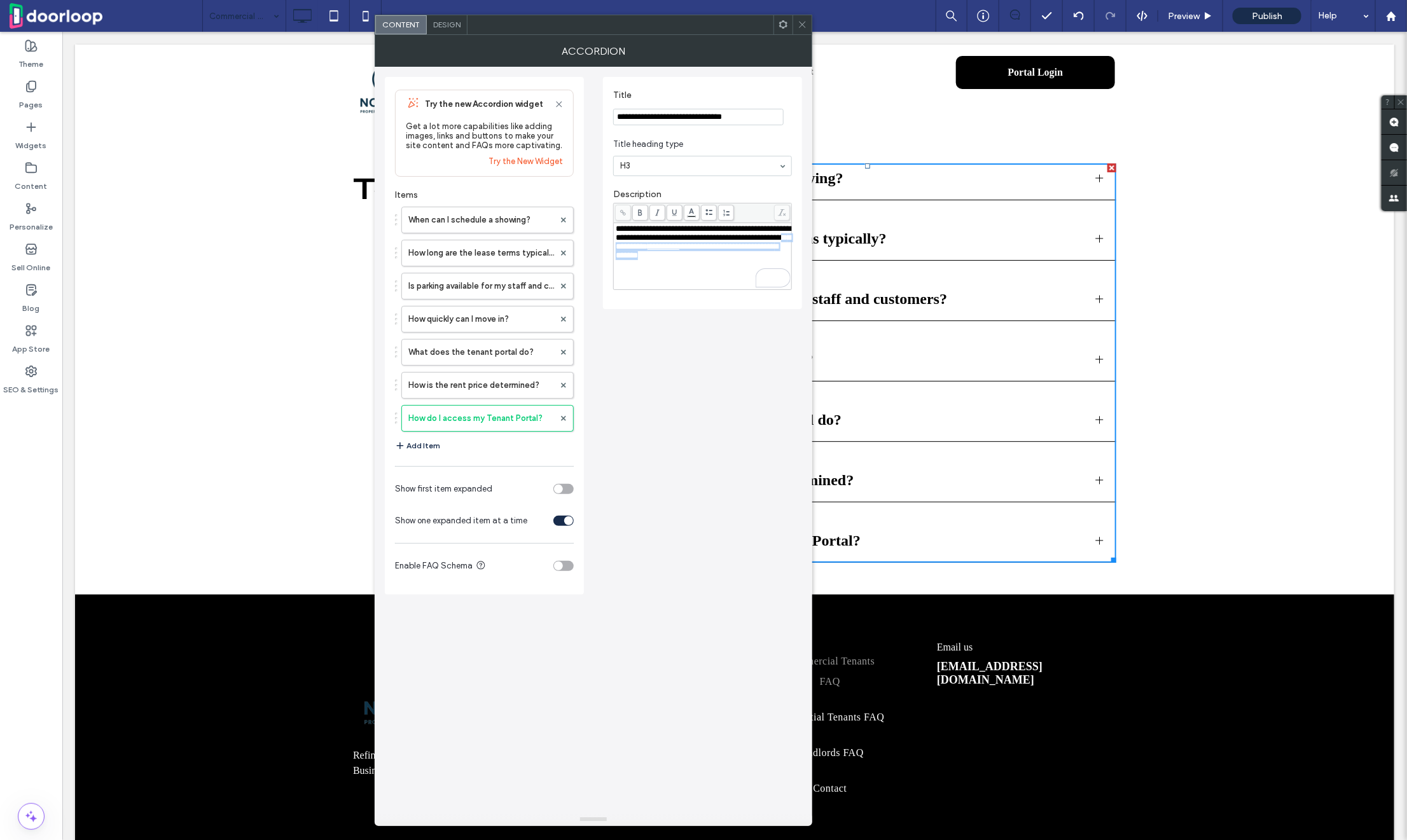
drag, startPoint x: 706, startPoint y: 248, endPoint x: 729, endPoint y: 280, distance: 39.4
click at [729, 280] on div "**********" at bounding box center [703, 256] width 174 height 64
paste div "To enrich screen reader interactions, please activate Accessibility in Grammarl…"
click at [616, 260] on span "**********" at bounding box center [643, 255] width 54 height 8
click at [698, 389] on div "**********" at bounding box center [593, 330] width 417 height 527
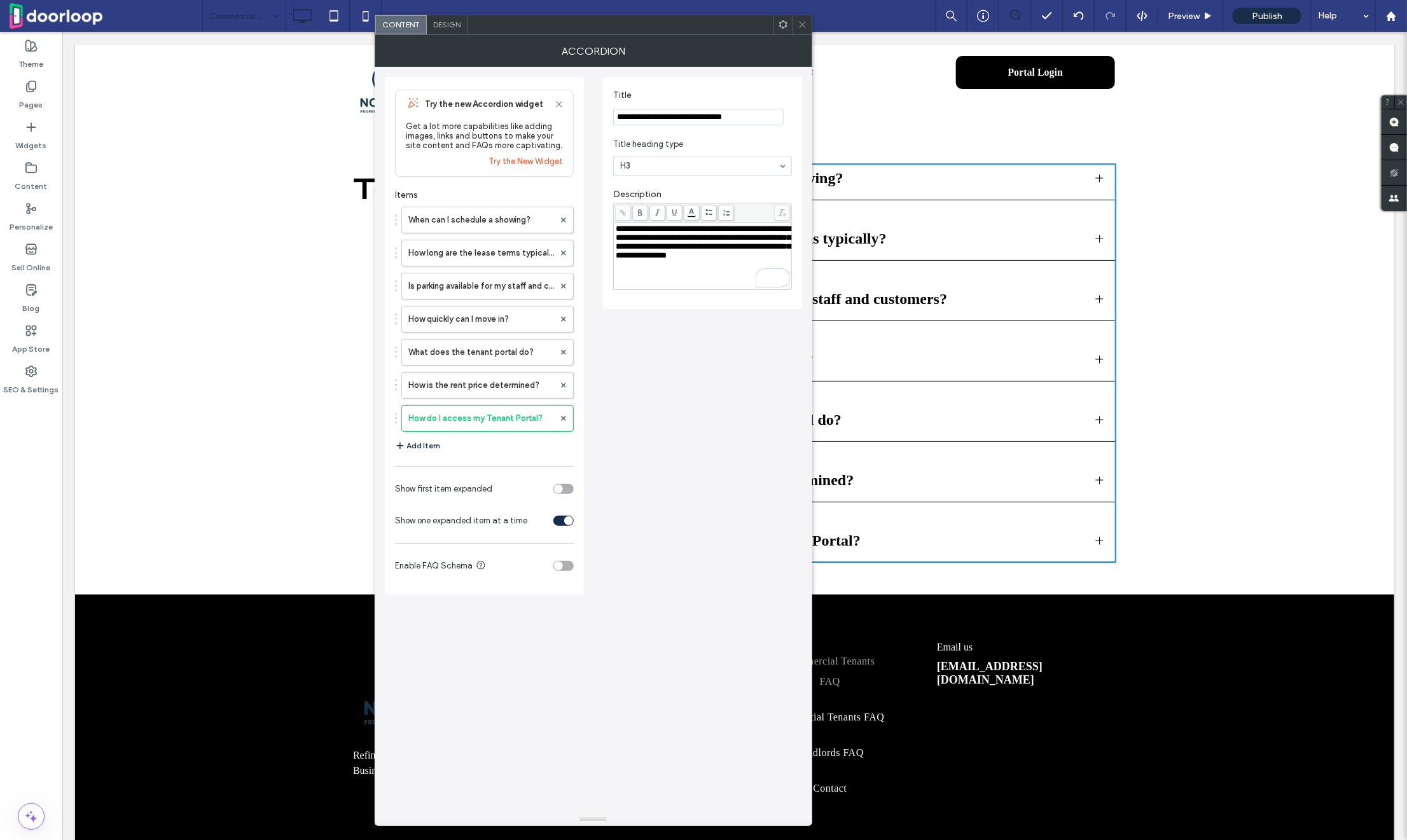
click at [808, 26] on div at bounding box center [802, 24] width 19 height 19
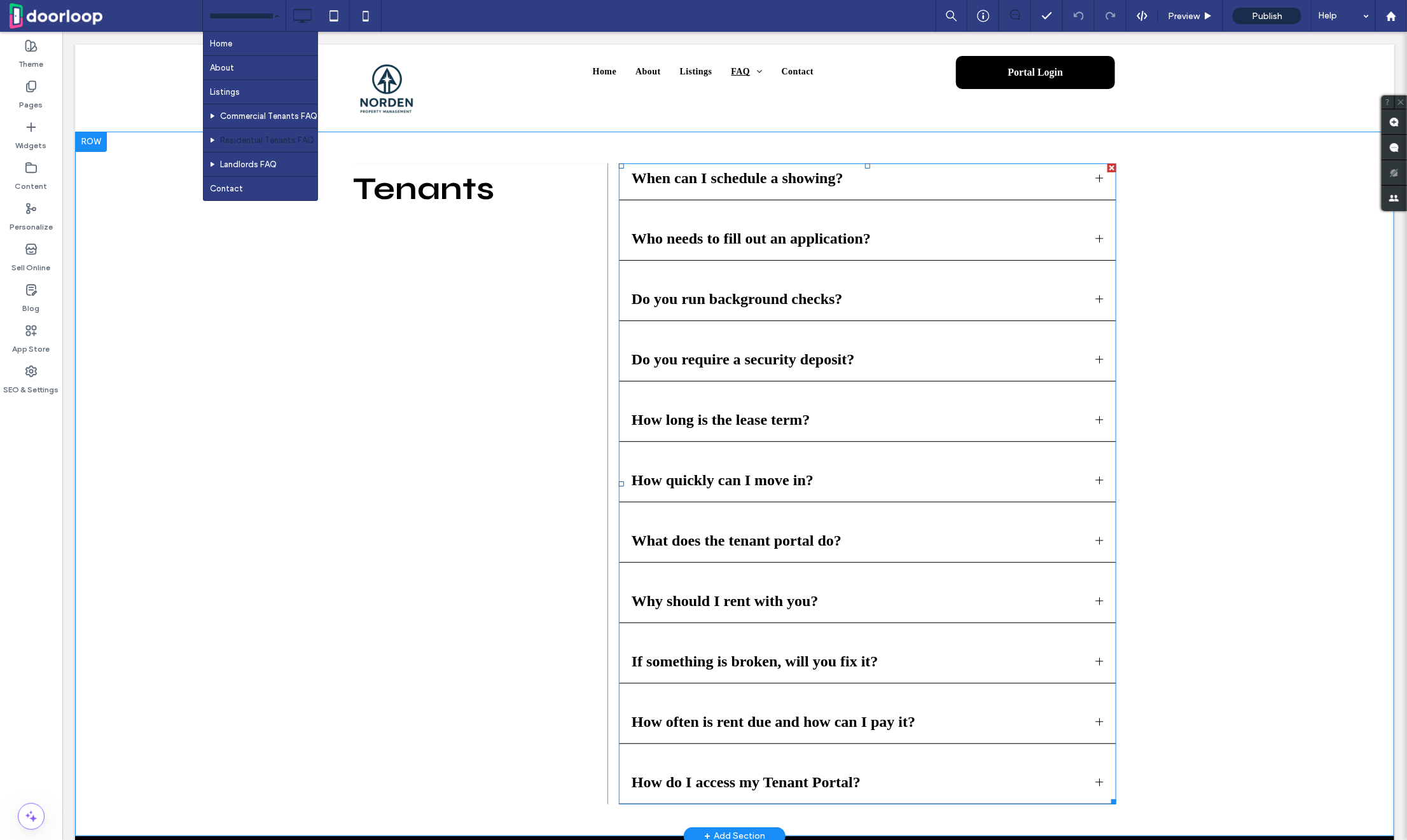
click at [873, 373] on span at bounding box center [867, 483] width 498 height 641
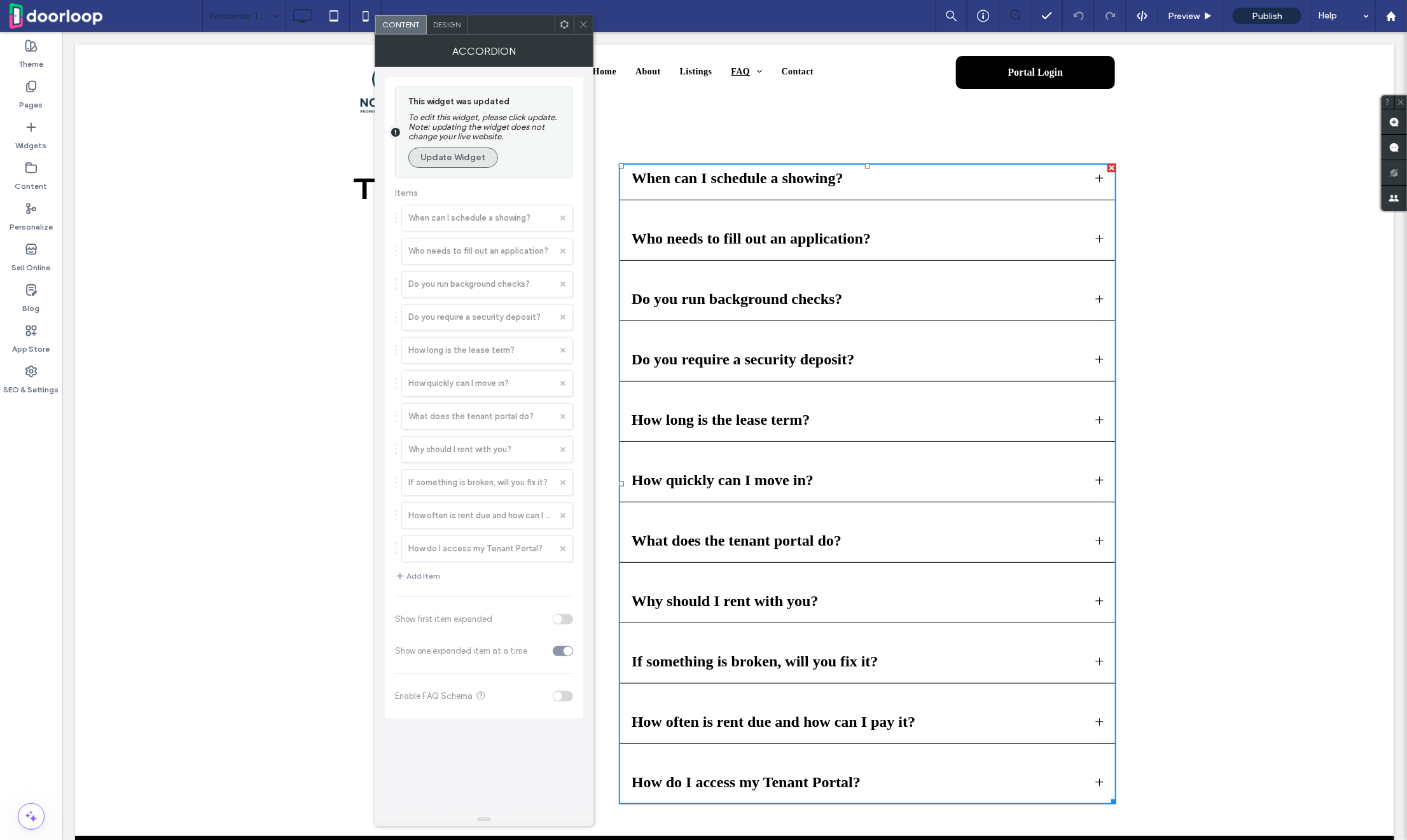
click at [472, 162] on button "Update Widget" at bounding box center [454, 157] width 90 height 20
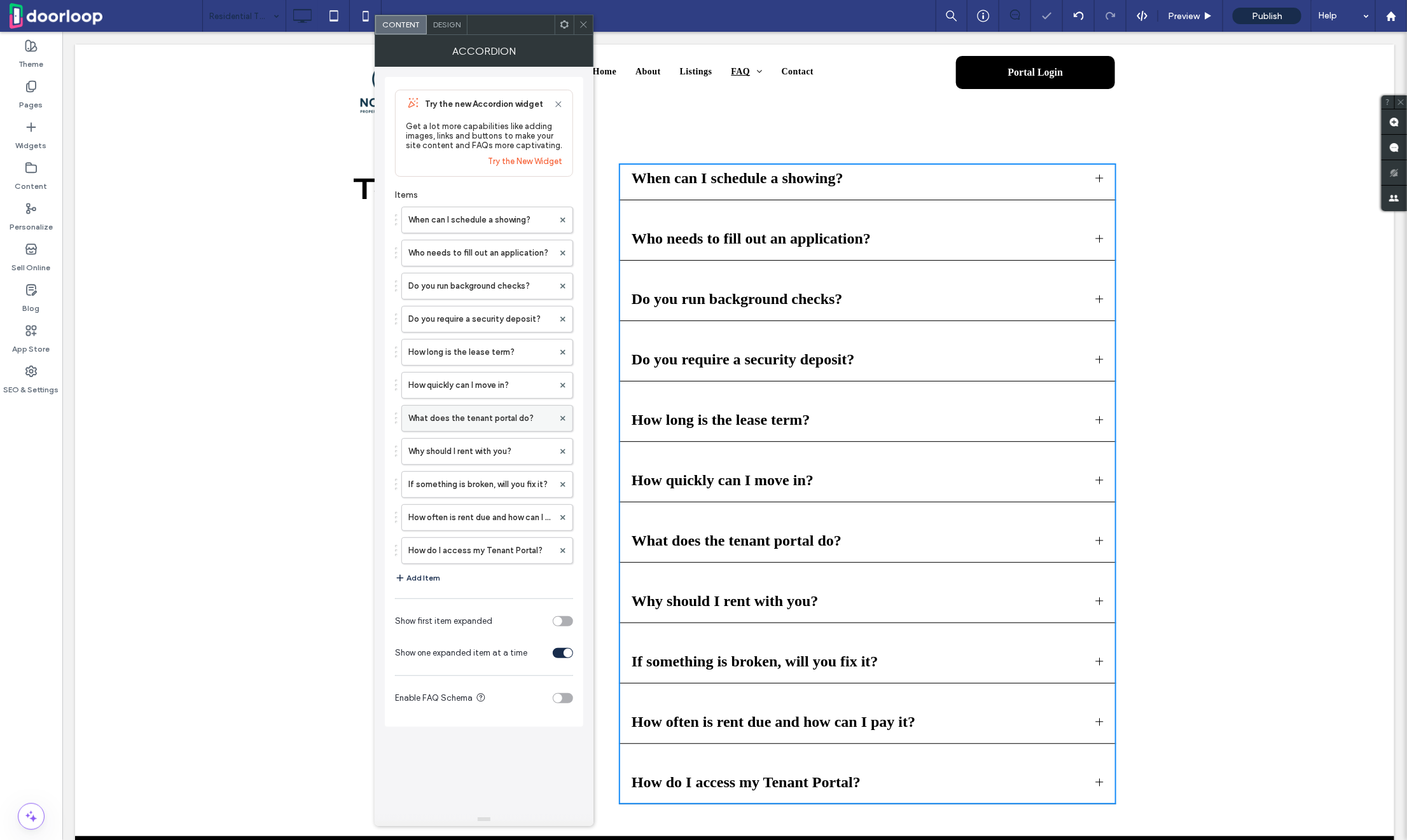
click at [495, 421] on label "What does the tenant portal do?" at bounding box center [481, 418] width 145 height 25
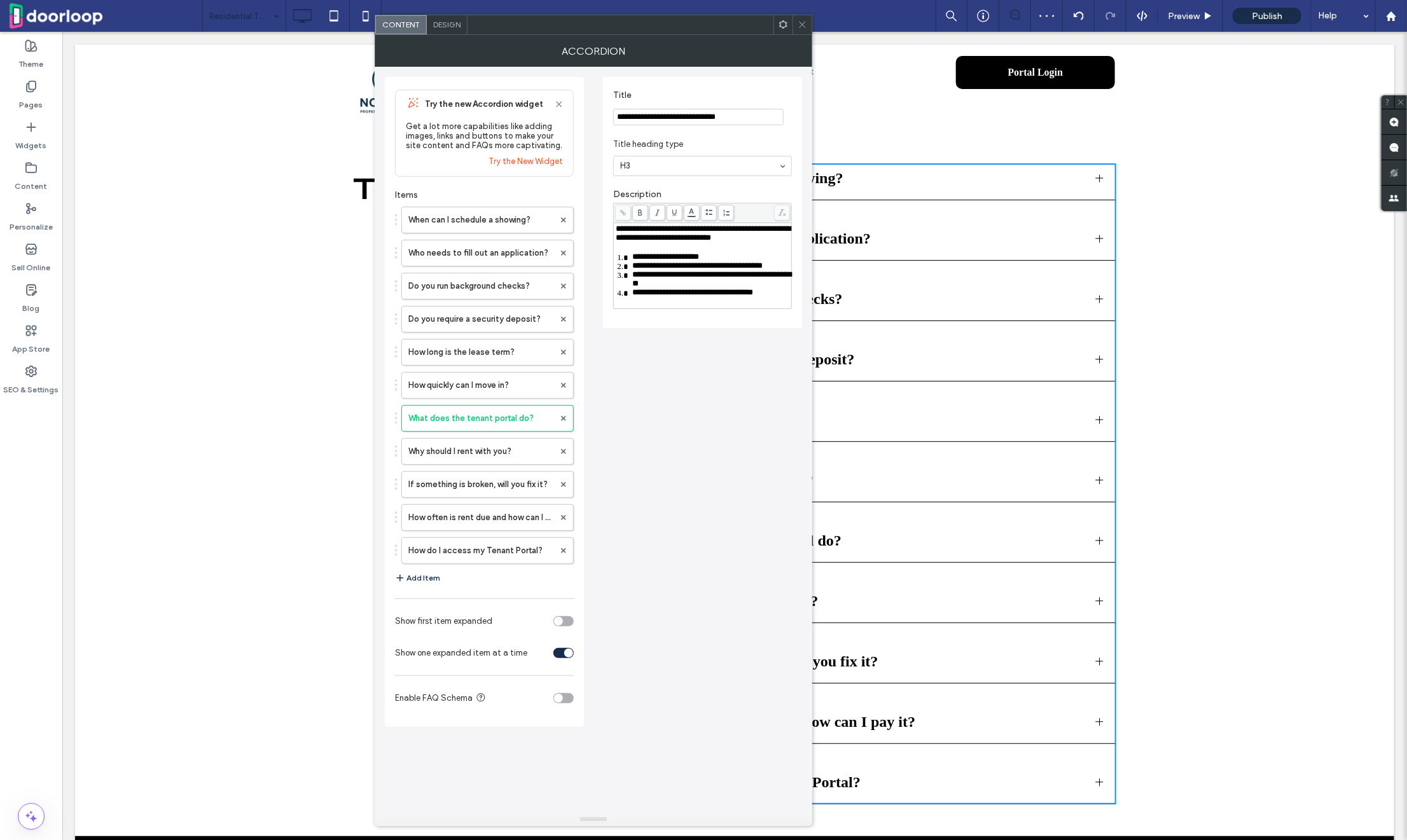
click at [673, 287] on span "**********" at bounding box center [712, 278] width 159 height 17
click at [490, 513] on label "How often is rent due and how can I pay it?" at bounding box center [481, 518] width 146 height 25
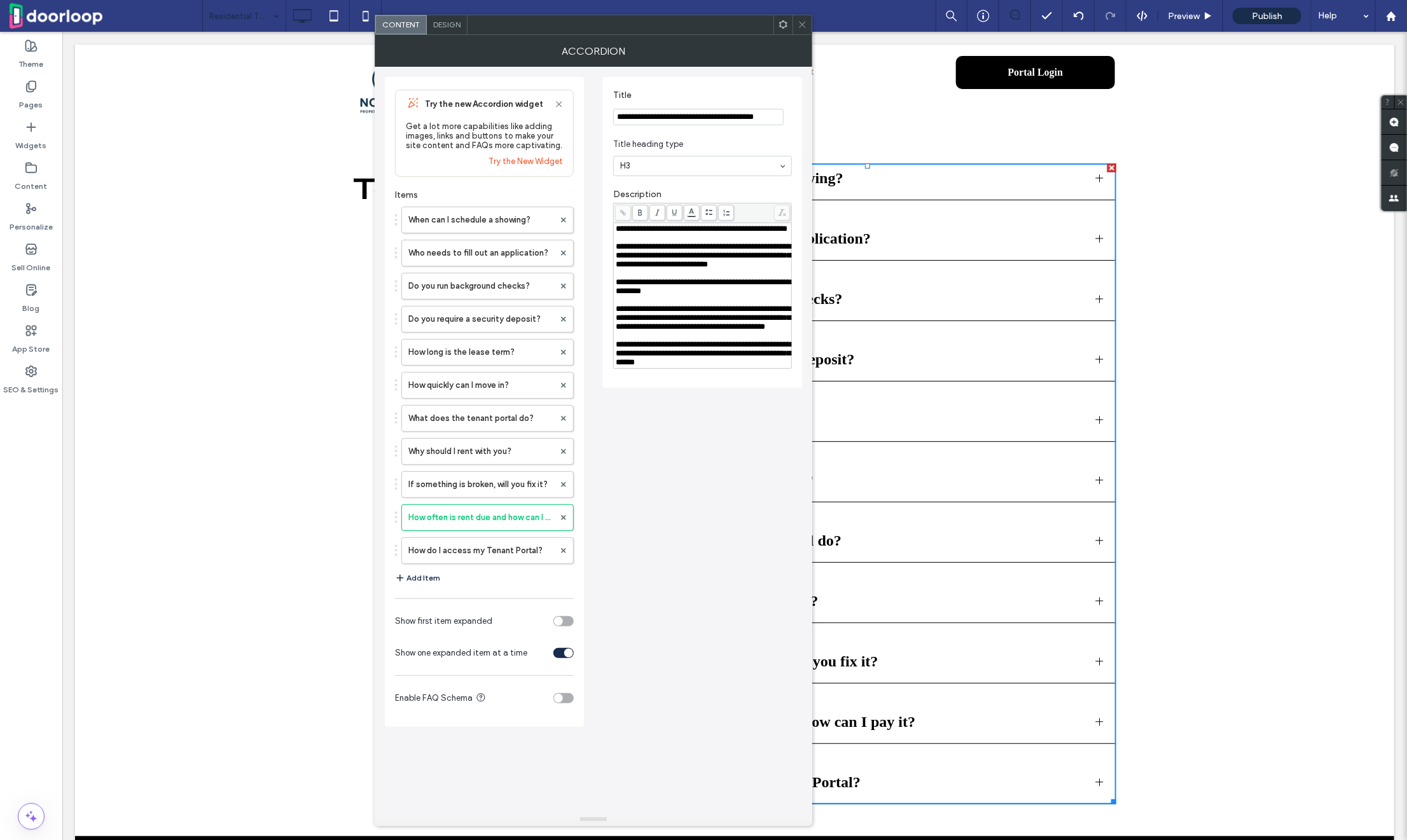
click at [616, 340] on div "Rich Text Editor" at bounding box center [703, 336] width 174 height 9
drag, startPoint x: 618, startPoint y: 375, endPoint x: 654, endPoint y: 450, distance: 83.2
click at [654, 450] on div "**********" at bounding box center [593, 396] width 417 height 660
click at [671, 427] on div "**********" at bounding box center [593, 396] width 417 height 660
click at [492, 552] on label "How do I access my Tenant Portal?" at bounding box center [481, 551] width 146 height 25
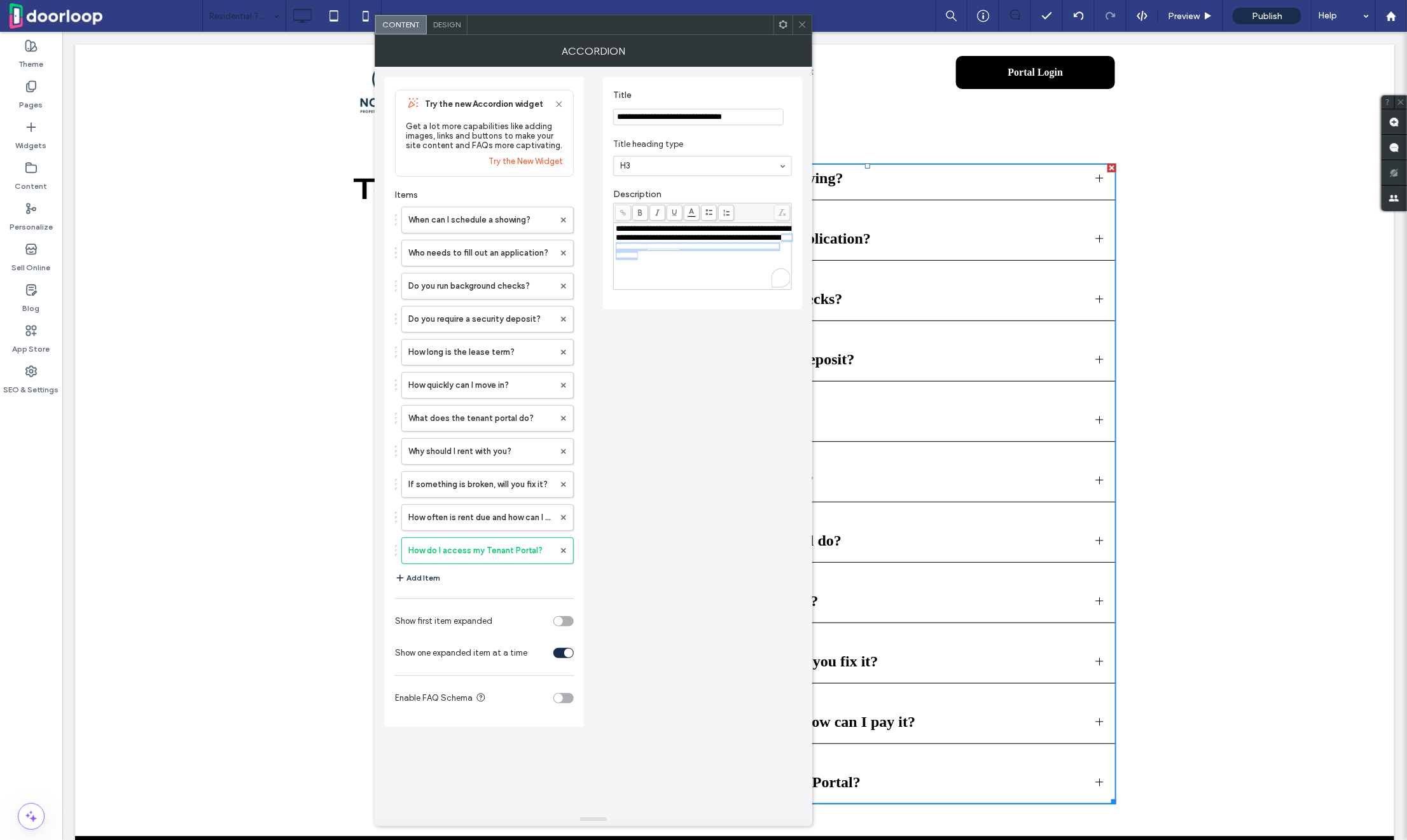
drag, startPoint x: 707, startPoint y: 248, endPoint x: 733, endPoint y: 327, distance: 83.2
click at [733, 327] on div "**********" at bounding box center [593, 396] width 417 height 660
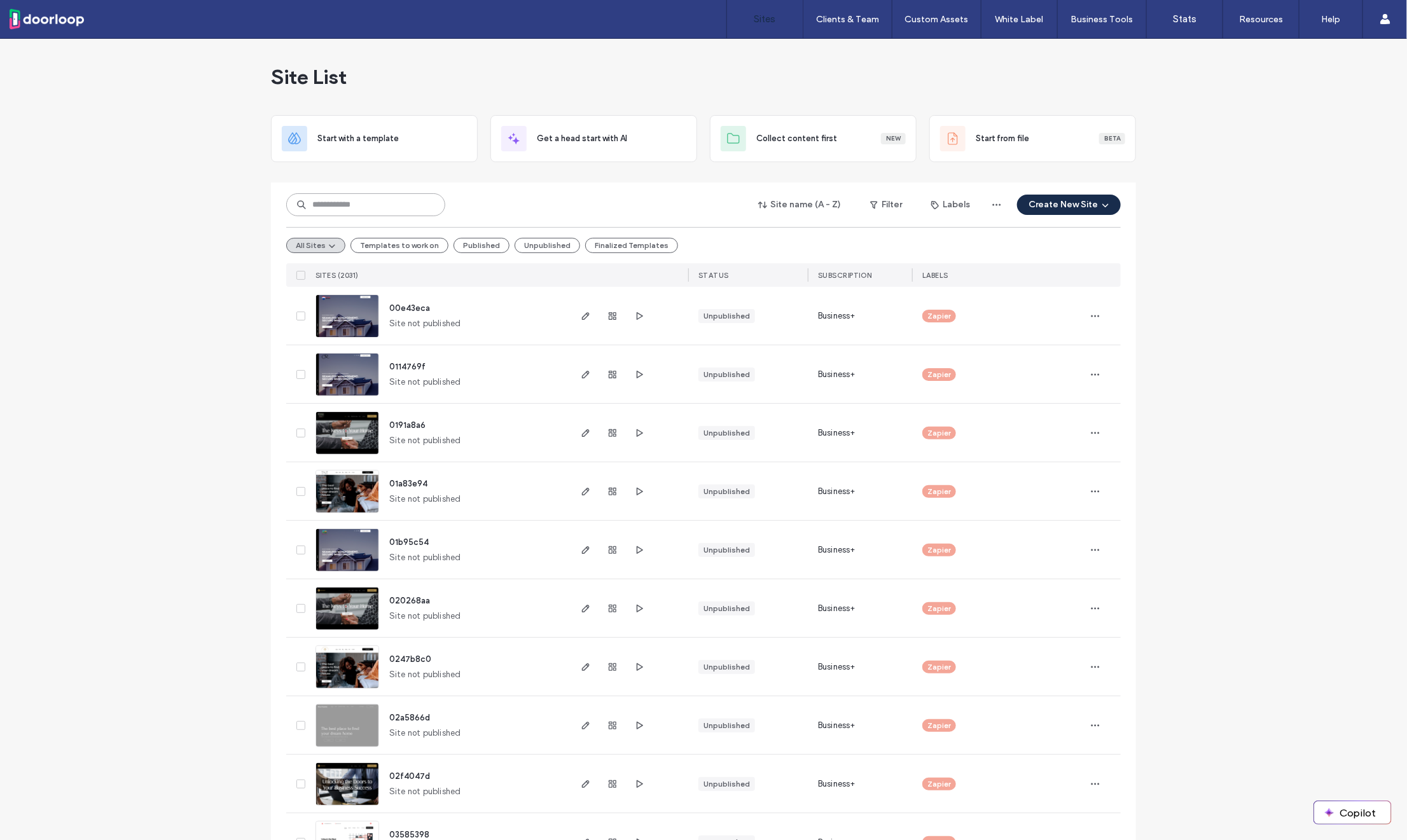
click at [330, 200] on input at bounding box center [365, 204] width 159 height 23
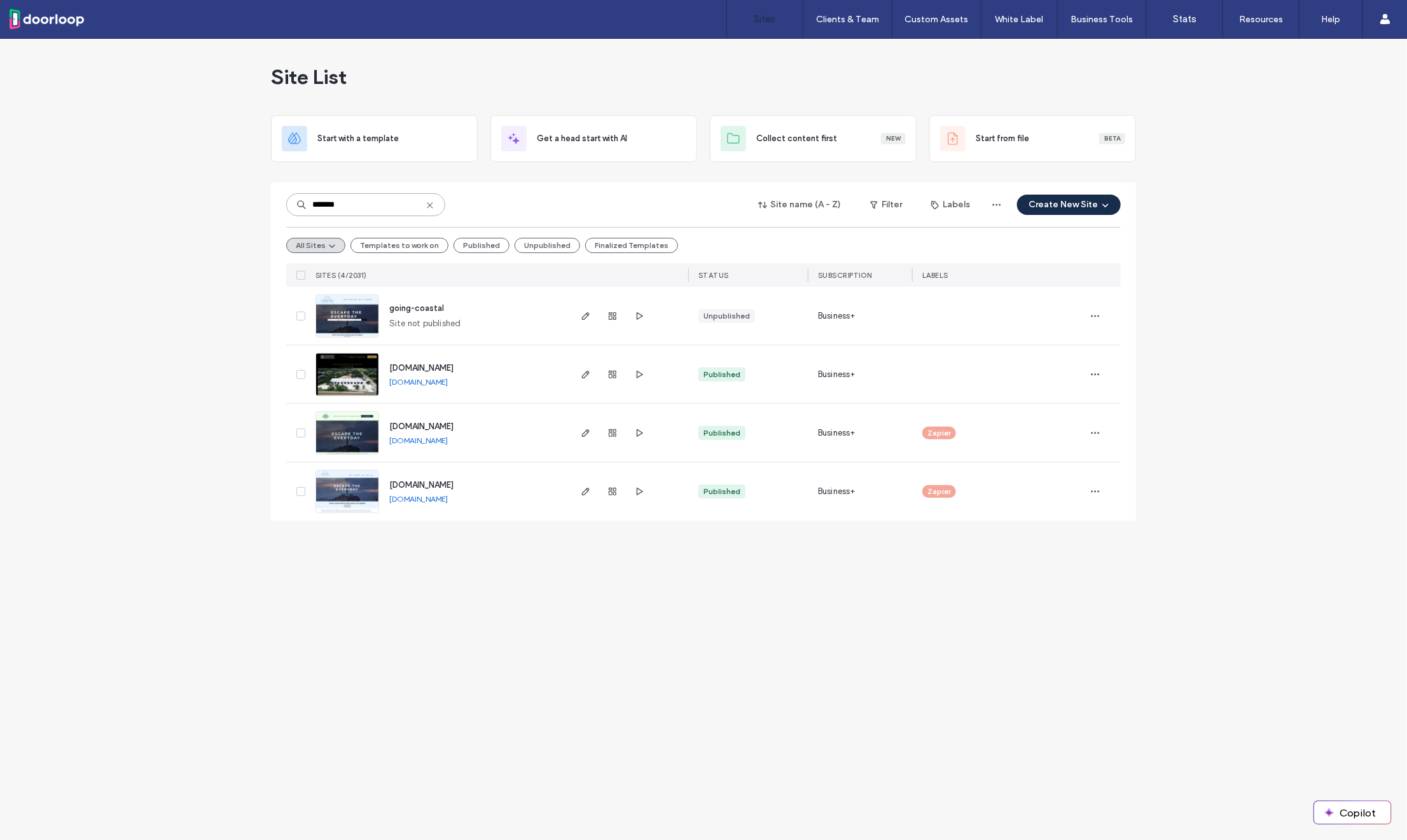
type input "*******"
click at [428, 421] on span "[DOMAIN_NAME]" at bounding box center [421, 426] width 64 height 10
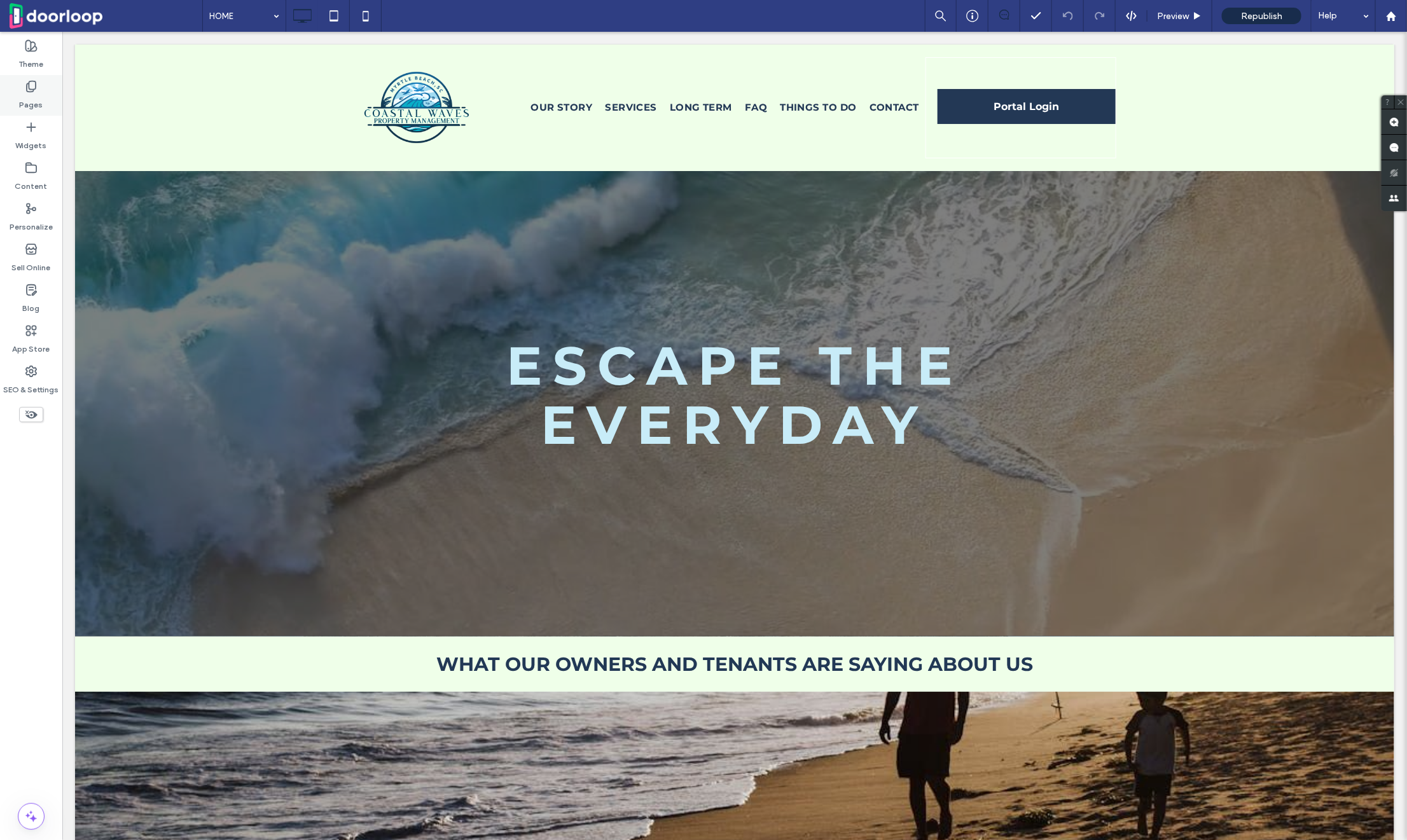
click at [30, 89] on use at bounding box center [31, 87] width 9 height 10
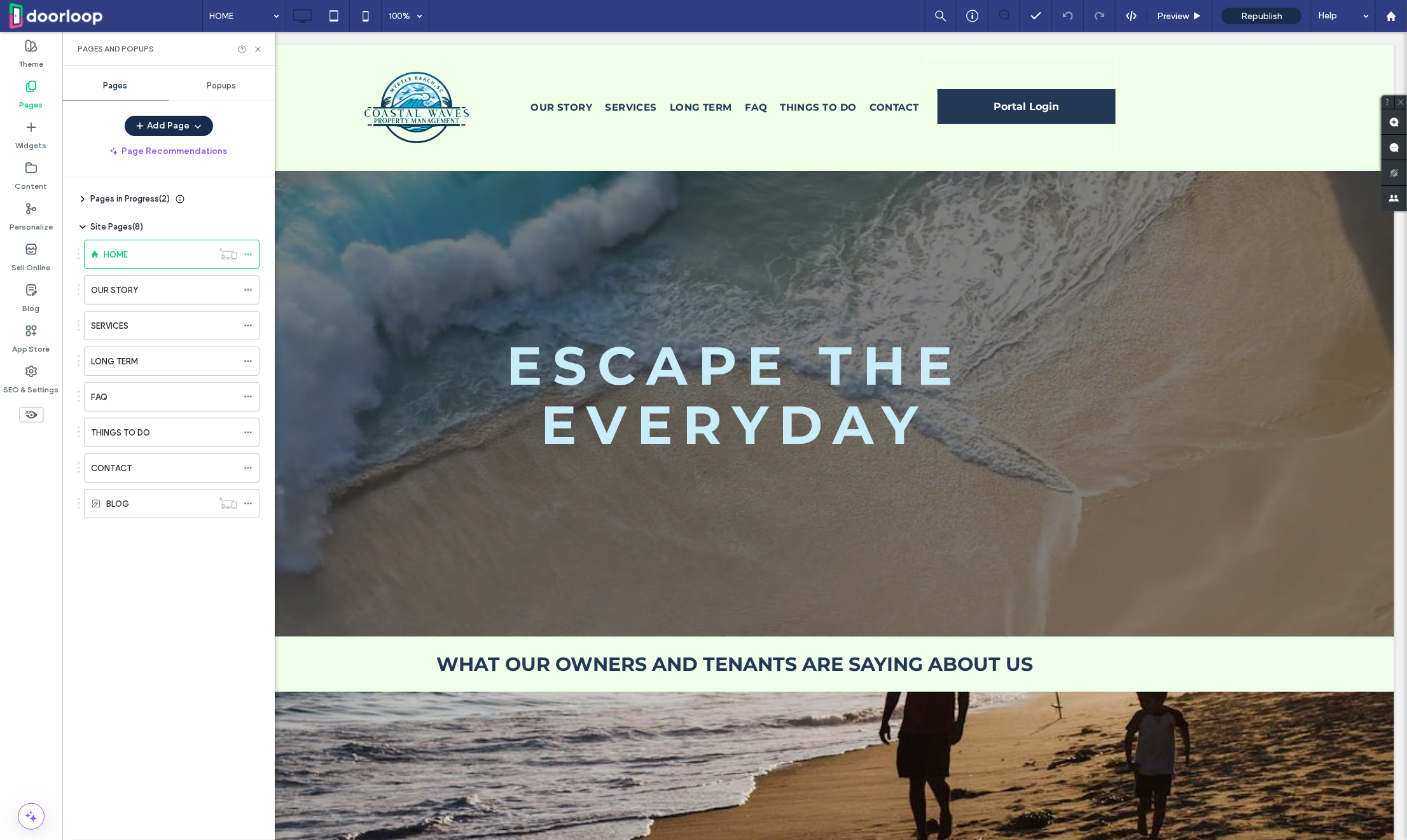
click at [222, 85] on span "Popups" at bounding box center [222, 86] width 29 height 10
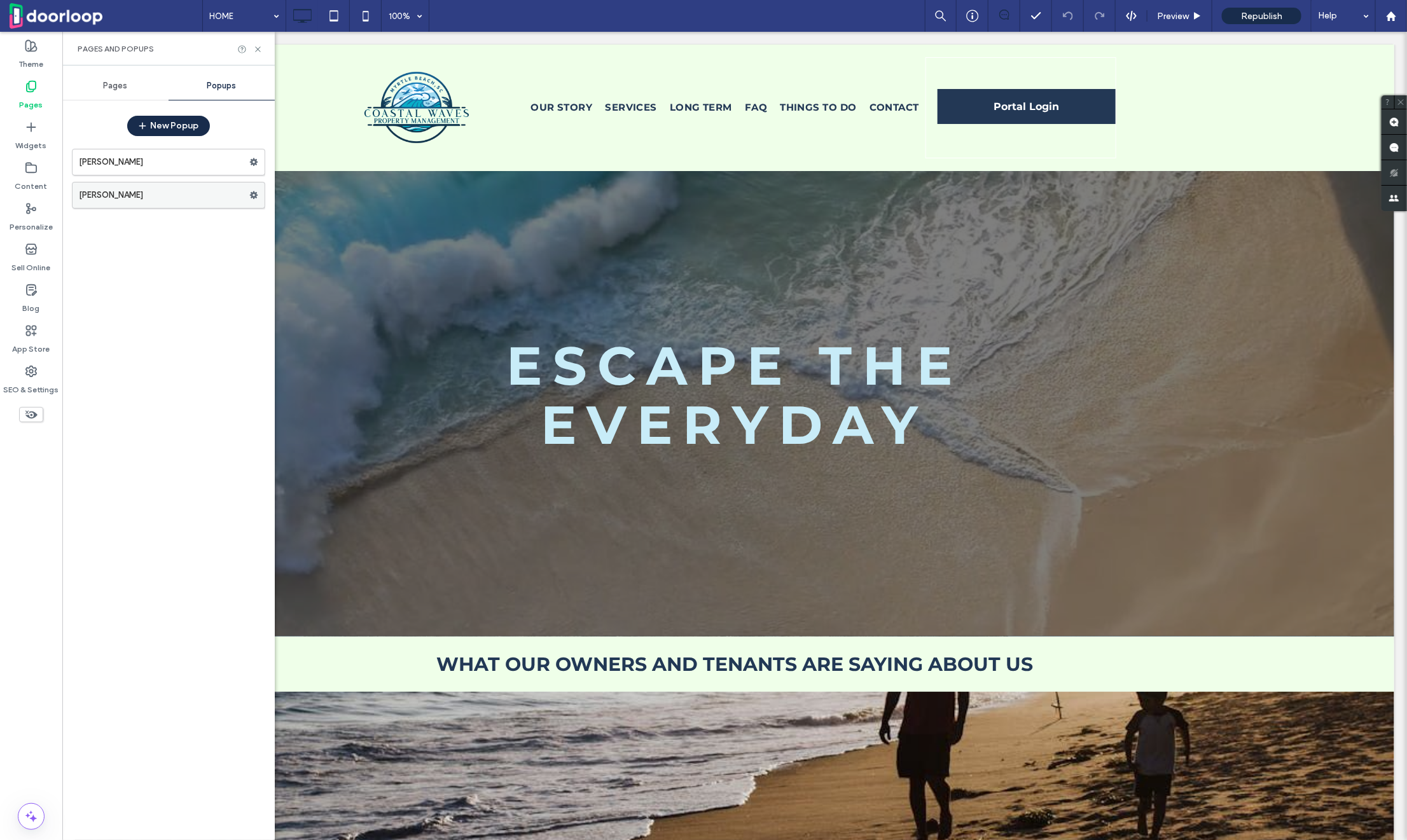
click at [129, 192] on label "[PERSON_NAME]" at bounding box center [164, 195] width 171 height 25
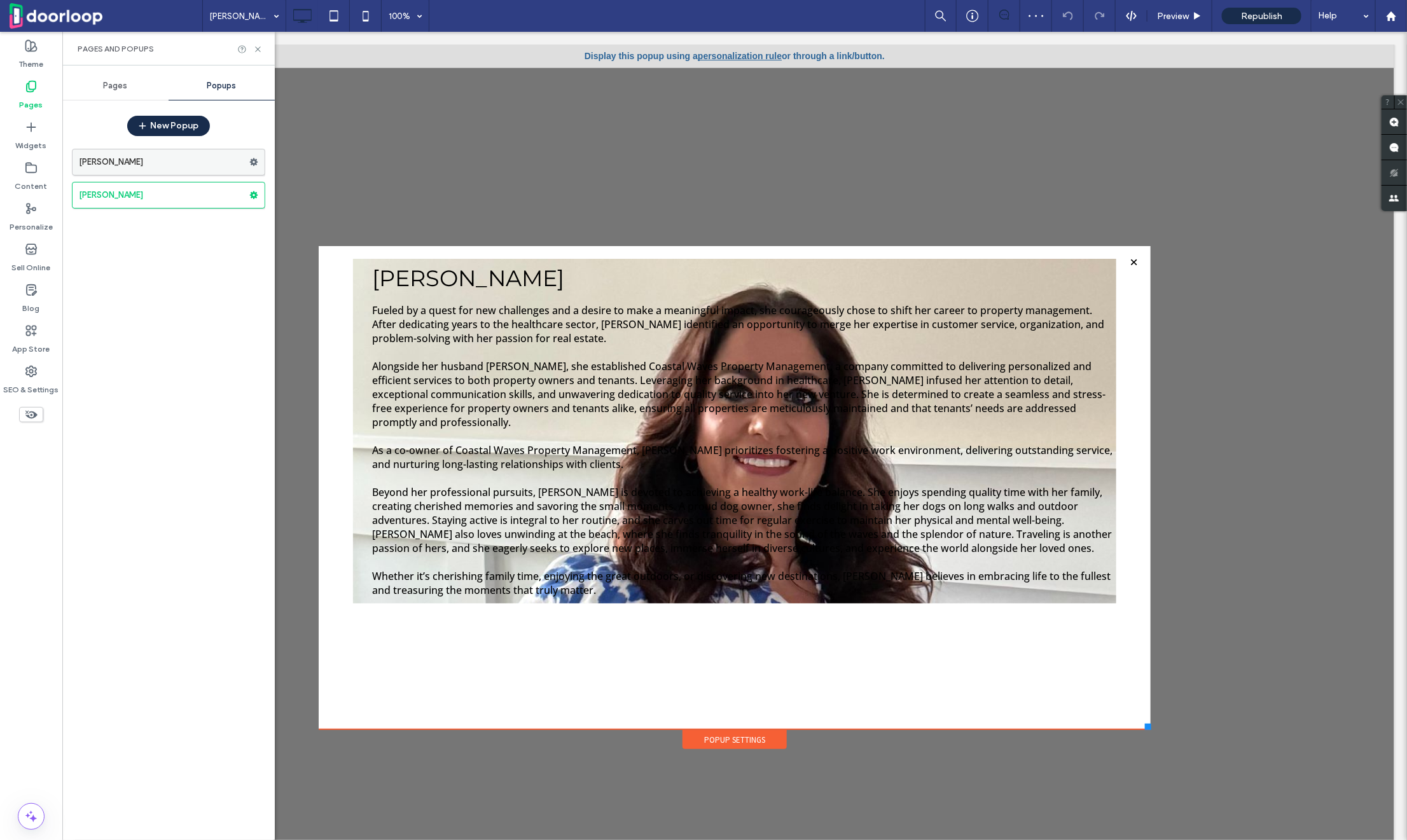
click at [92, 168] on label "[PERSON_NAME]" at bounding box center [164, 162] width 171 height 25
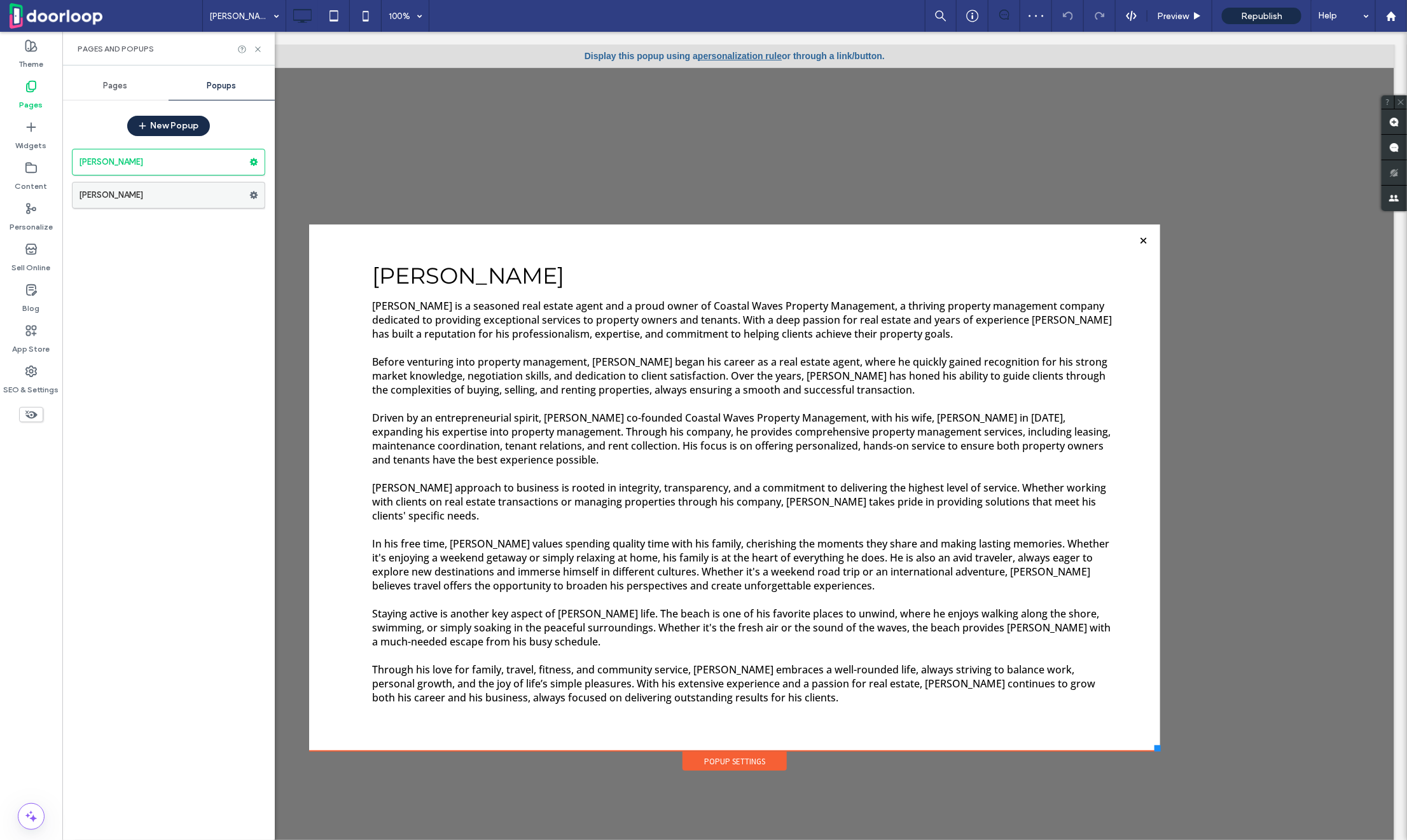
click at [100, 190] on label "[PERSON_NAME]" at bounding box center [164, 195] width 171 height 25
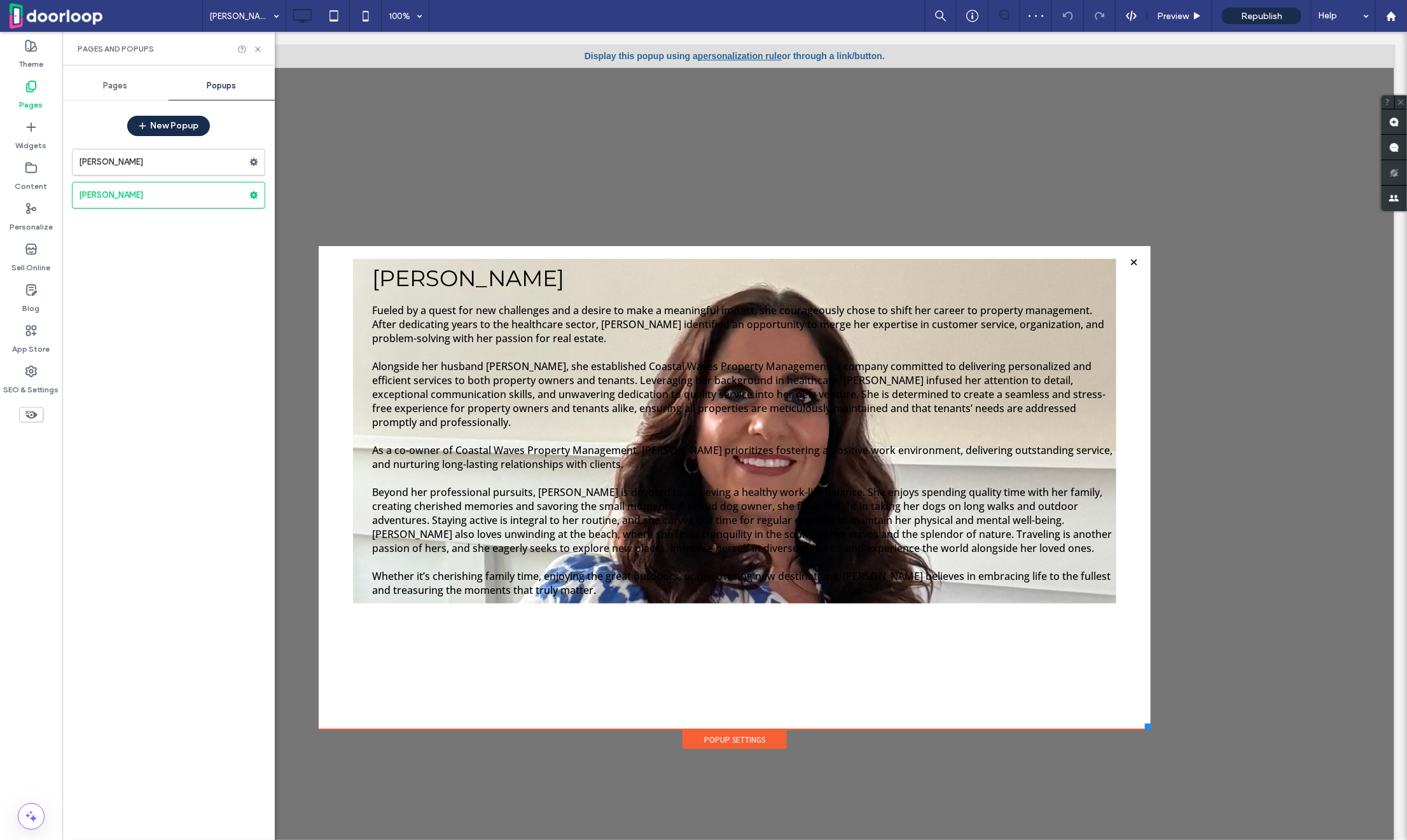
click at [132, 79] on div "Pages" at bounding box center [115, 85] width 106 height 28
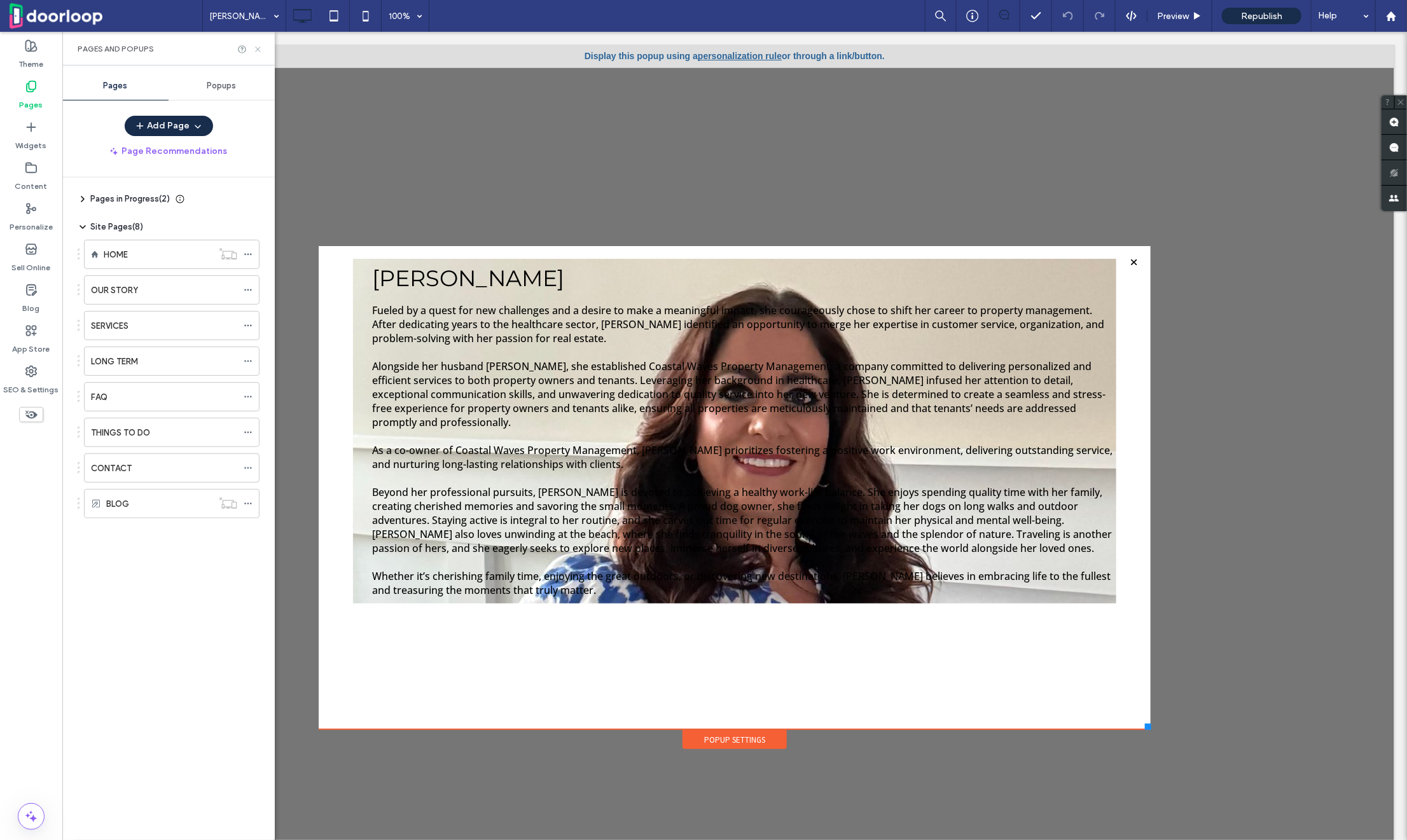
click at [260, 52] on icon at bounding box center [257, 49] width 10 height 10
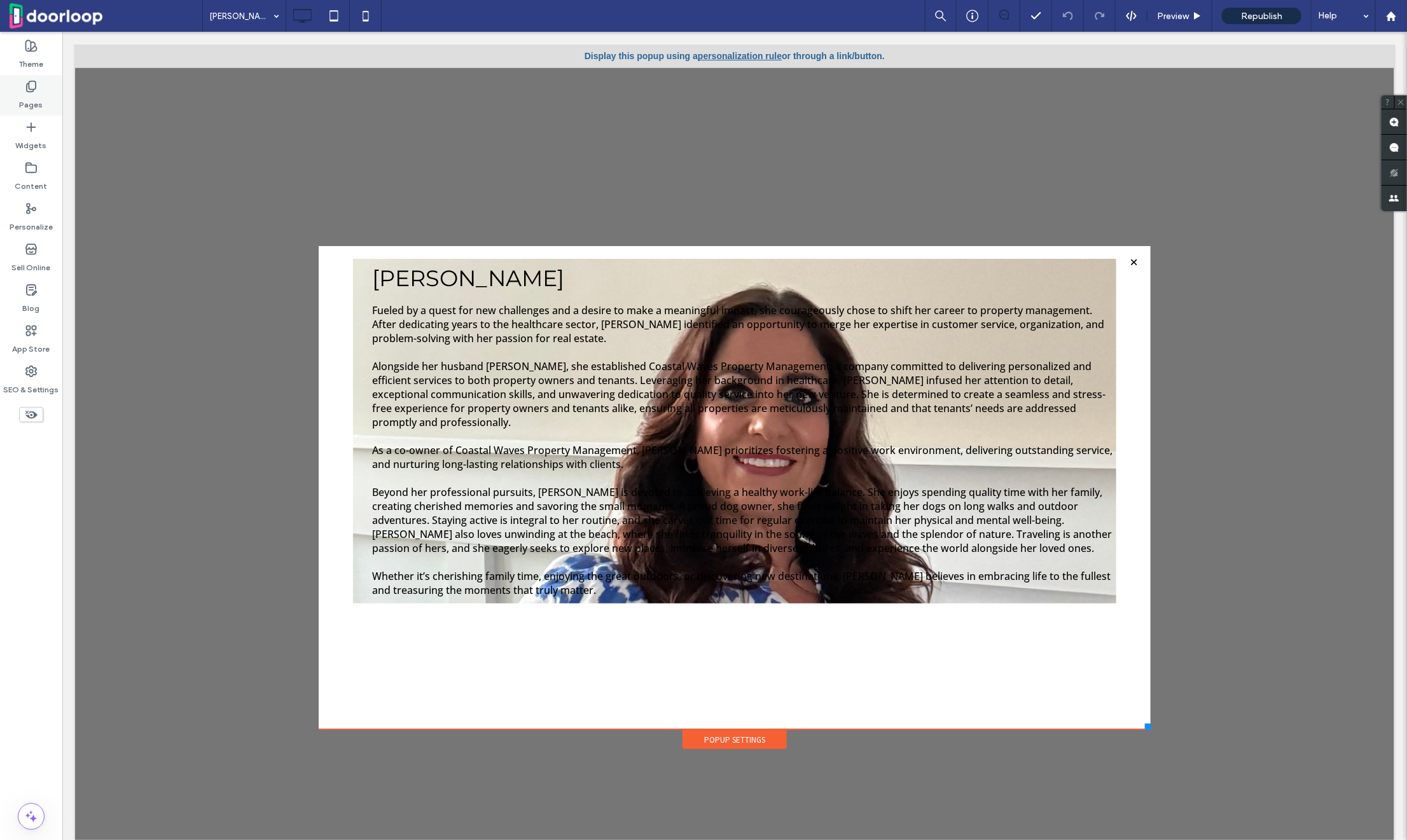
click at [28, 85] on icon at bounding box center [31, 86] width 13 height 13
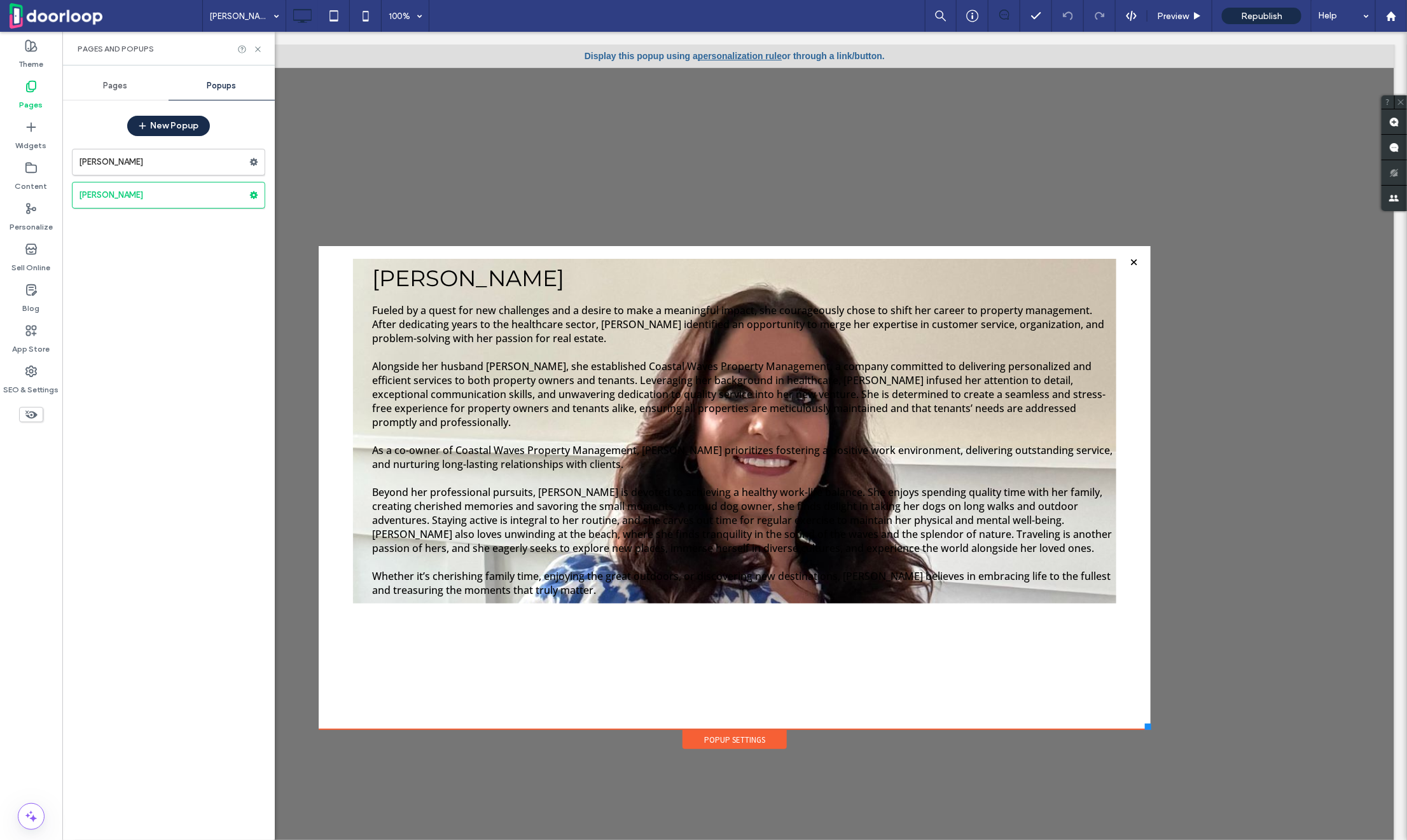
click at [104, 76] on div "Pages" at bounding box center [115, 85] width 106 height 28
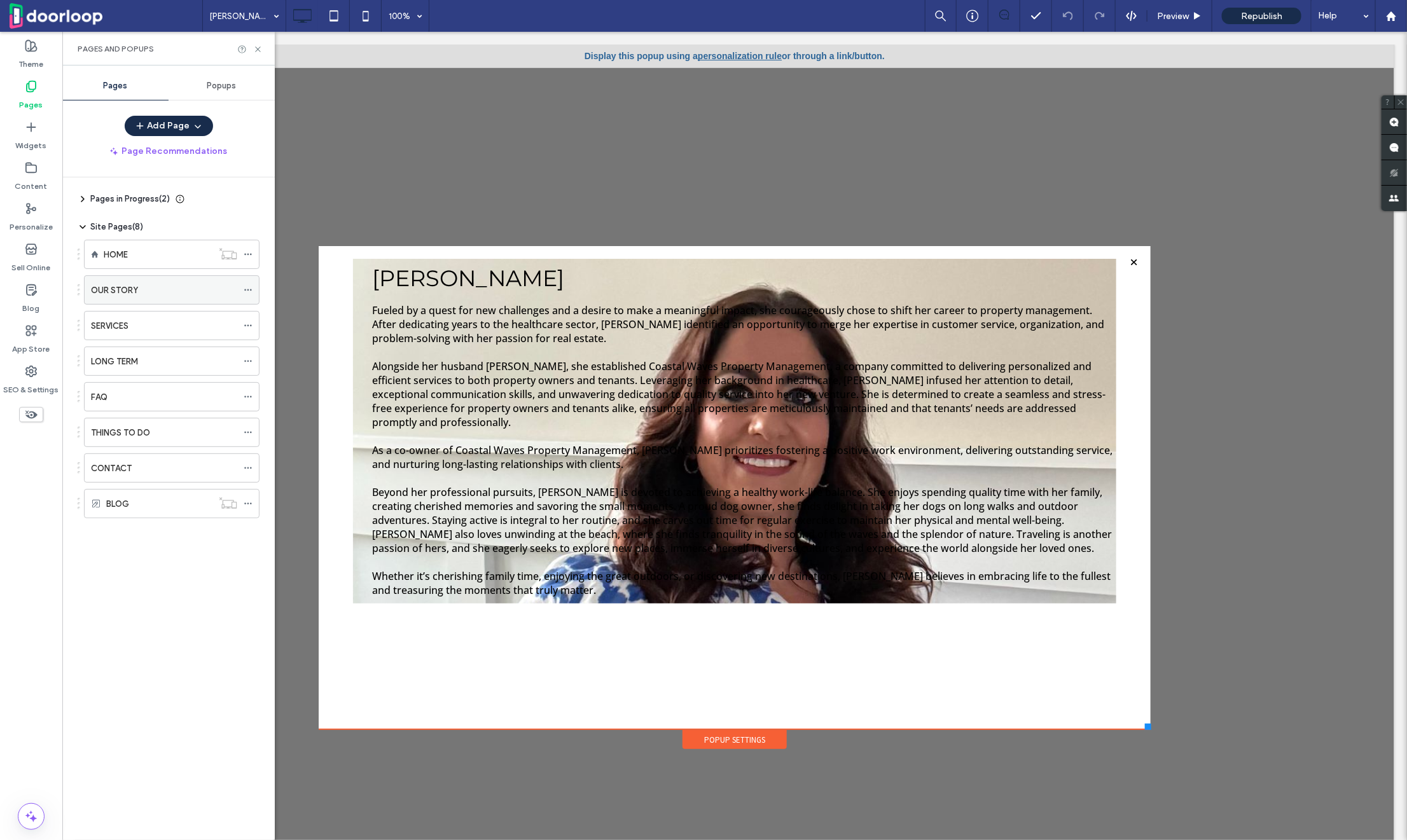
click at [115, 290] on label "OUR STORY" at bounding box center [115, 290] width 47 height 22
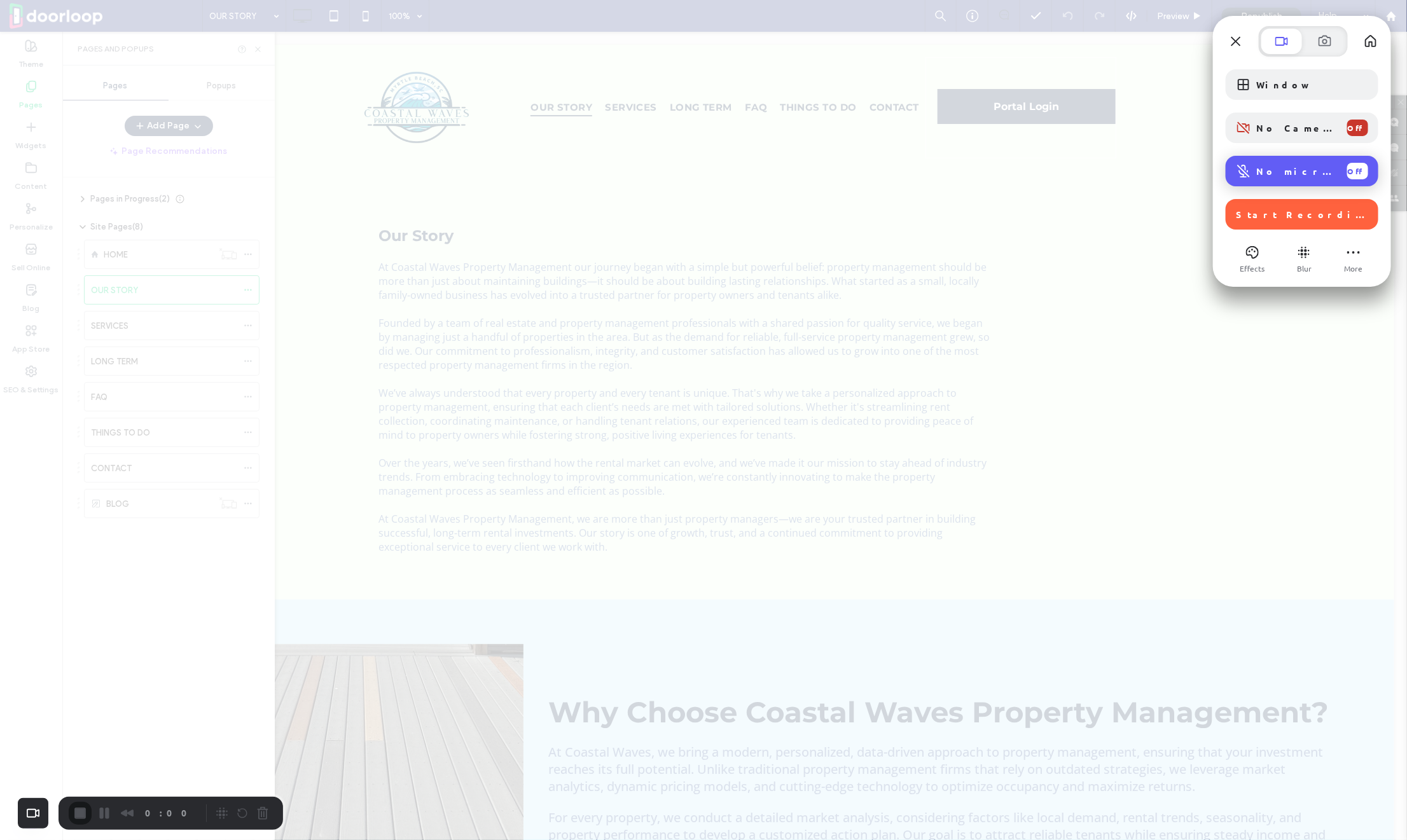
click at [1290, 181] on div "No microphone Off" at bounding box center [1301, 171] width 153 height 31
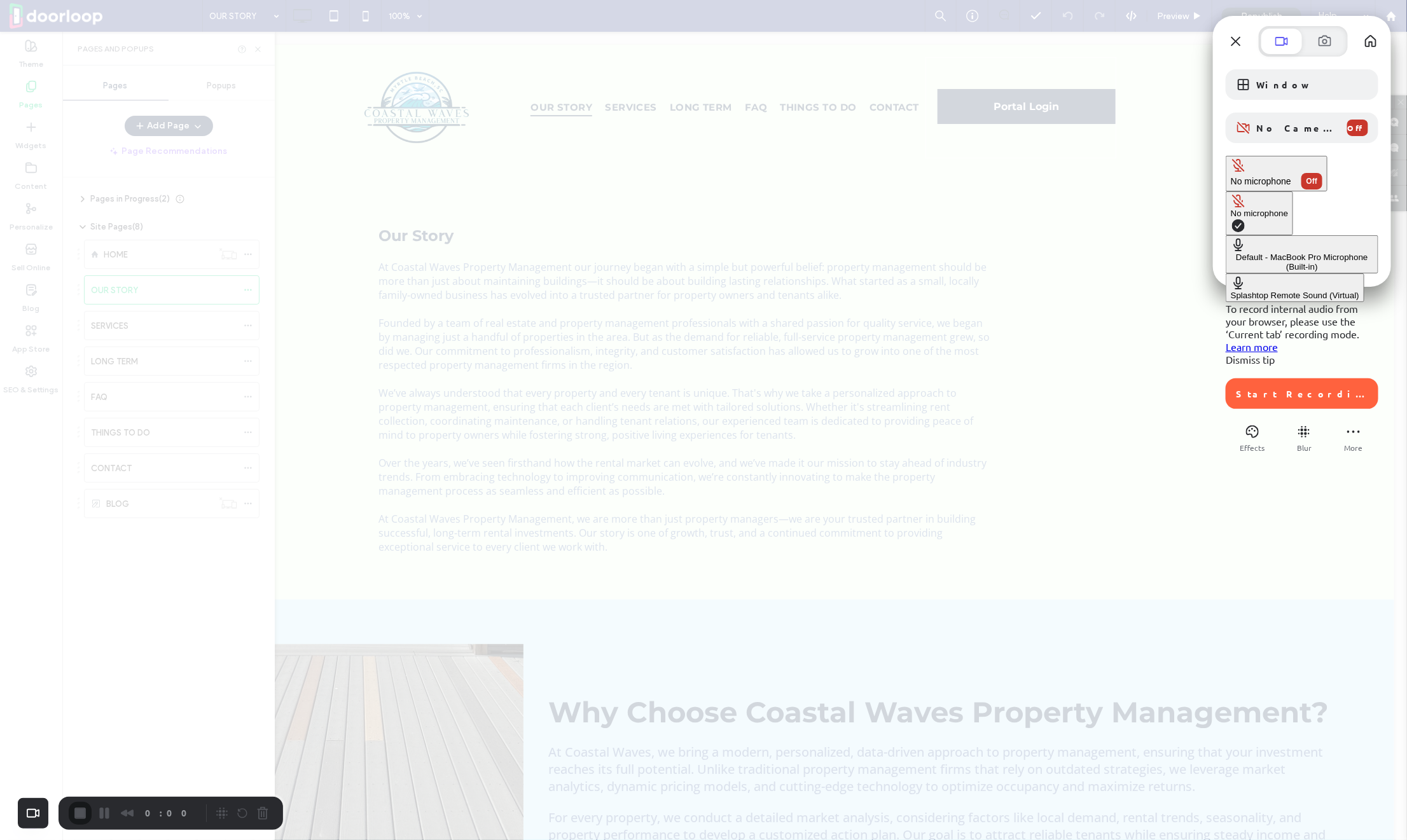
click at [1230, 252] on div "Default - MacBook Pro Microphone (Built-in)" at bounding box center [1301, 261] width 142 height 19
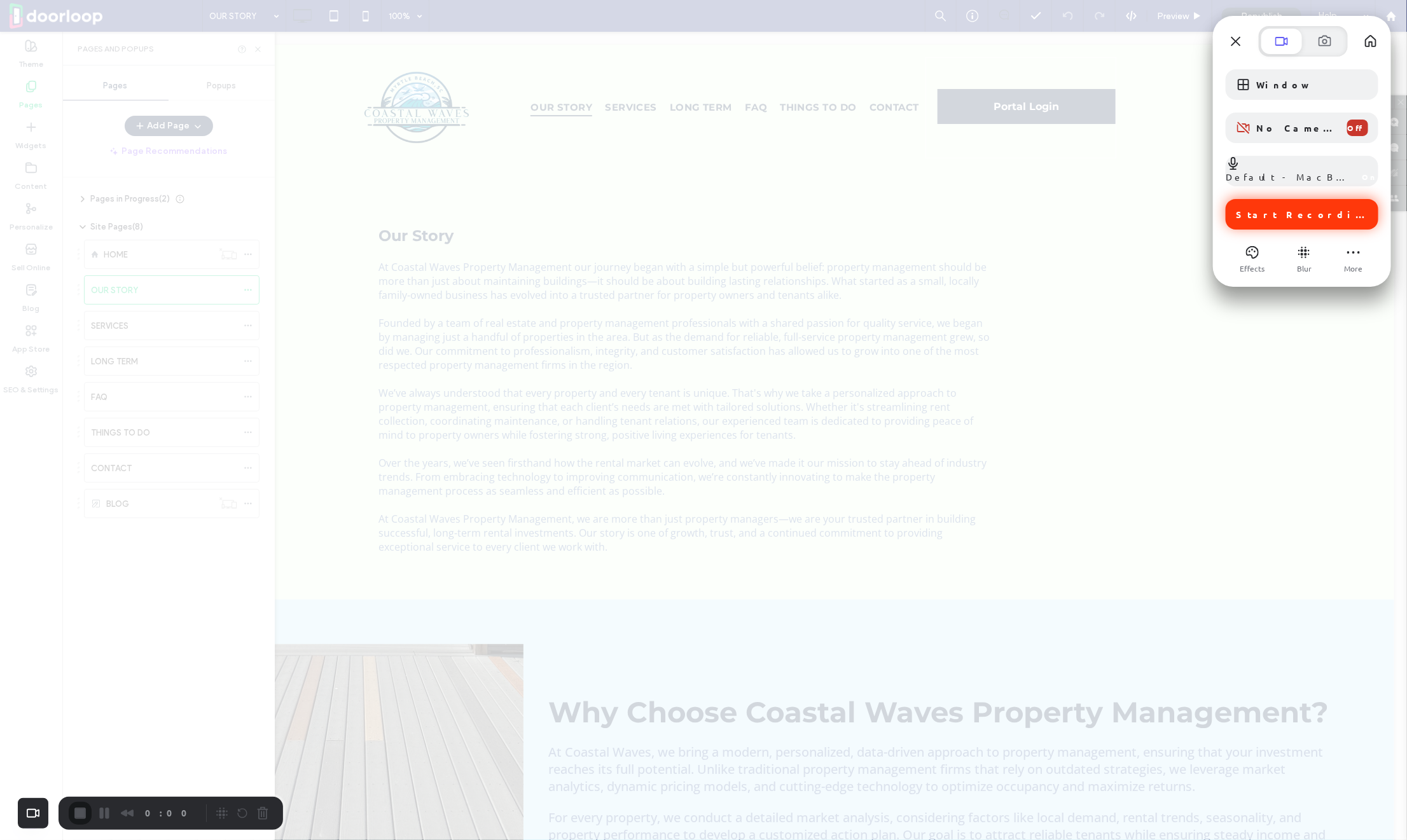
click at [1301, 214] on span "Start Recording" at bounding box center [1303, 214] width 135 height 11
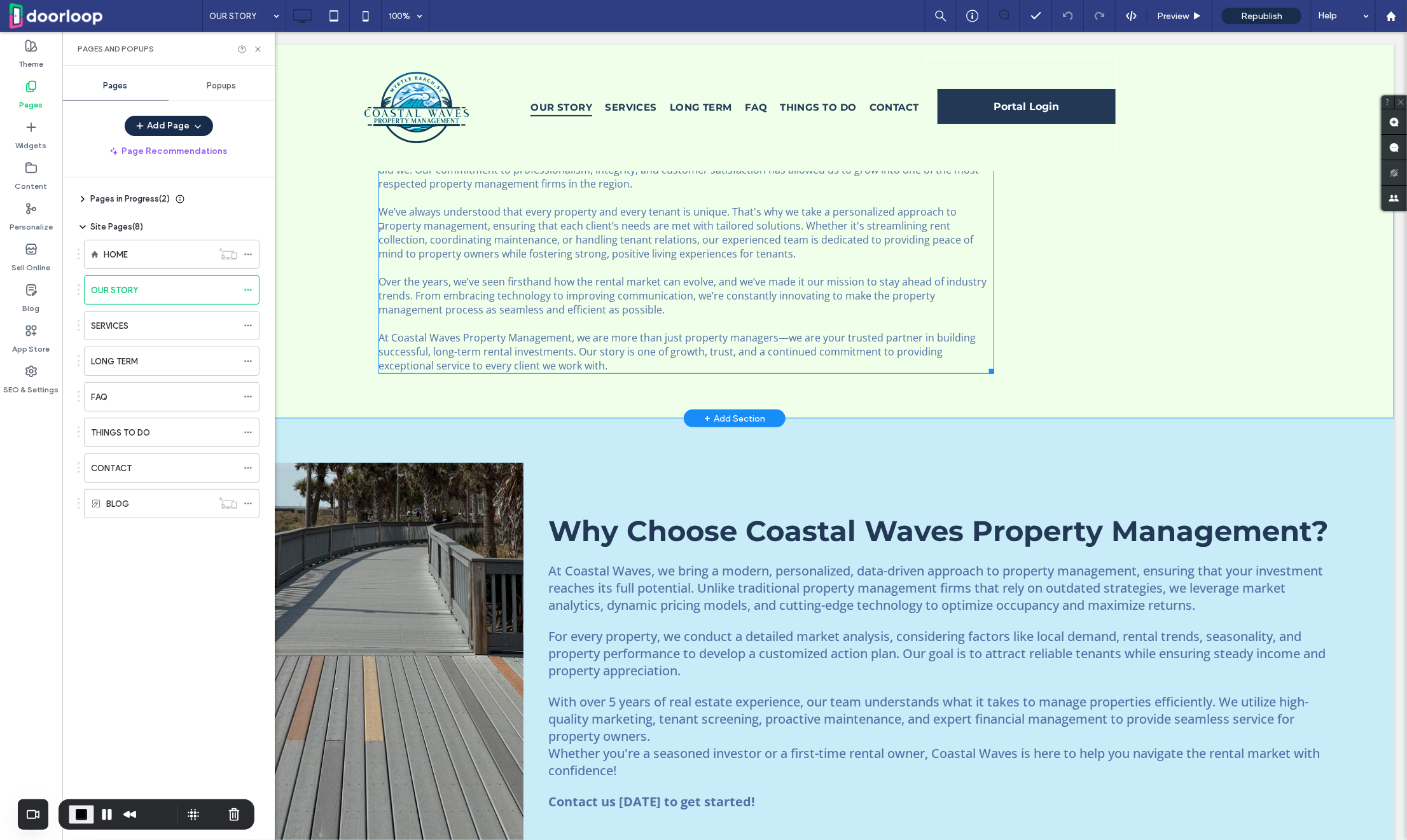
scroll to position [206, 0]
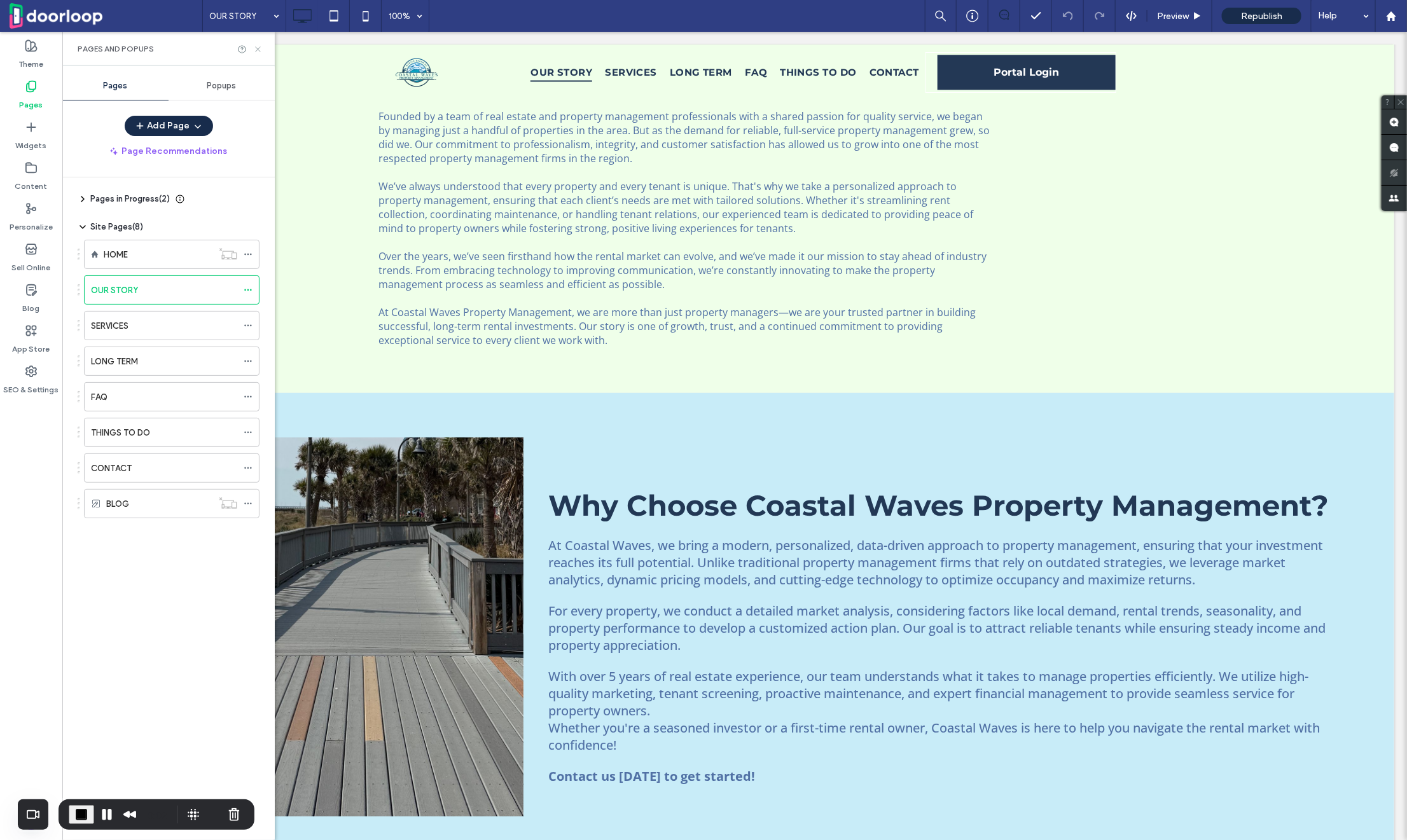
click at [260, 44] on icon at bounding box center [257, 49] width 10 height 10
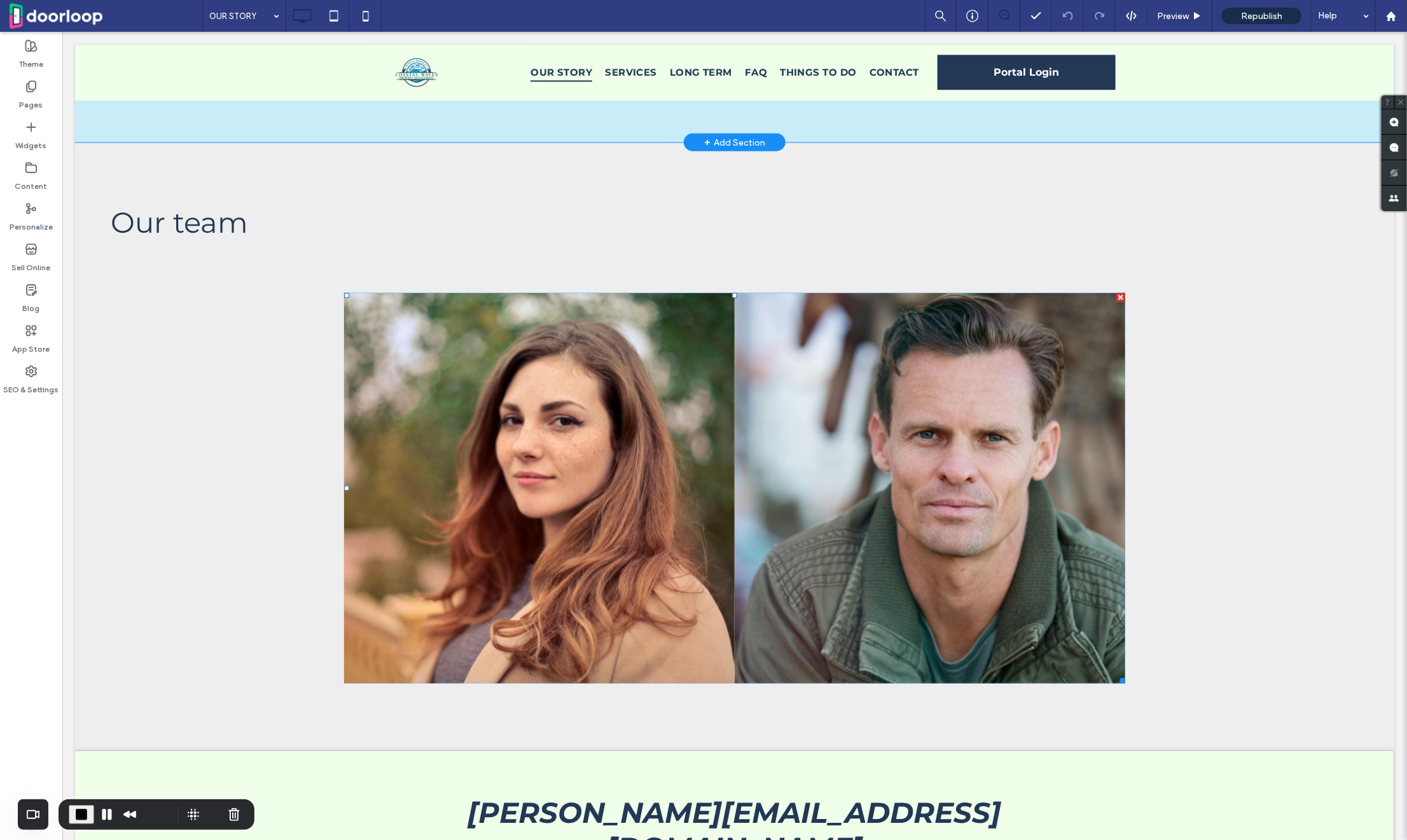
scroll to position [920, 0]
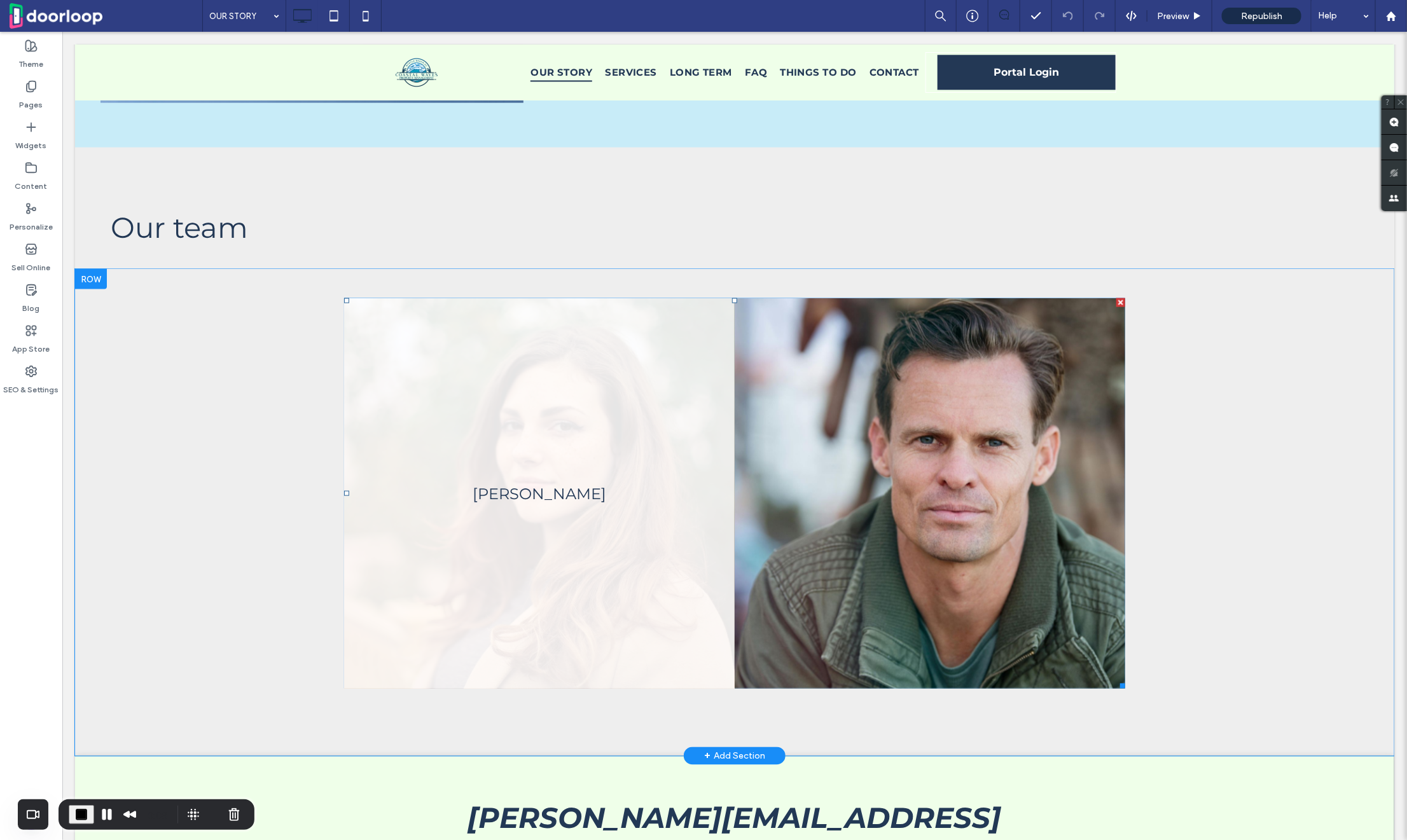
click at [590, 476] on link at bounding box center [539, 493] width 391 height 390
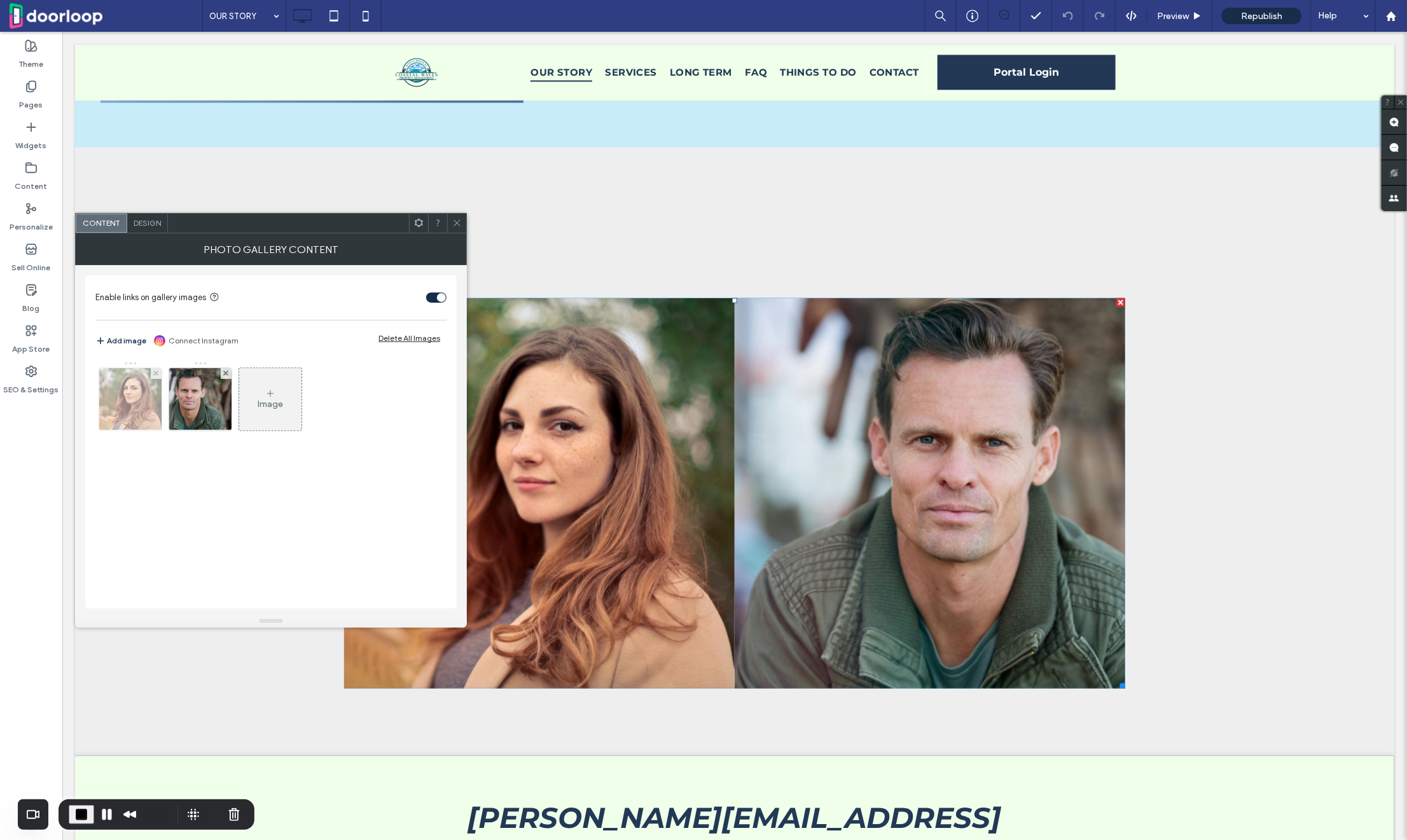
click at [117, 390] on img at bounding box center [130, 399] width 94 height 62
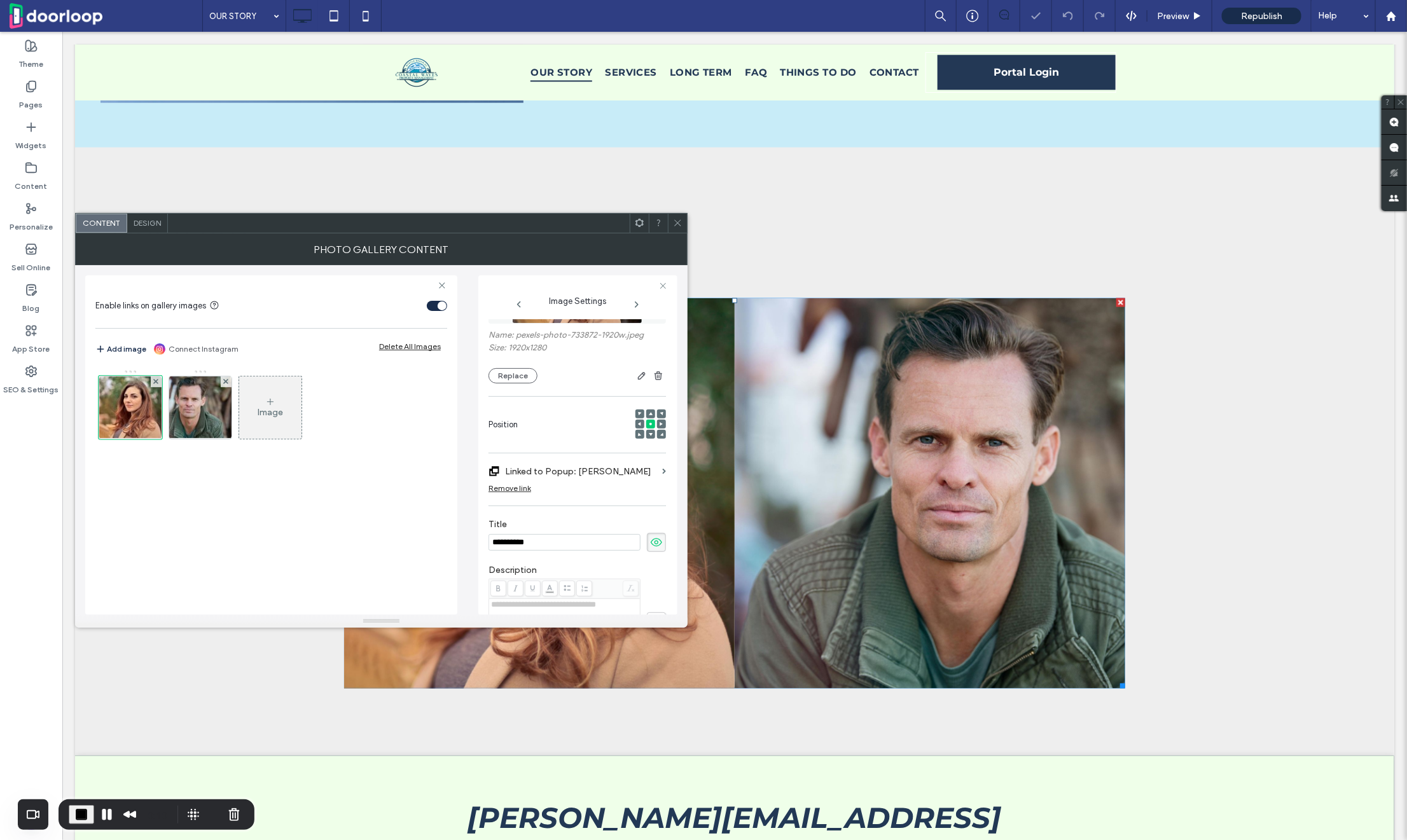
scroll to position [93, 0]
drag, startPoint x: 668, startPoint y: 218, endPoint x: 751, endPoint y: 174, distance: 93.9
click at [668, 218] on div at bounding box center [677, 223] width 19 height 19
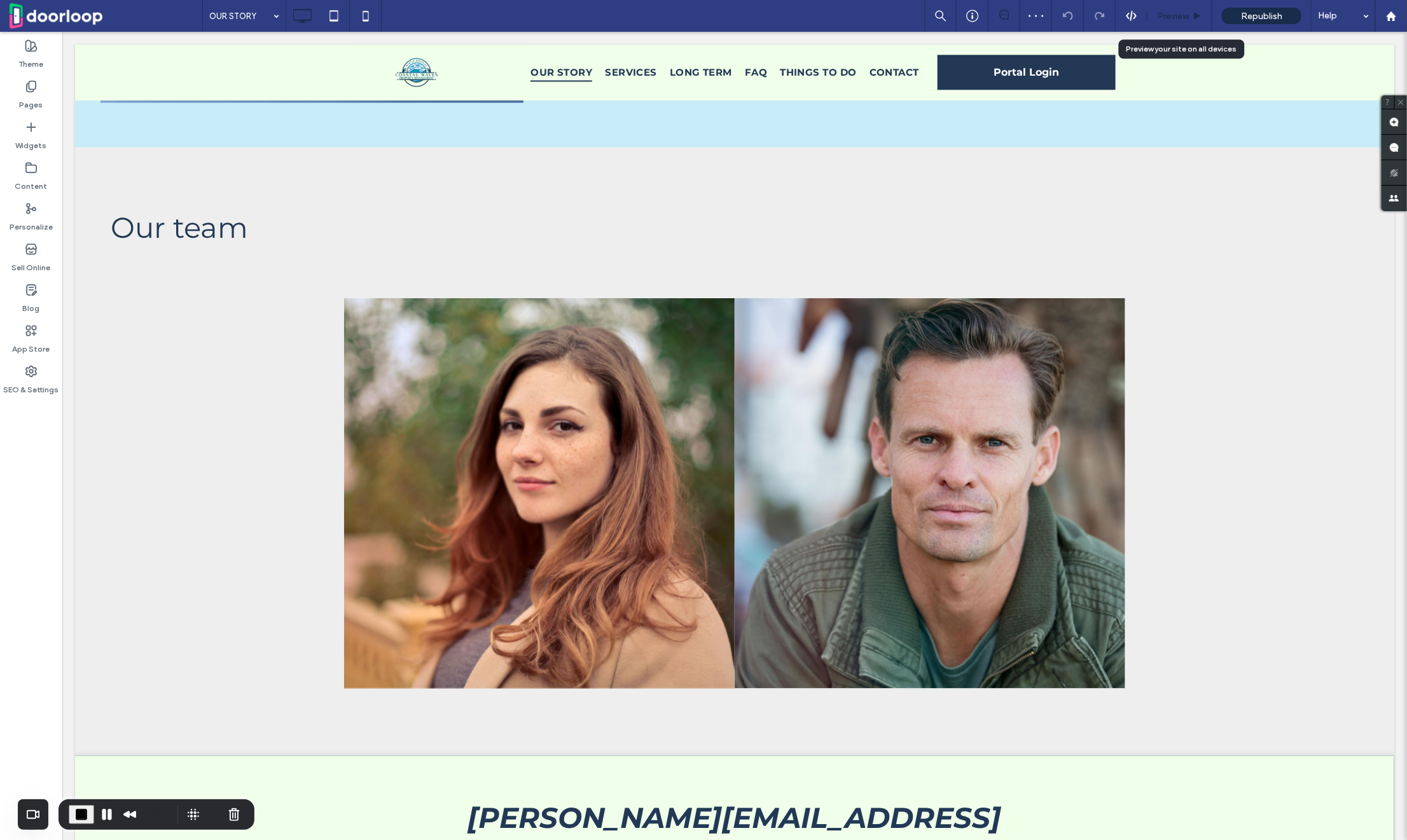
click at [1199, 21] on div "Preview" at bounding box center [1179, 16] width 65 height 31
click at [1173, 21] on span "Preview" at bounding box center [1173, 16] width 31 height 10
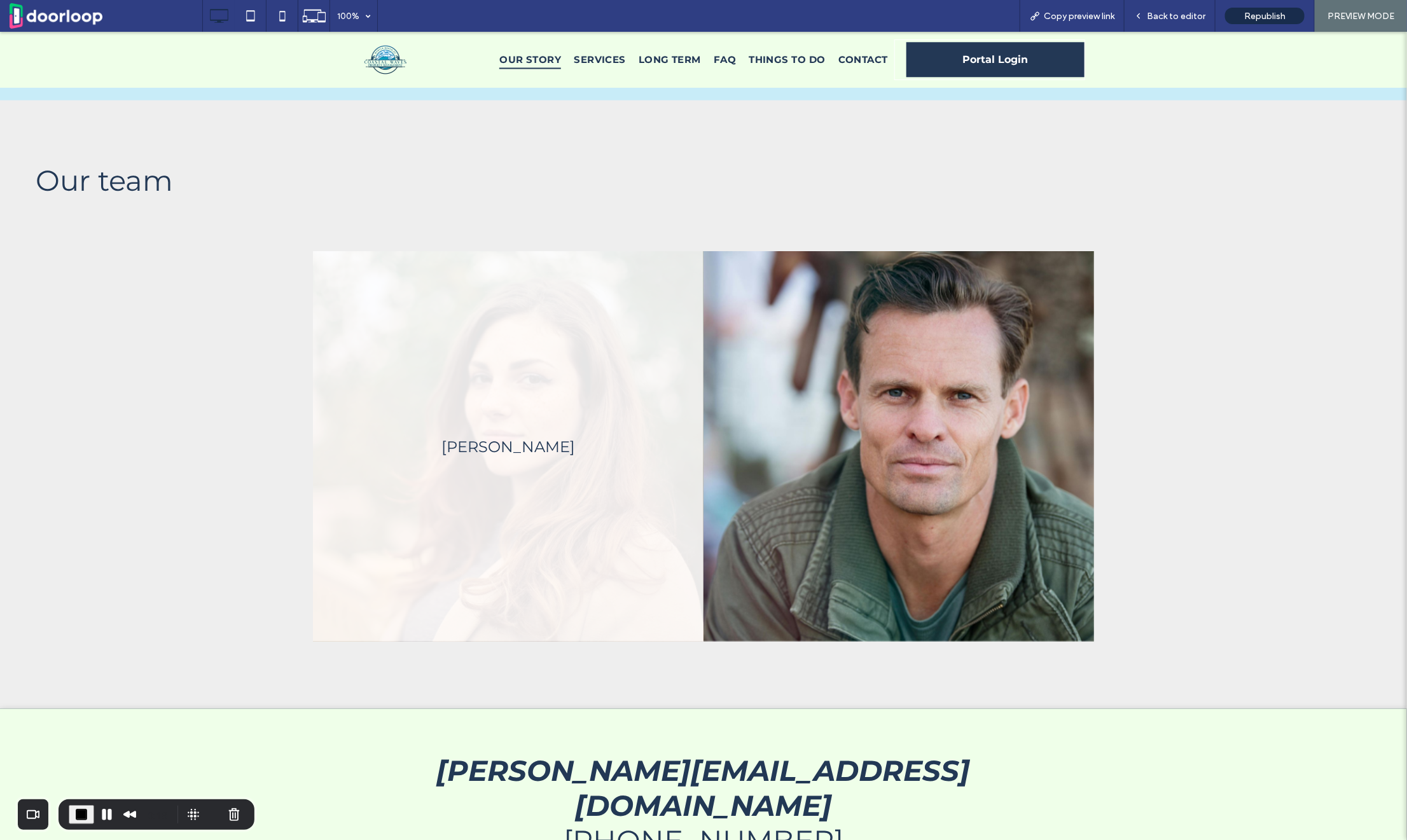
click at [622, 412] on link at bounding box center [508, 446] width 391 height 390
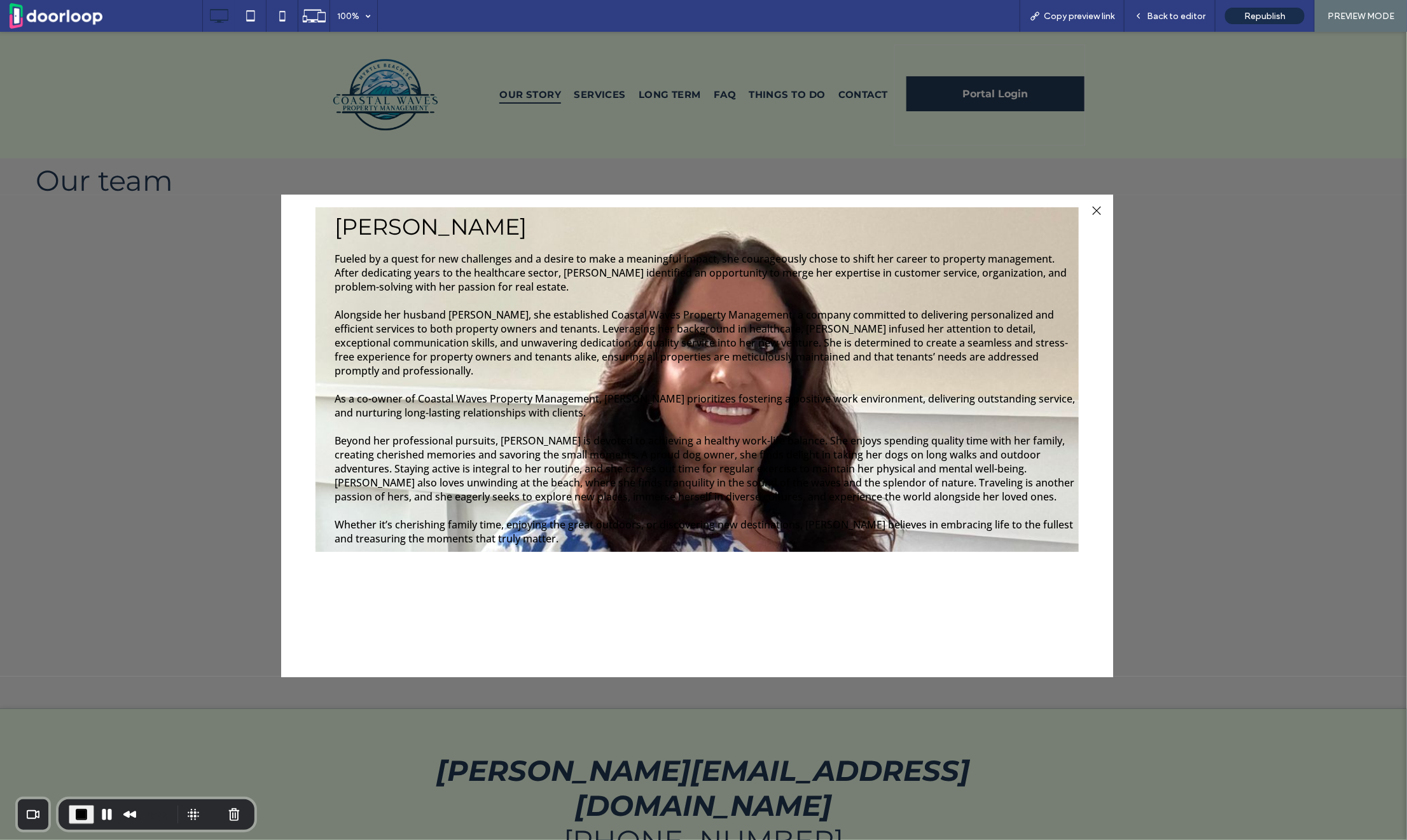
click at [1098, 203] on div at bounding box center [1096, 209] width 17 height 17
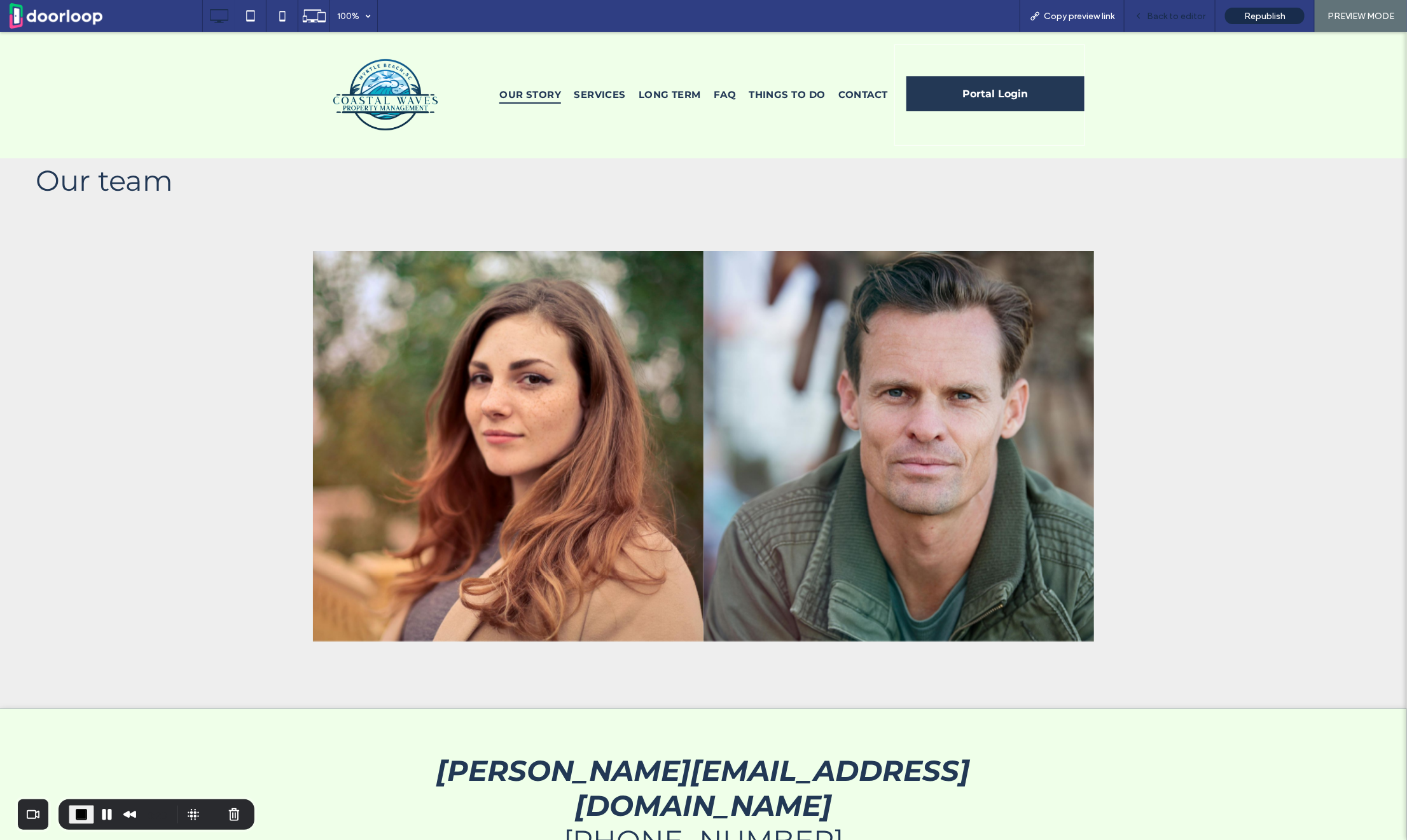
click at [1180, 23] on div "Back to editor" at bounding box center [1170, 16] width 91 height 31
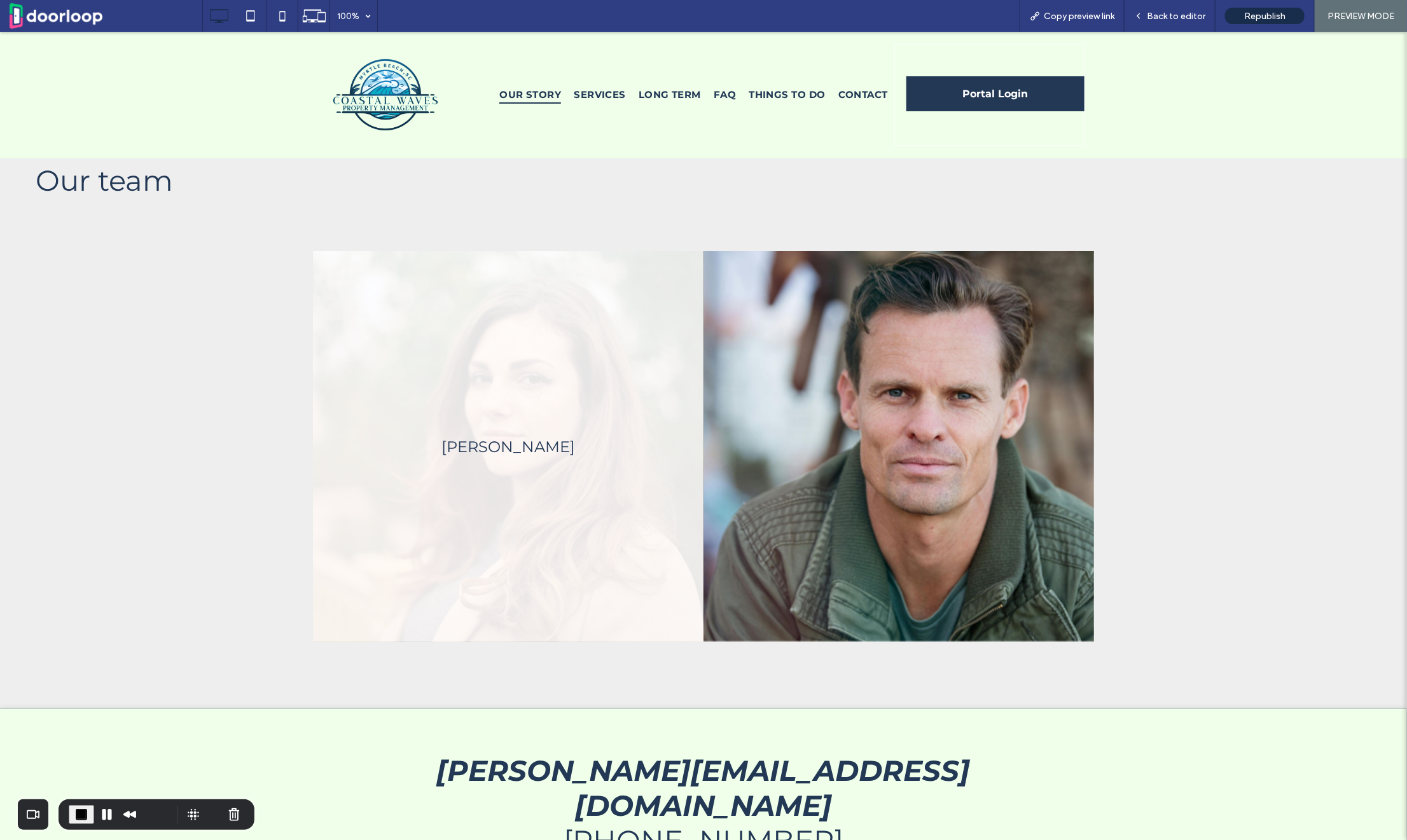
click at [484, 476] on link at bounding box center [508, 446] width 391 height 390
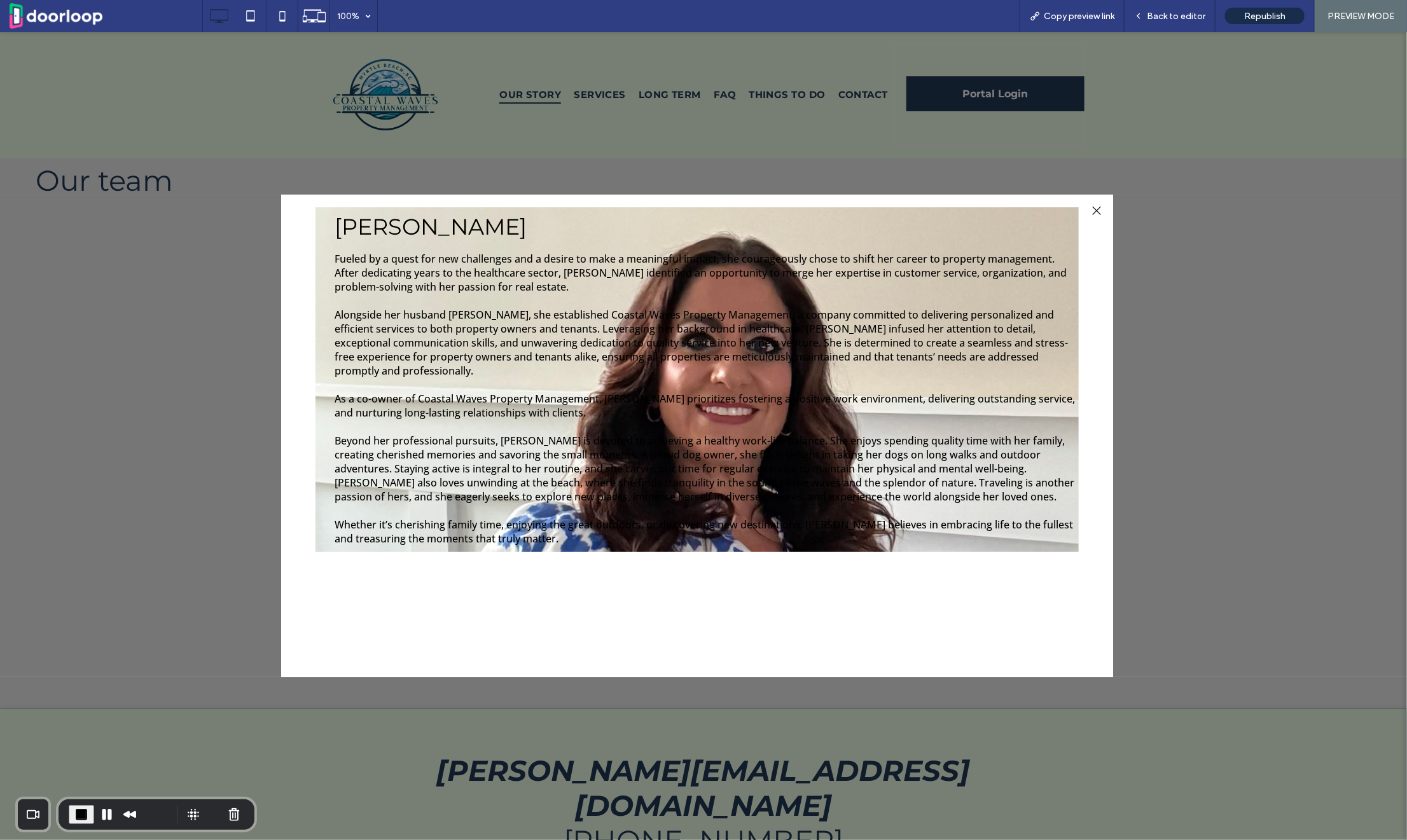
click at [1096, 214] on div at bounding box center [1096, 209] width 17 height 17
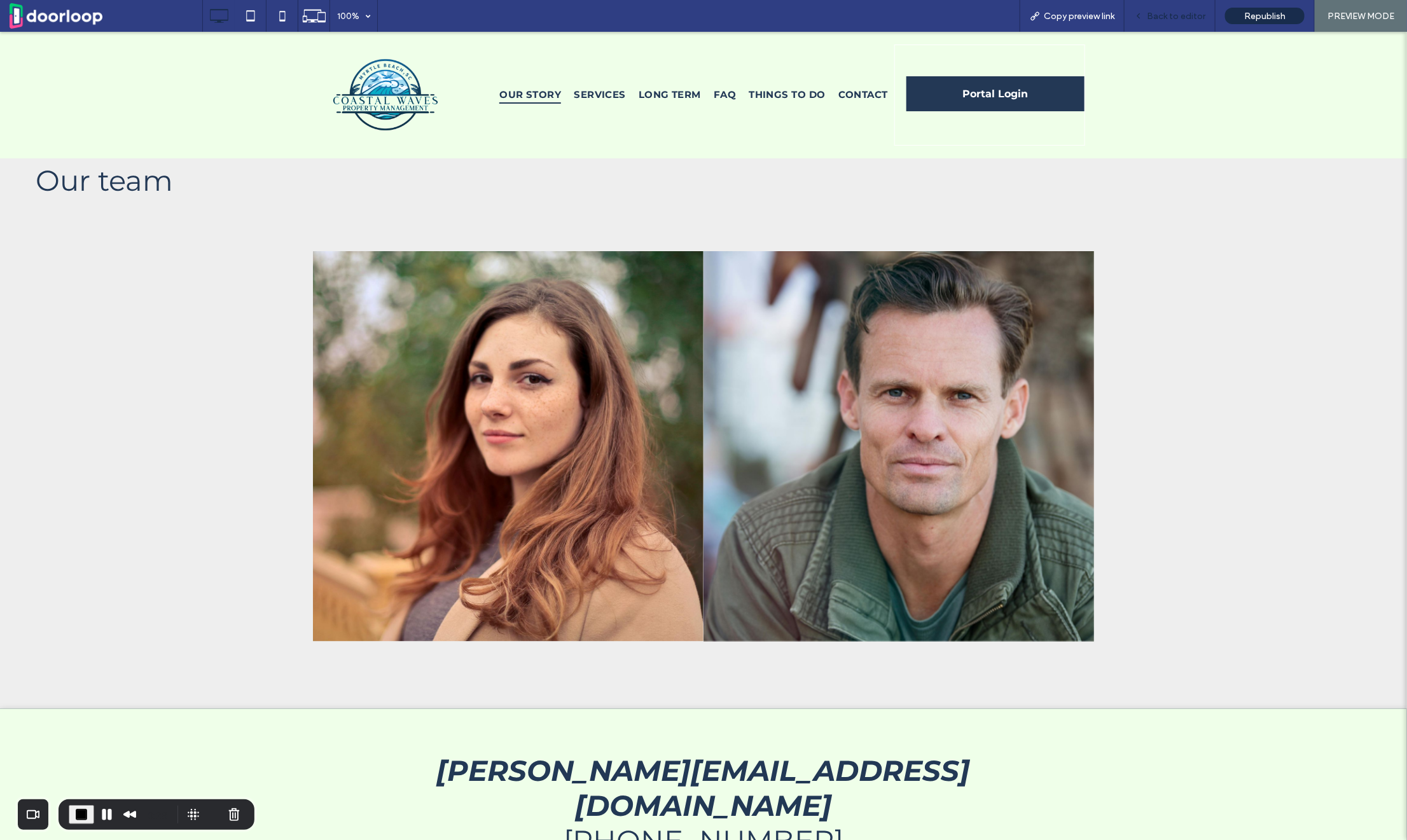
click at [1166, 2] on div "Back to editor" at bounding box center [1170, 16] width 91 height 31
click at [1156, 13] on span "Back to editor" at bounding box center [1176, 16] width 58 height 10
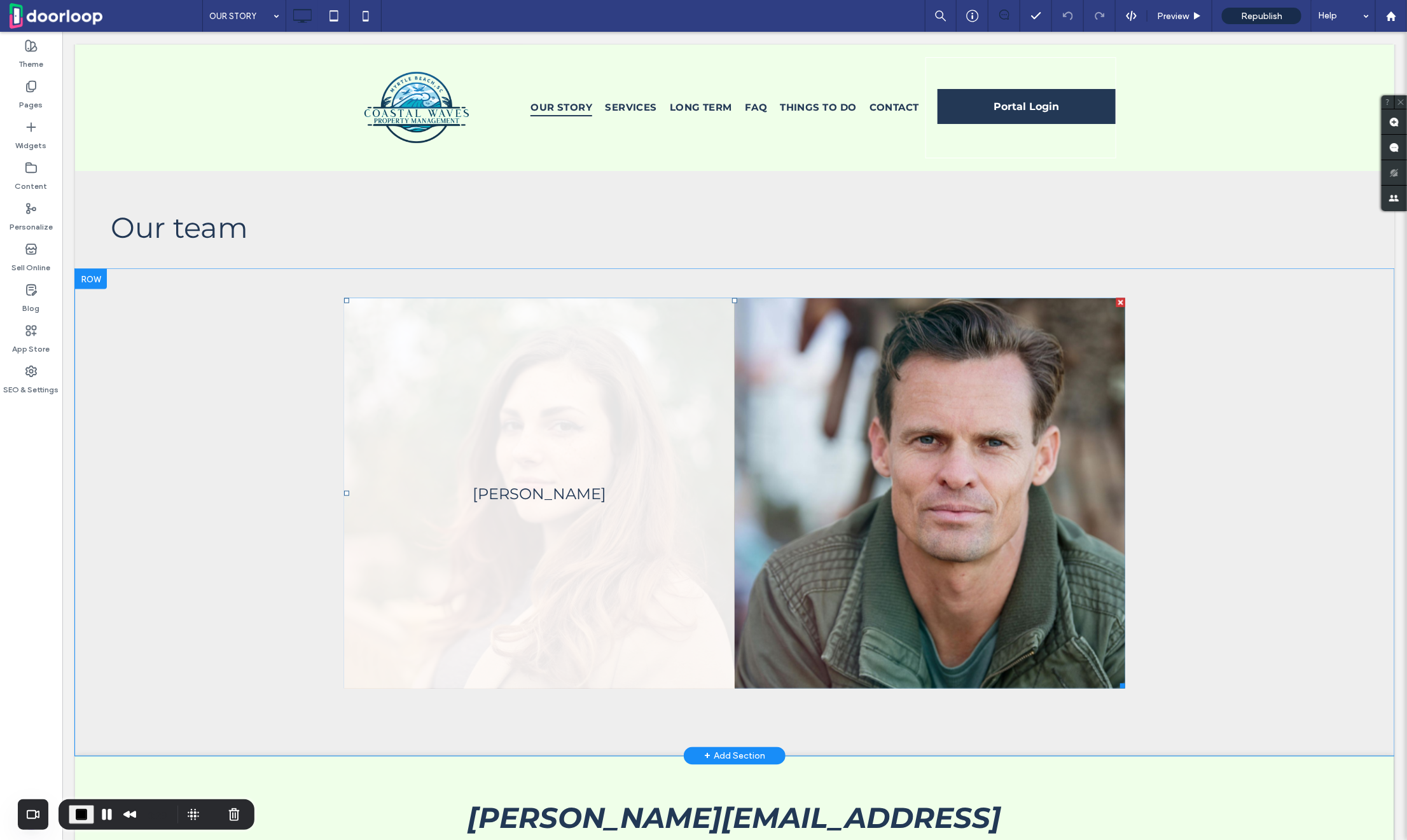
click at [469, 478] on link at bounding box center [539, 493] width 391 height 390
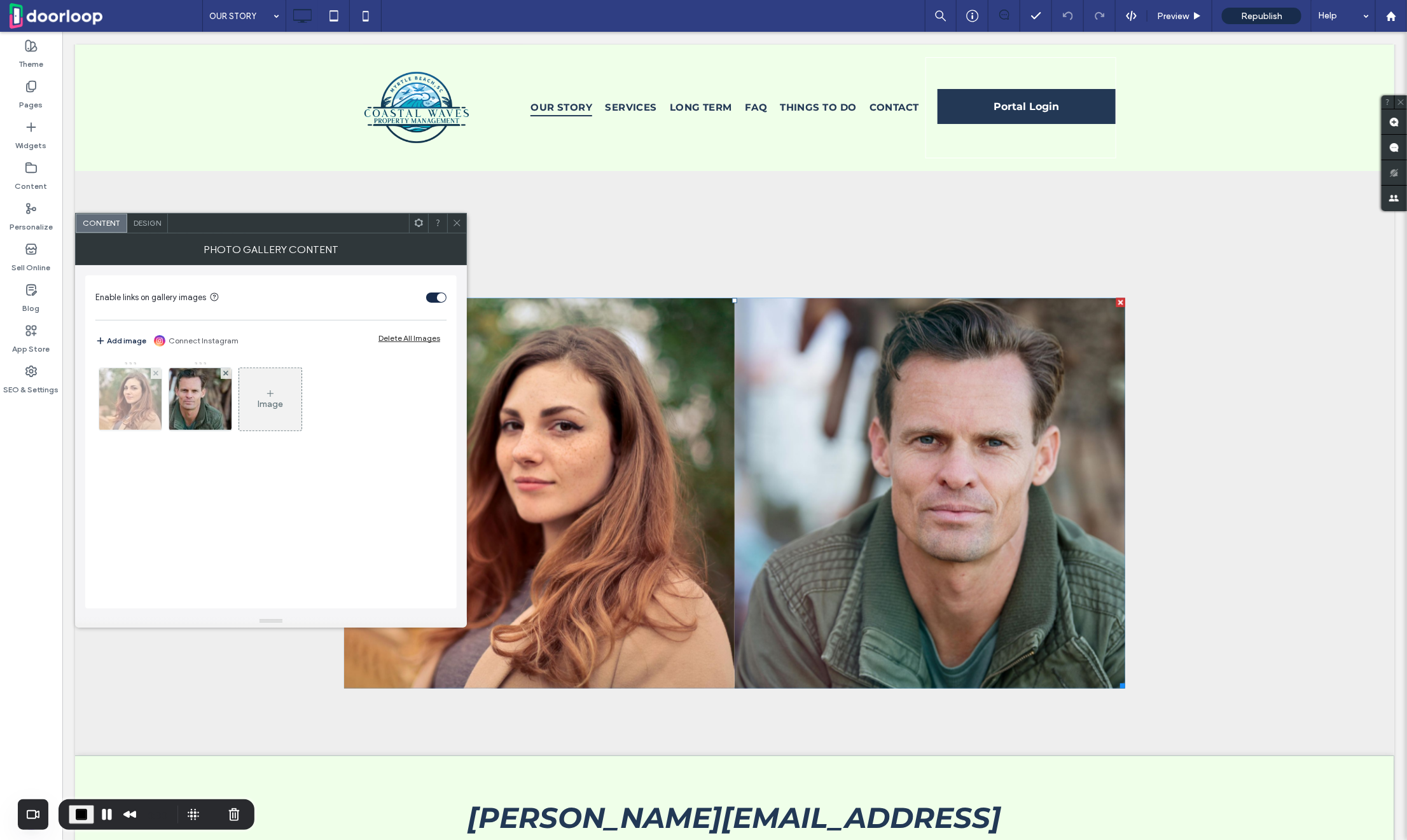
click at [112, 399] on img at bounding box center [130, 399] width 94 height 62
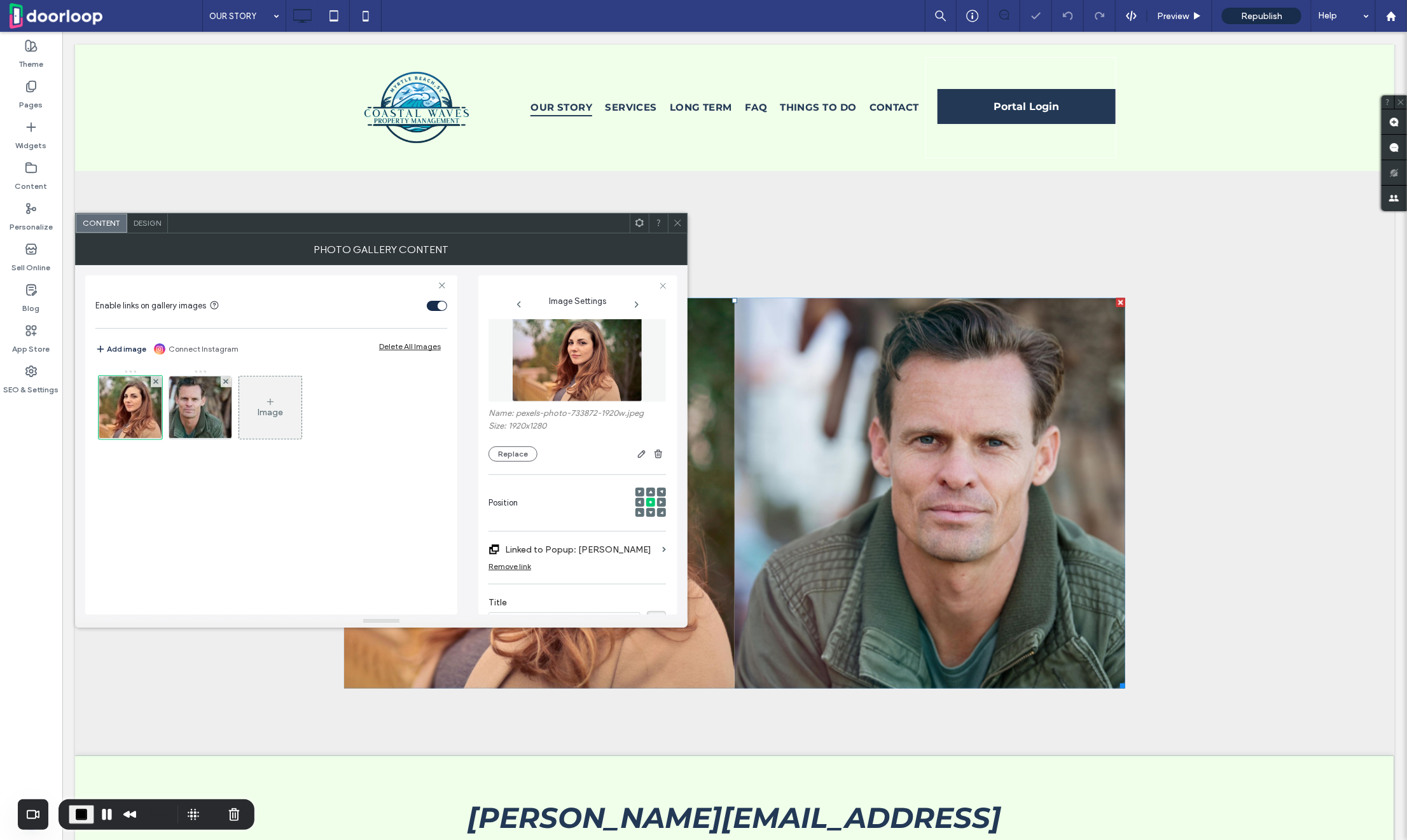
click at [590, 353] on img at bounding box center [577, 358] width 131 height 88
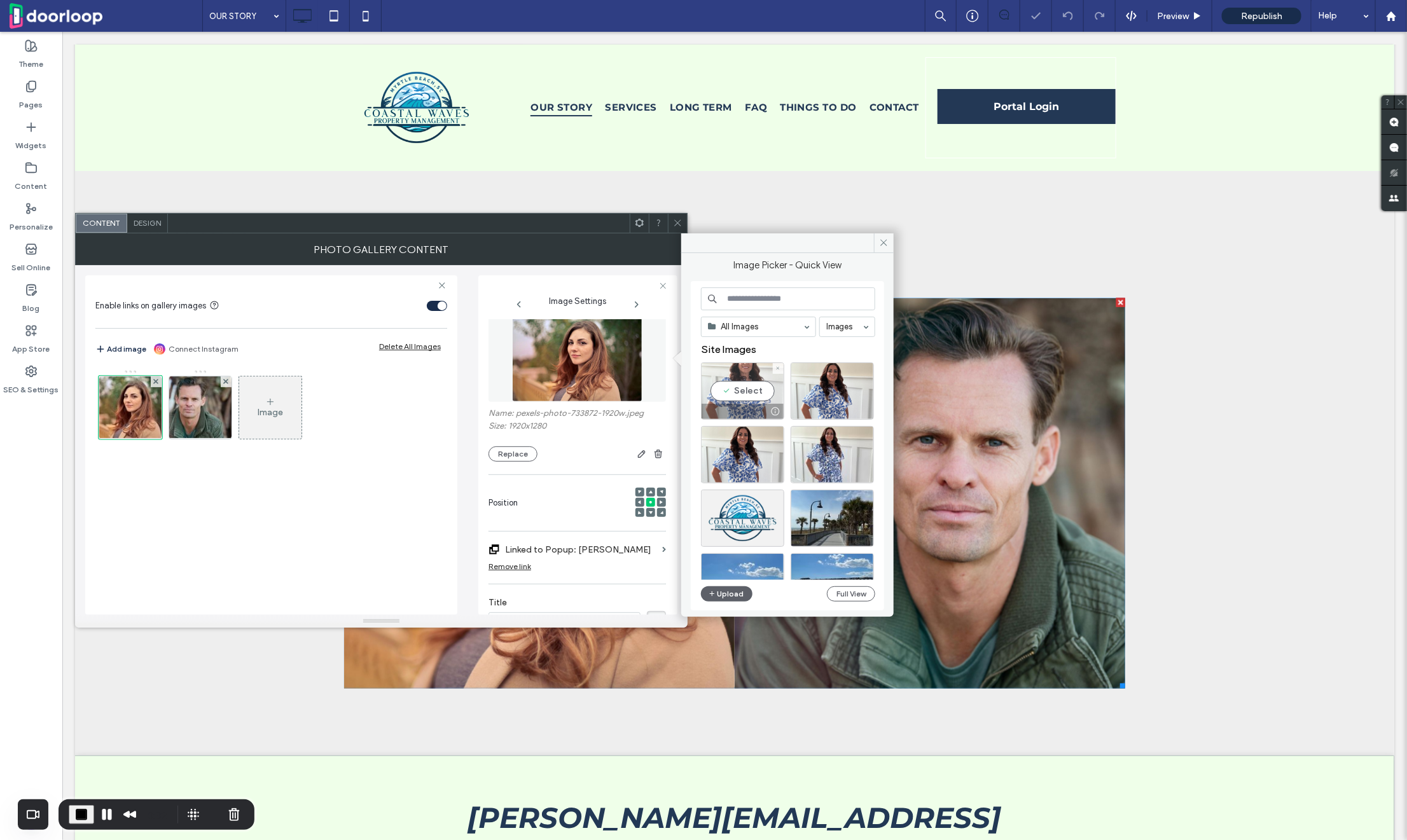
click at [750, 381] on div "Select" at bounding box center [742, 390] width 83 height 57
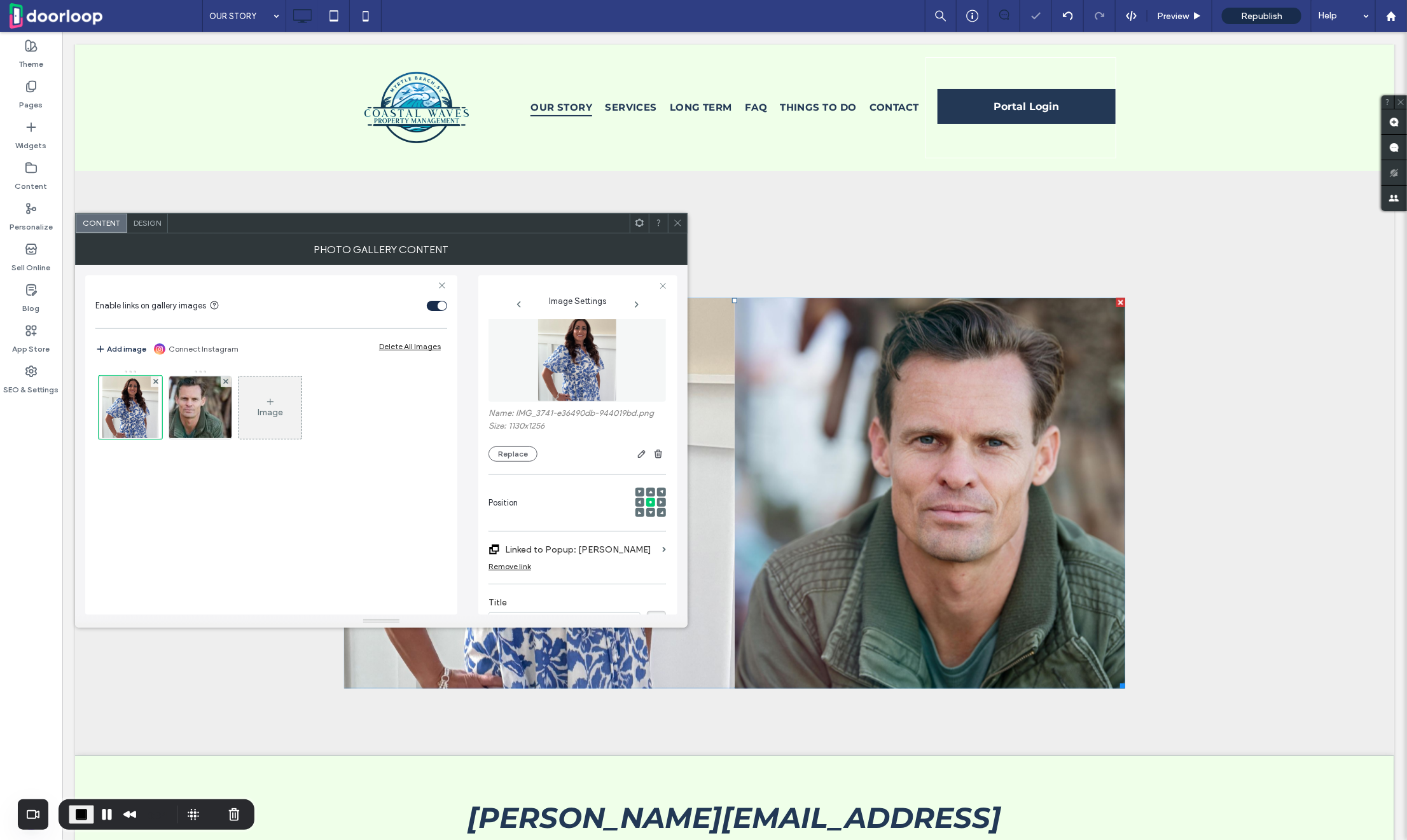
click at [673, 216] on span at bounding box center [677, 223] width 10 height 19
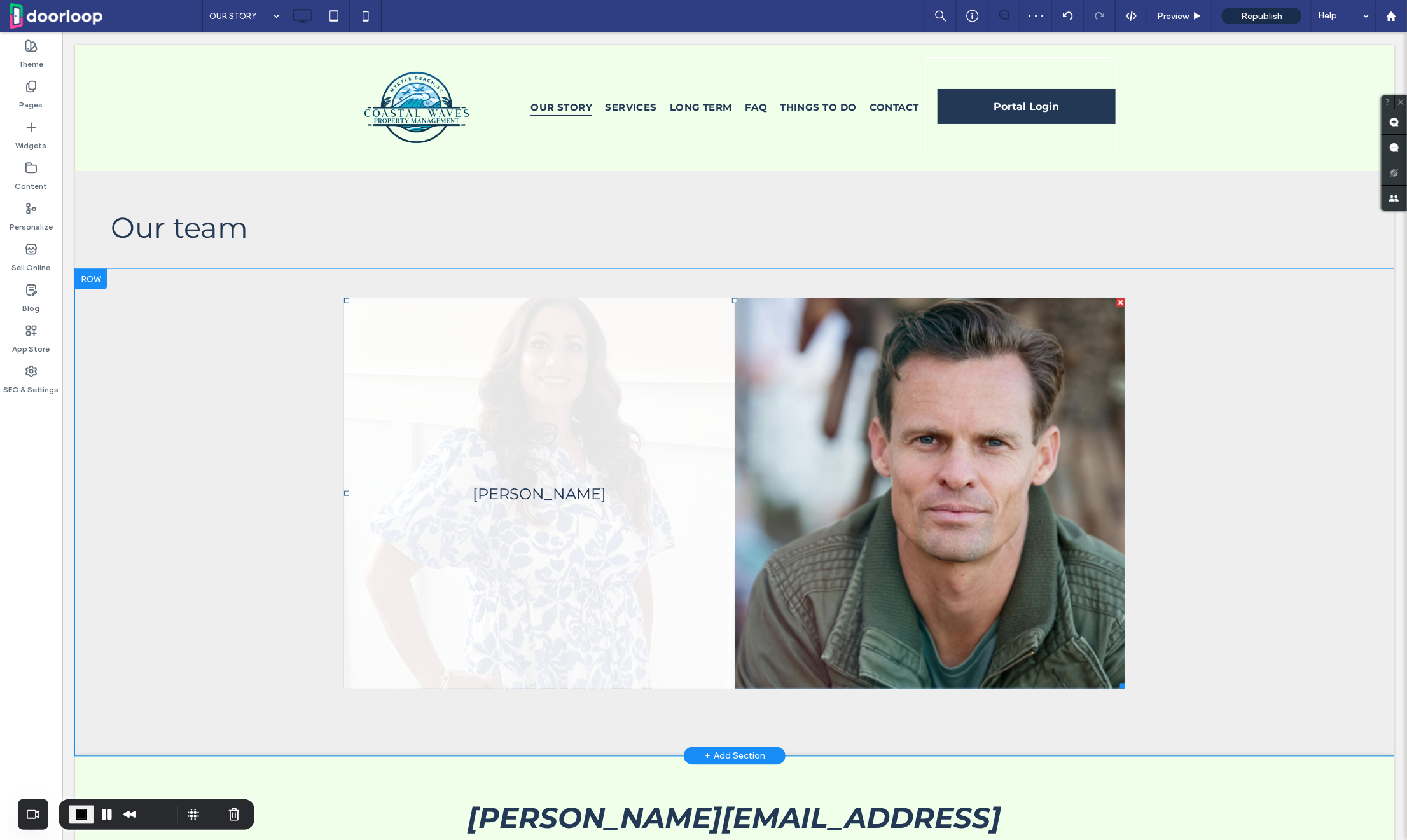
click at [589, 414] on link at bounding box center [539, 493] width 391 height 390
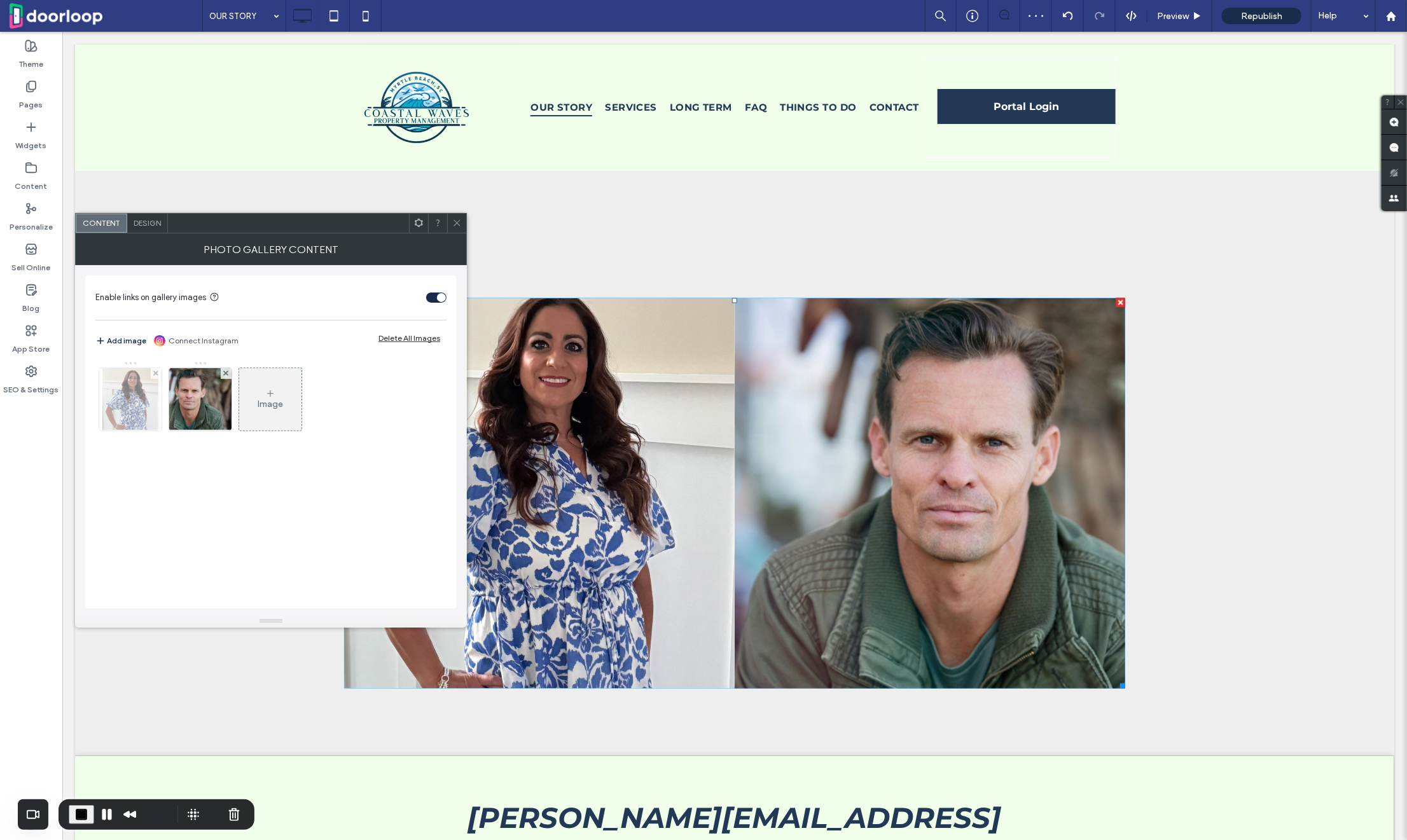
click at [125, 400] on img at bounding box center [130, 399] width 56 height 62
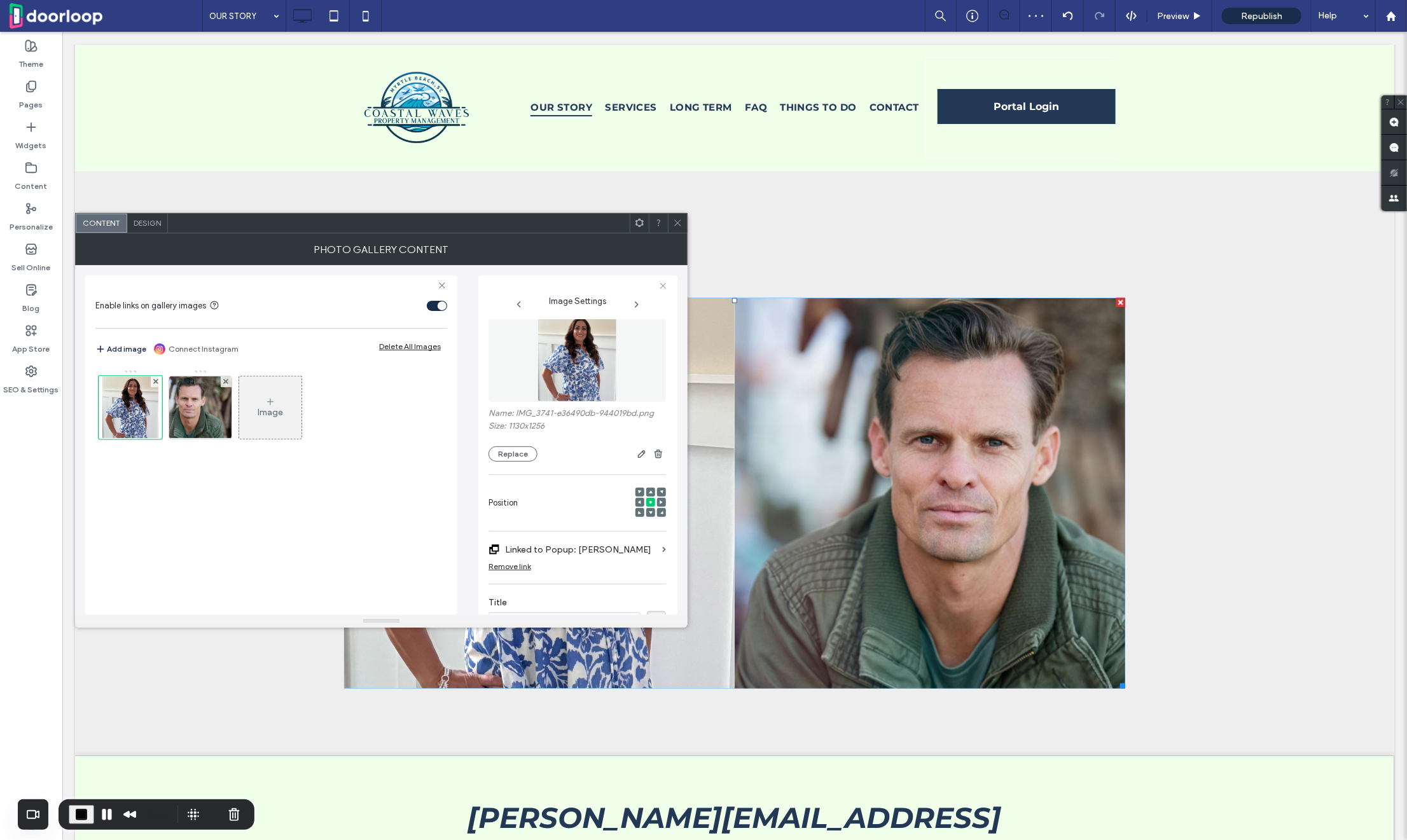
click at [649, 490] on icon at bounding box center [650, 491] width 4 height 4
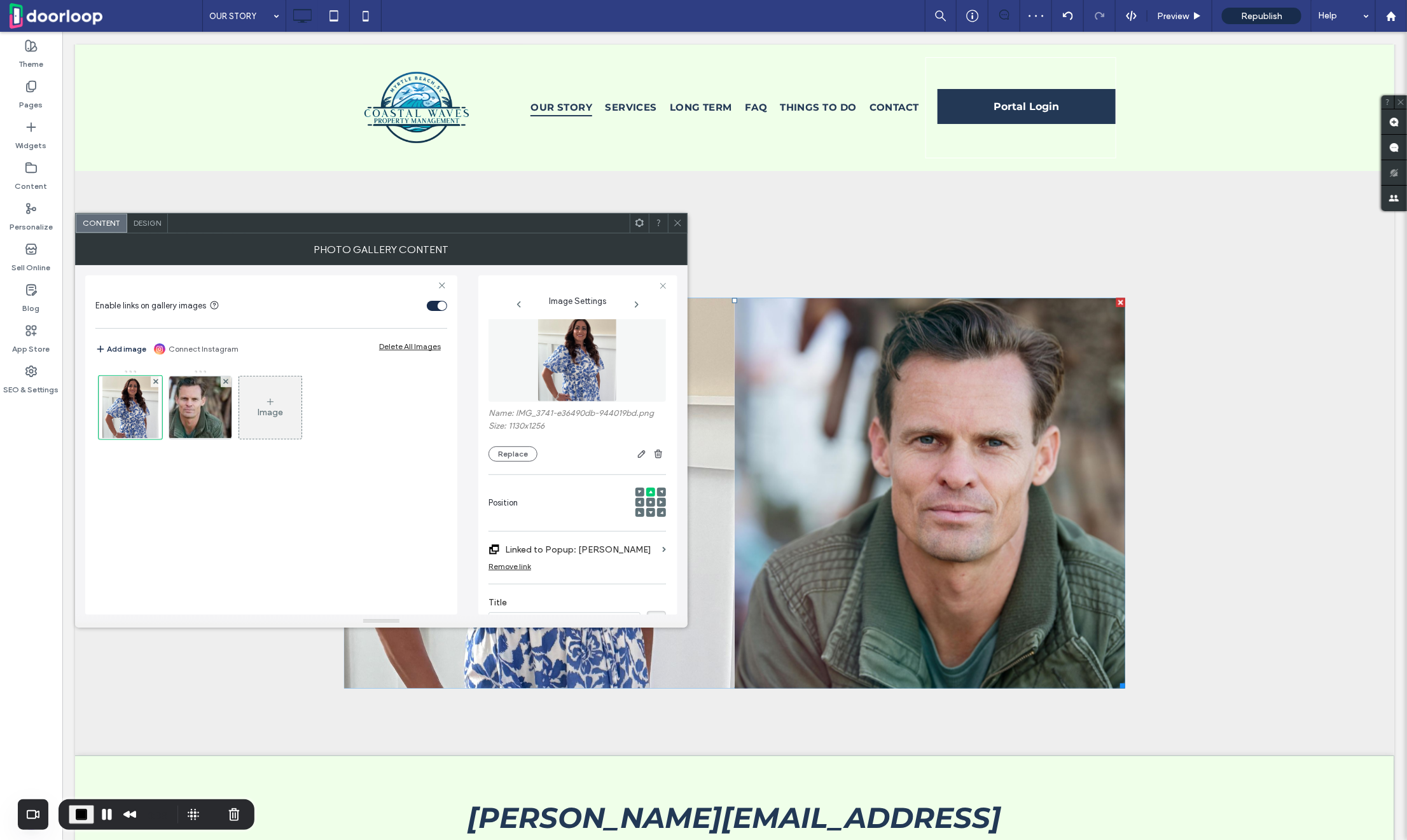
click at [683, 230] on div at bounding box center [677, 223] width 19 height 19
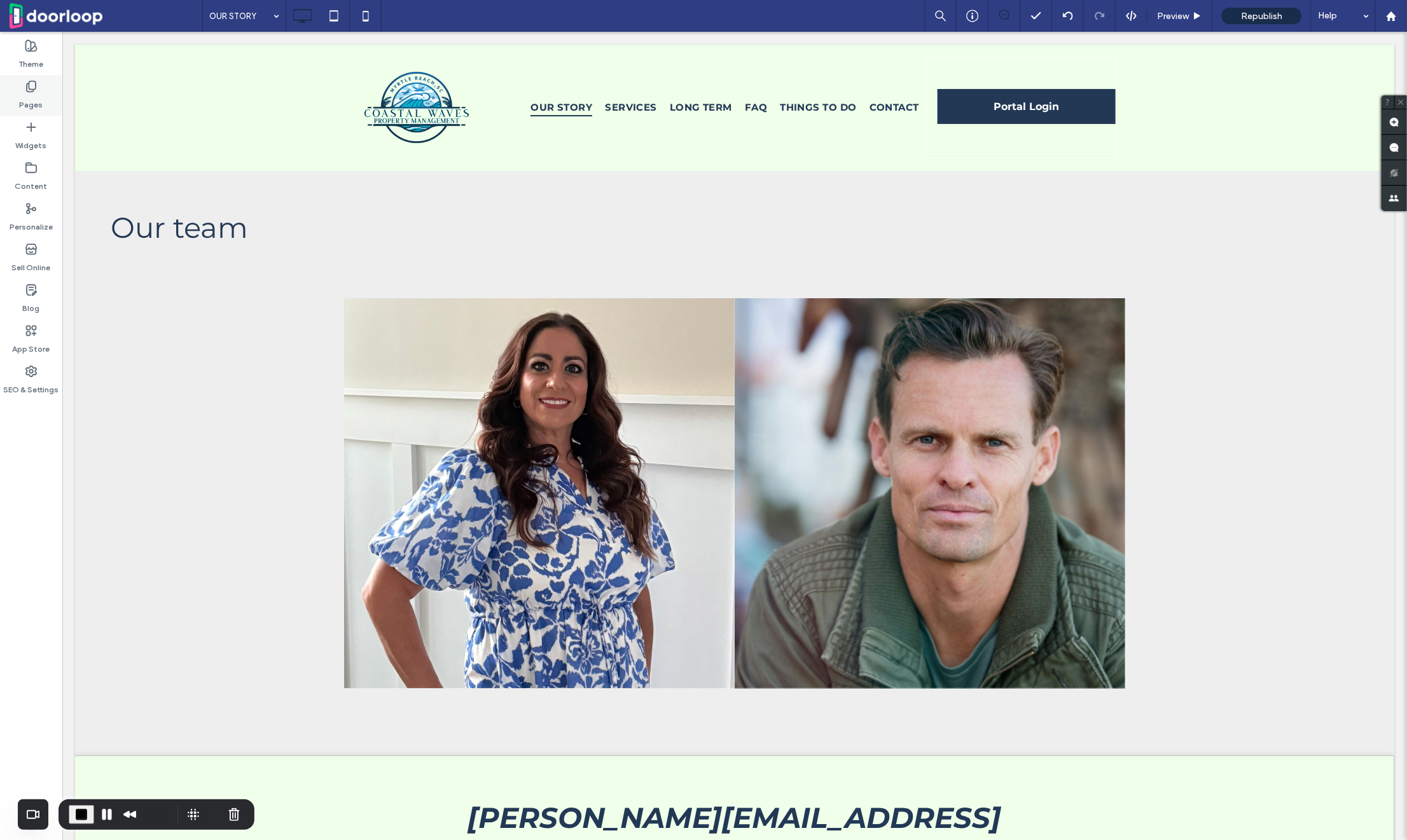
click at [28, 93] on label "Pages" at bounding box center [31, 102] width 23 height 18
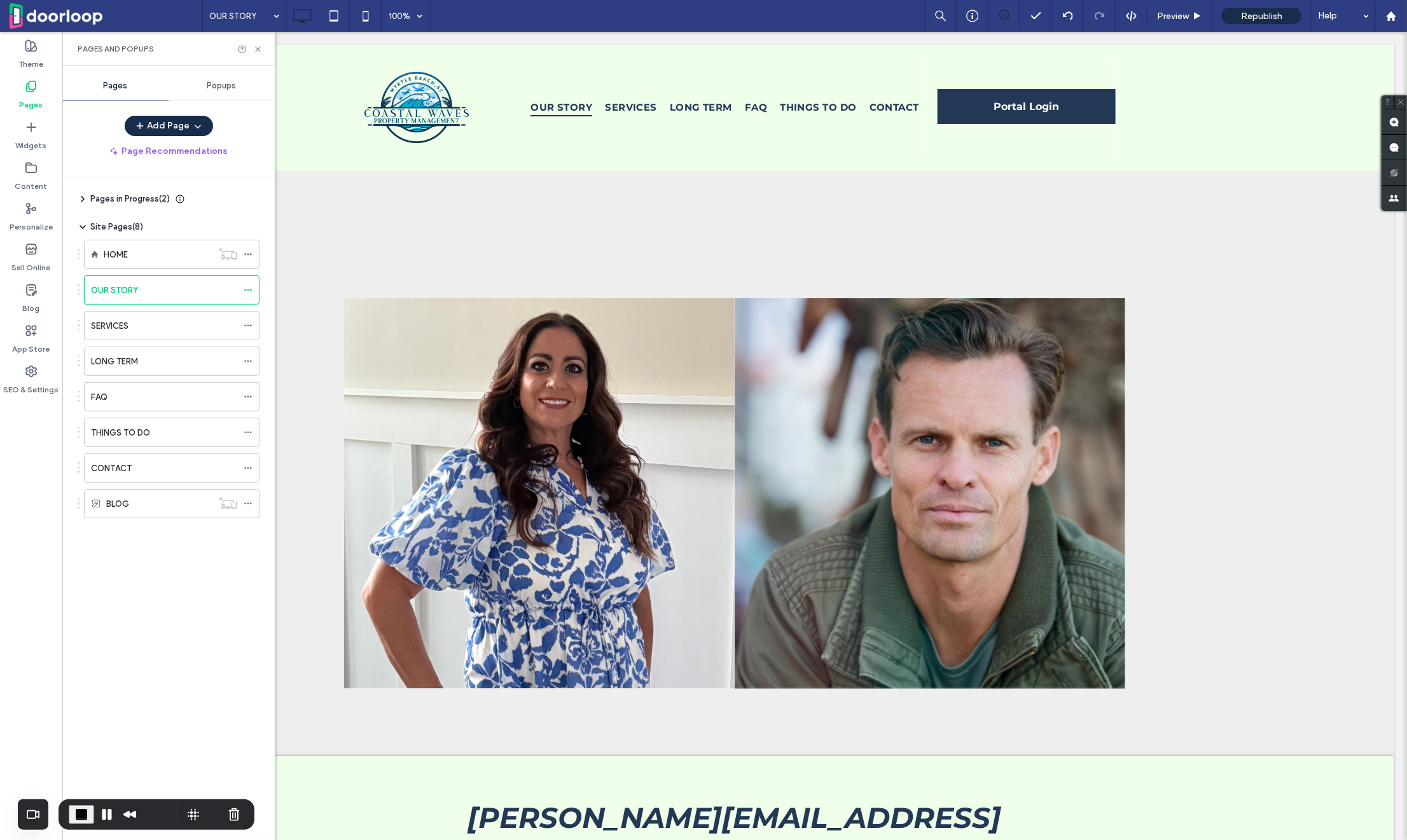
click at [222, 89] on span "Popups" at bounding box center [222, 86] width 29 height 10
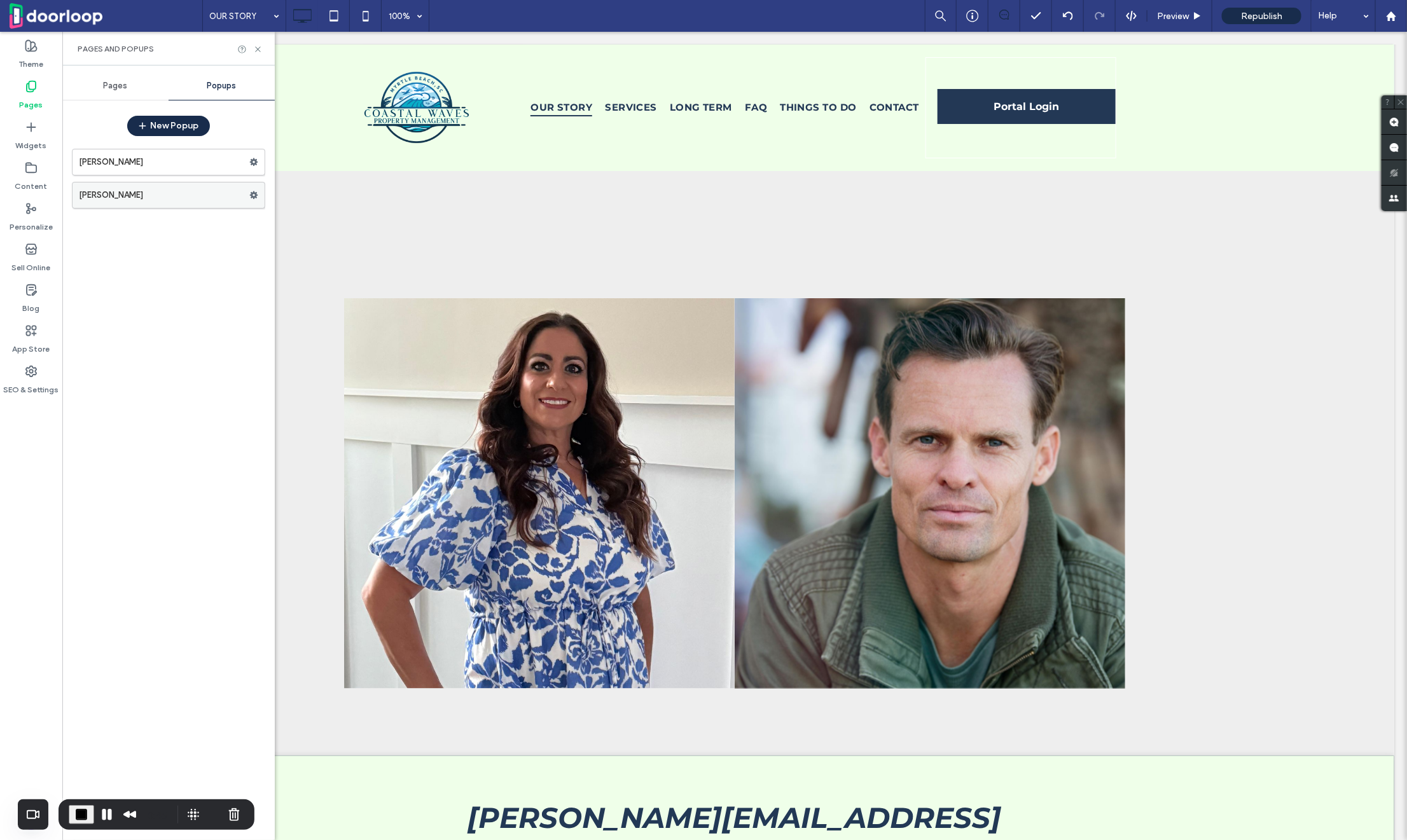
click at [137, 201] on label "[PERSON_NAME]" at bounding box center [164, 195] width 171 height 25
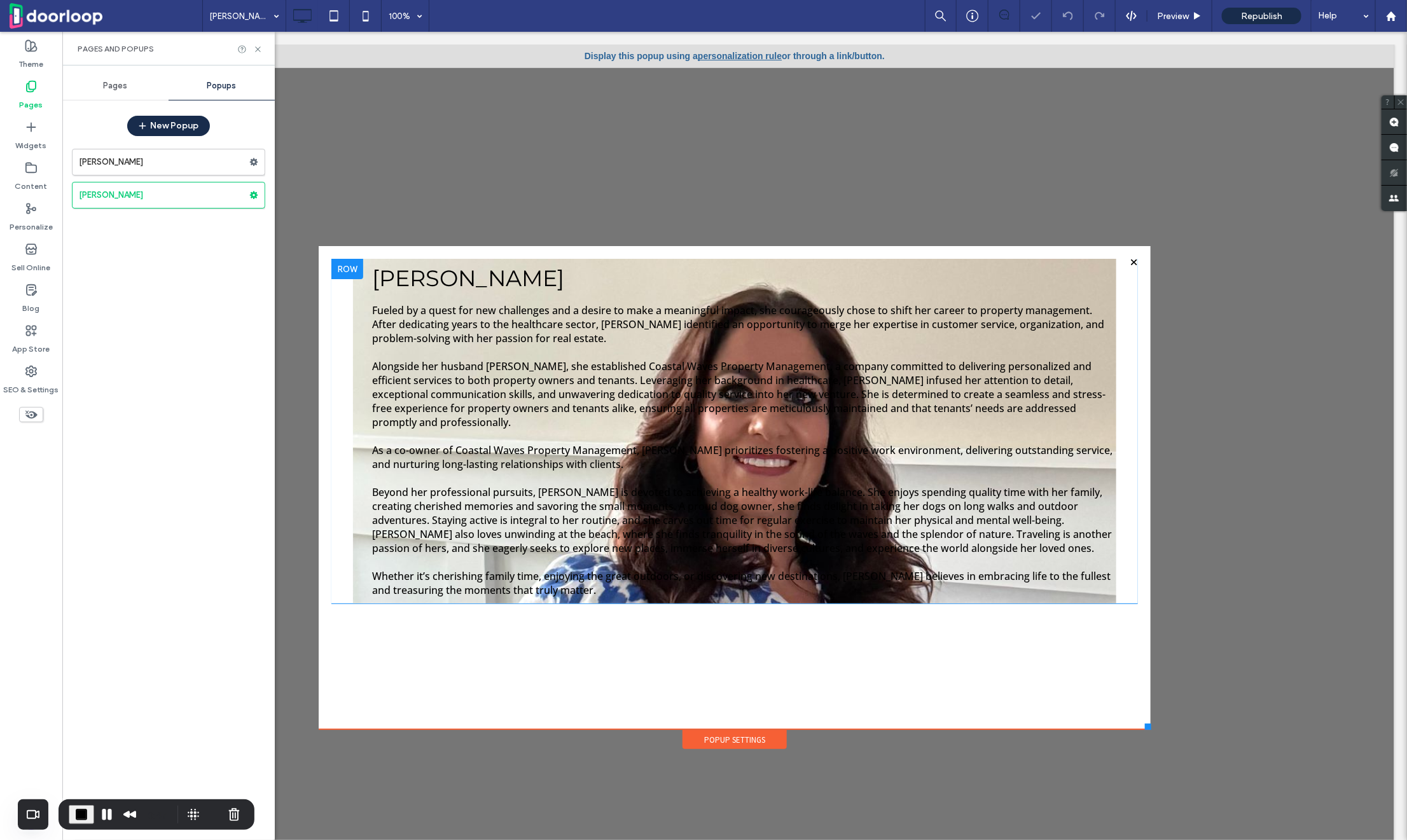
click at [705, 275] on div "[PERSON_NAME] Fueled by a quest for new challenges and a desire to make a meani…" at bounding box center [734, 430] width 763 height 345
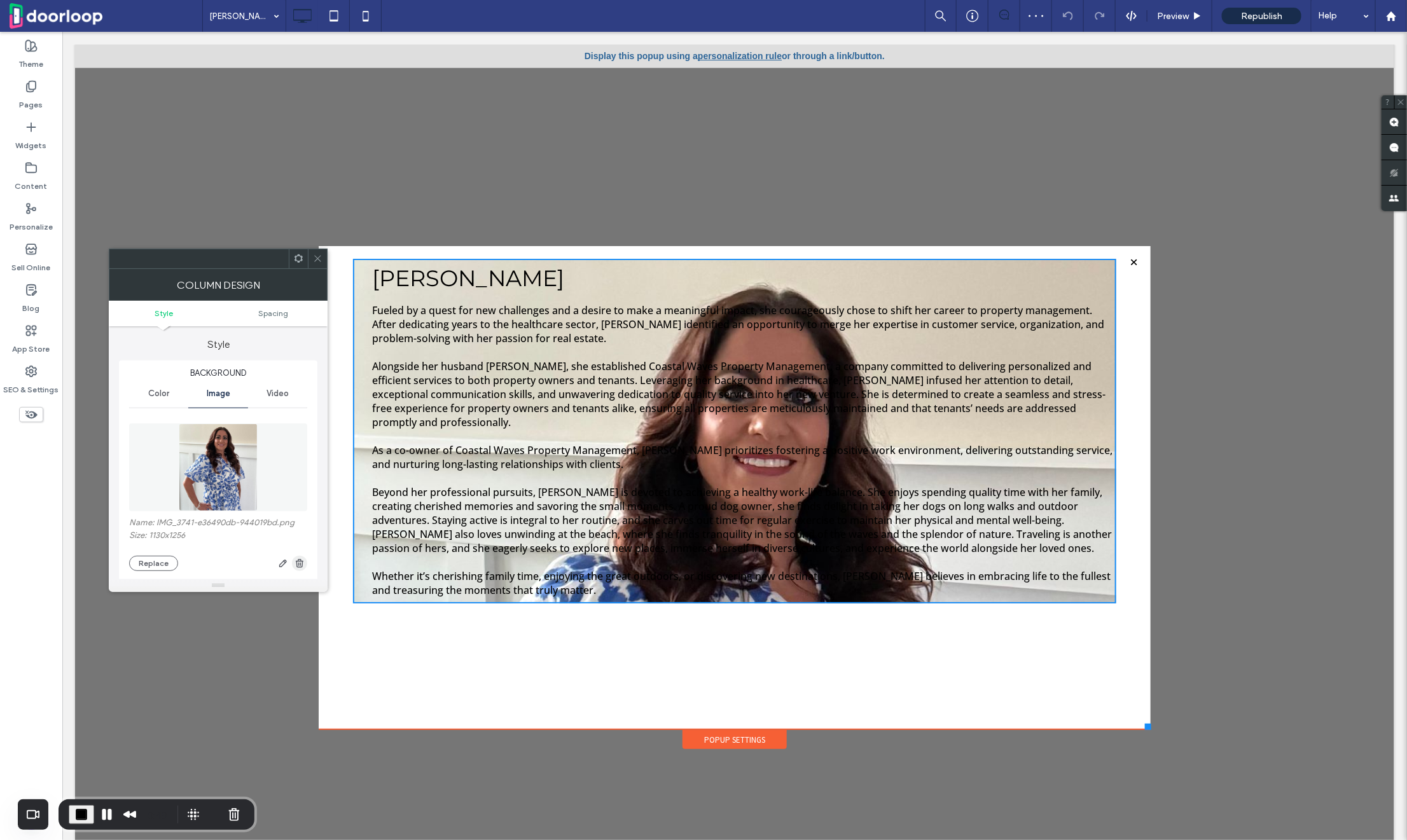
click at [293, 559] on span "button" at bounding box center [299, 563] width 15 height 15
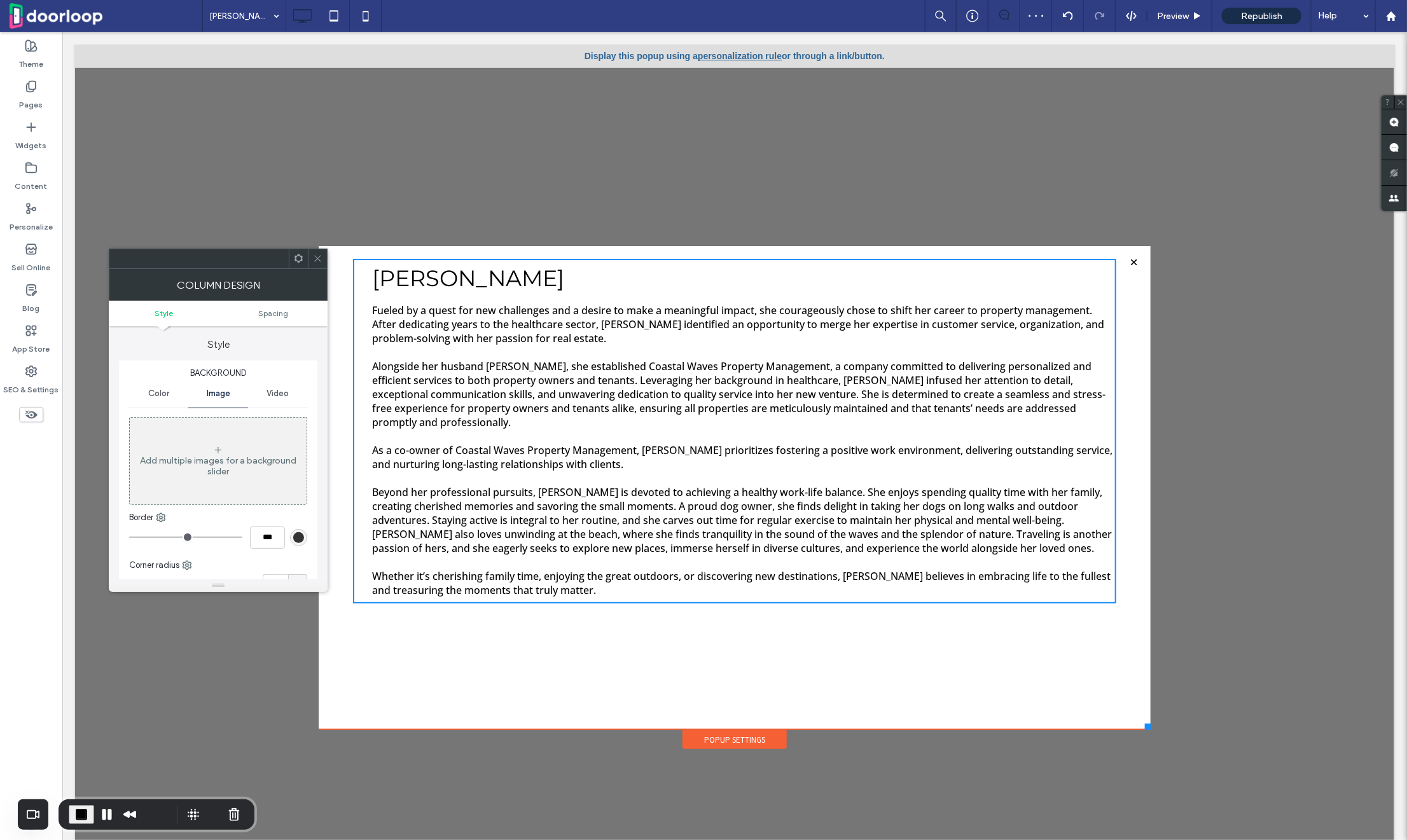
click at [323, 255] on div at bounding box center [317, 258] width 19 height 19
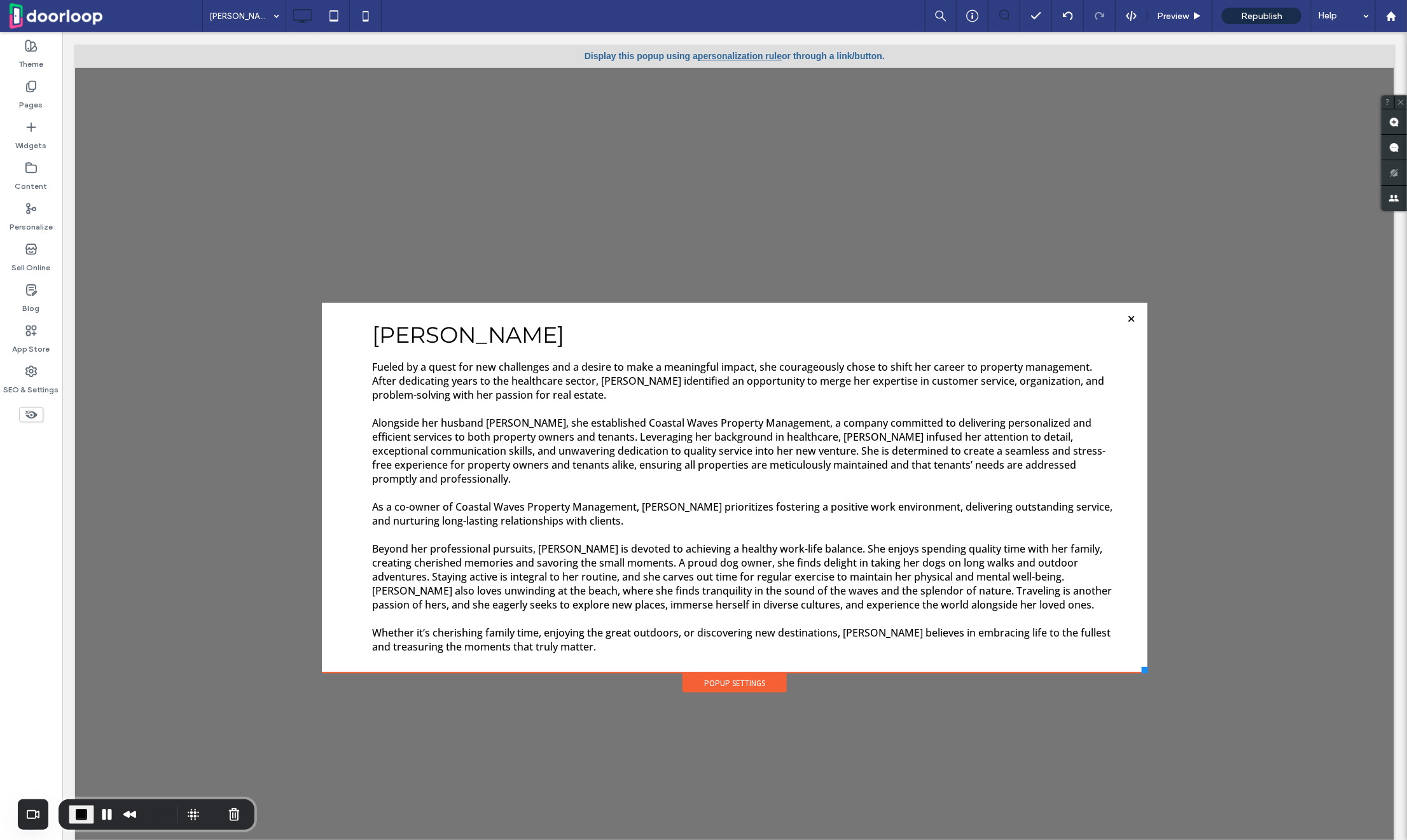
drag, startPoint x: 1150, startPoint y: 729, endPoint x: 1147, endPoint y: 672, distance: 57.1
click at [1147, 672] on div at bounding box center [1144, 669] width 6 height 6
click at [19, 100] on div "Pages" at bounding box center [31, 95] width 62 height 40
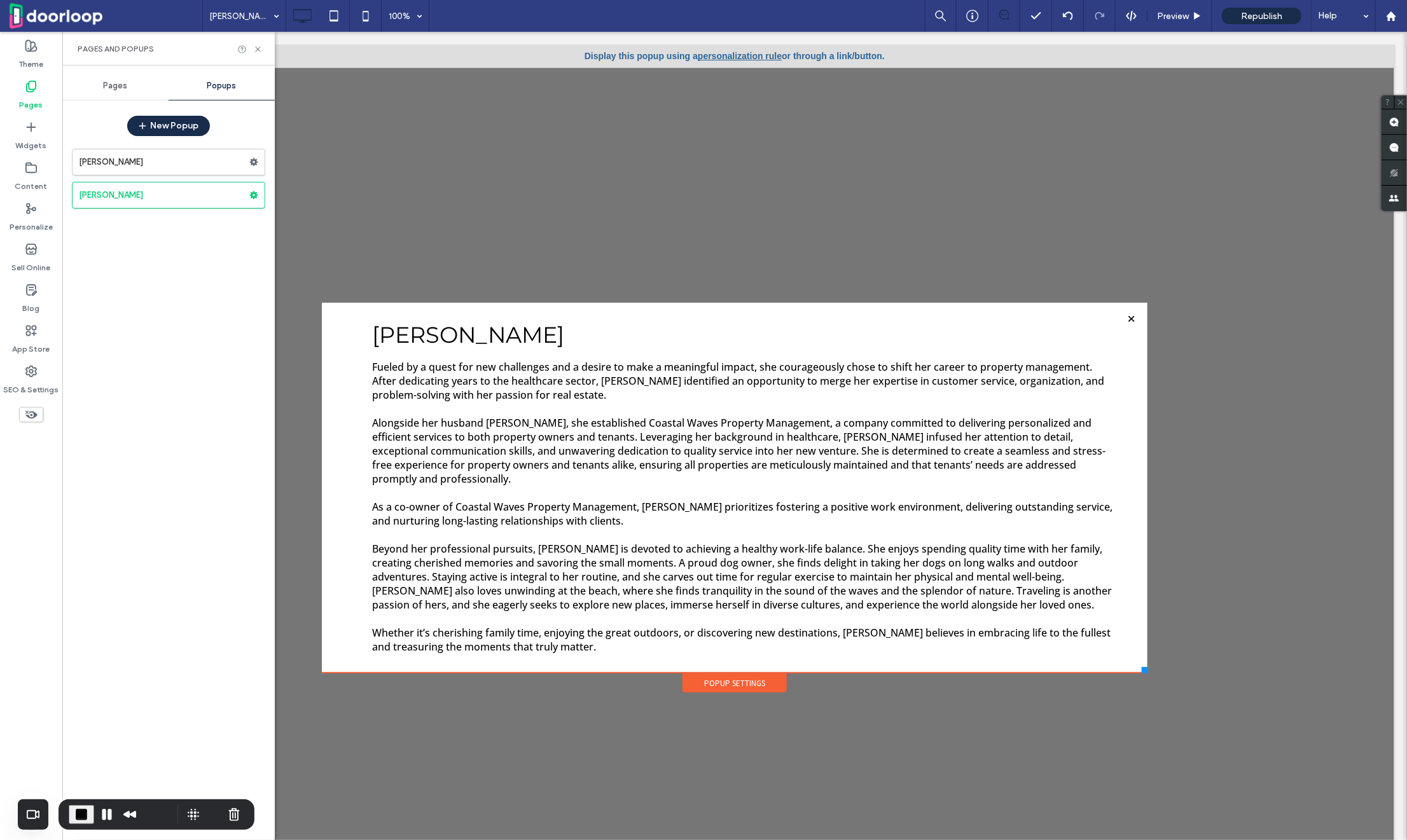
click at [100, 86] on div "Pages" at bounding box center [115, 85] width 106 height 28
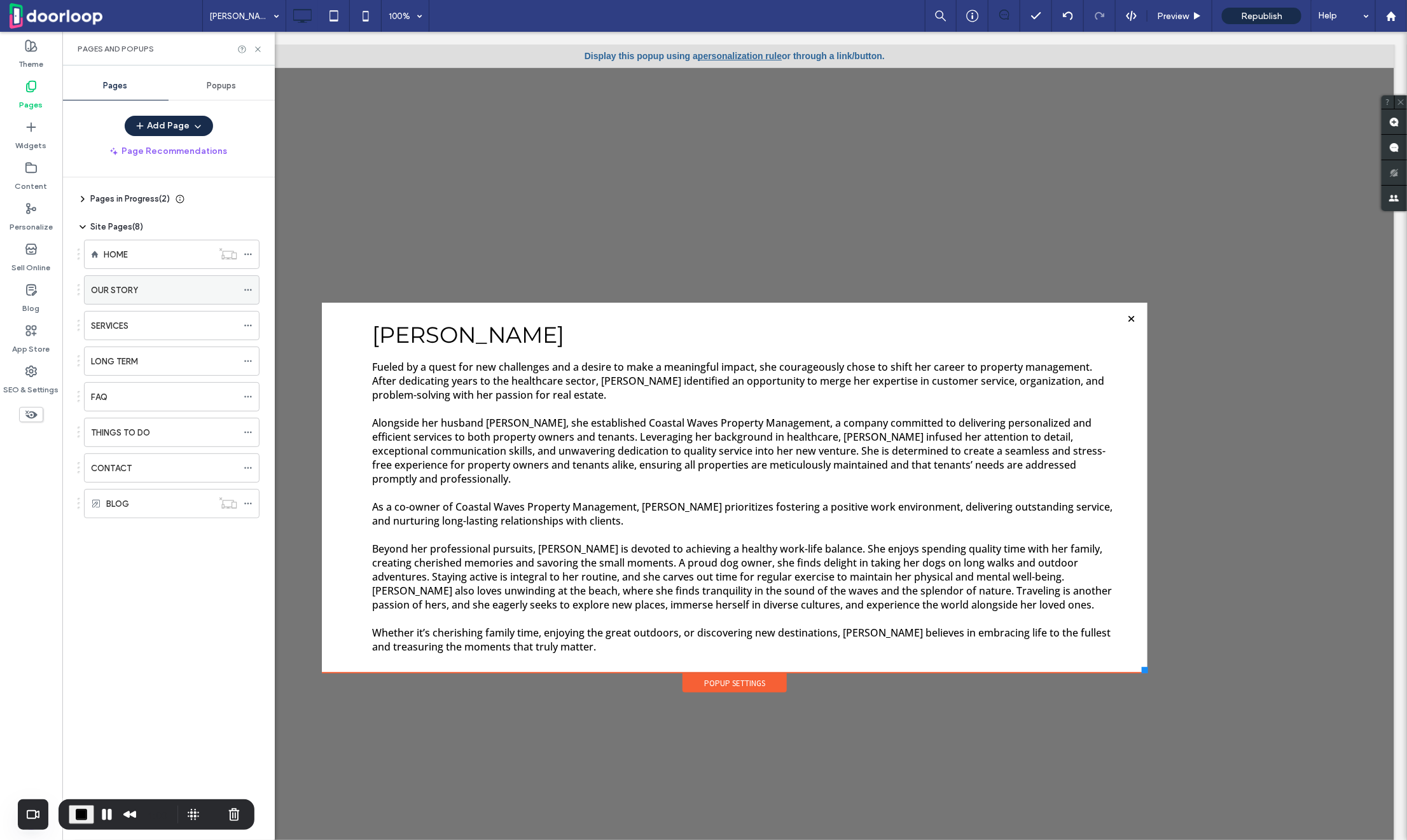
click at [126, 279] on div "OUR STORY" at bounding box center [164, 289] width 146 height 28
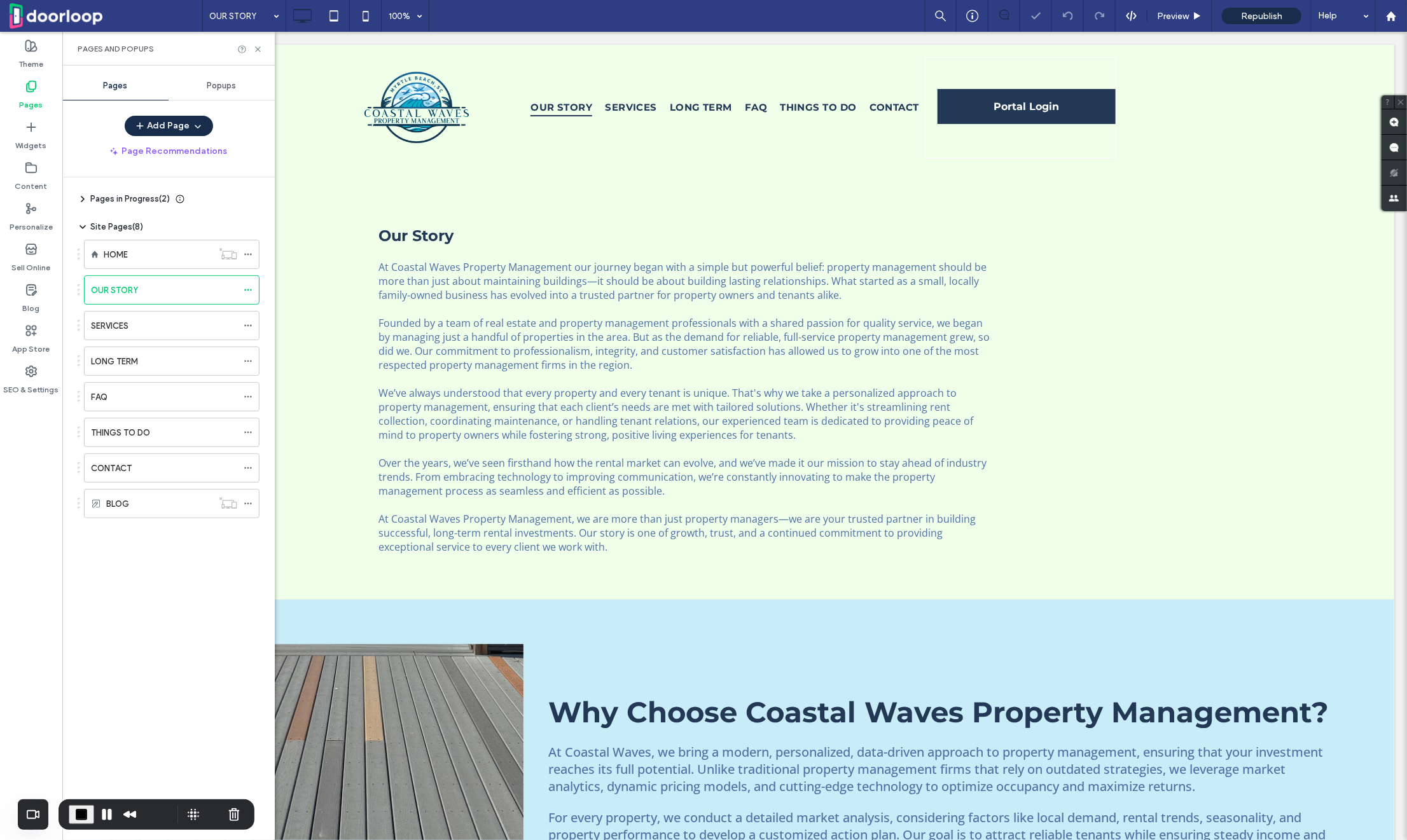
click at [260, 43] on div "Pages and Popups" at bounding box center [168, 48] width 213 height 34
drag, startPoint x: 260, startPoint y: 44, endPoint x: 202, endPoint y: 15, distance: 64.8
click at [260, 44] on icon at bounding box center [257, 49] width 10 height 10
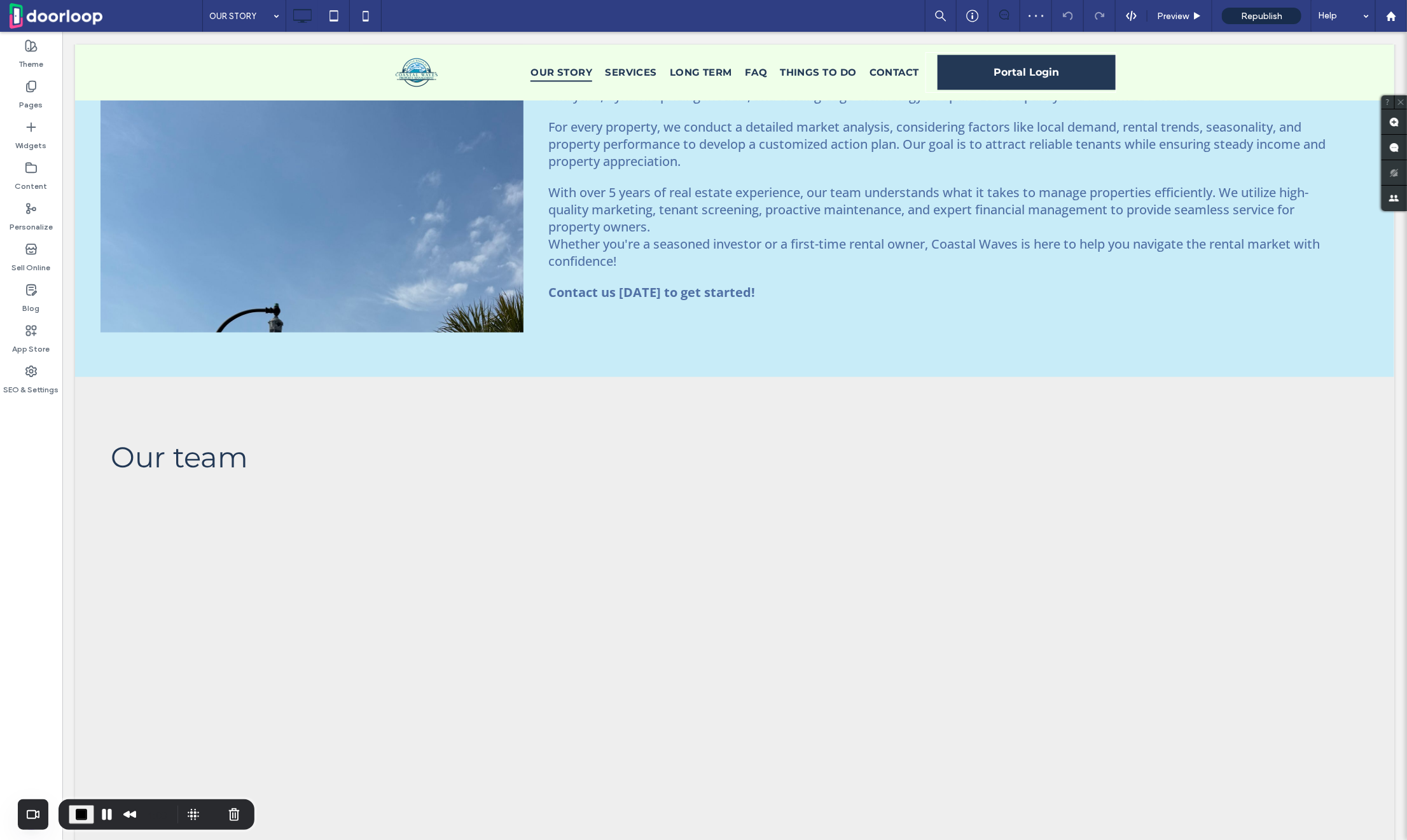
scroll to position [1047, 0]
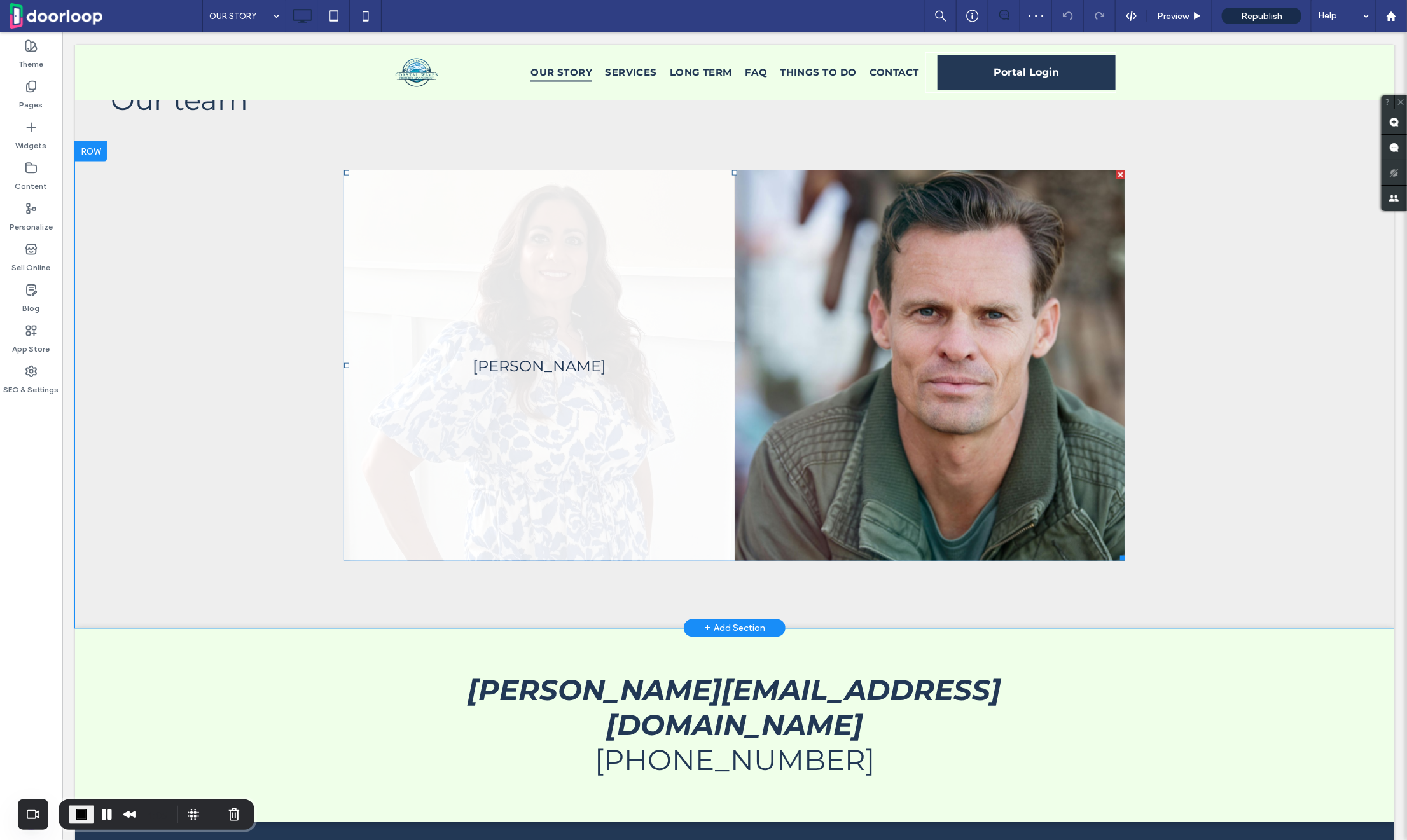
click at [609, 344] on link at bounding box center [539, 365] width 391 height 390
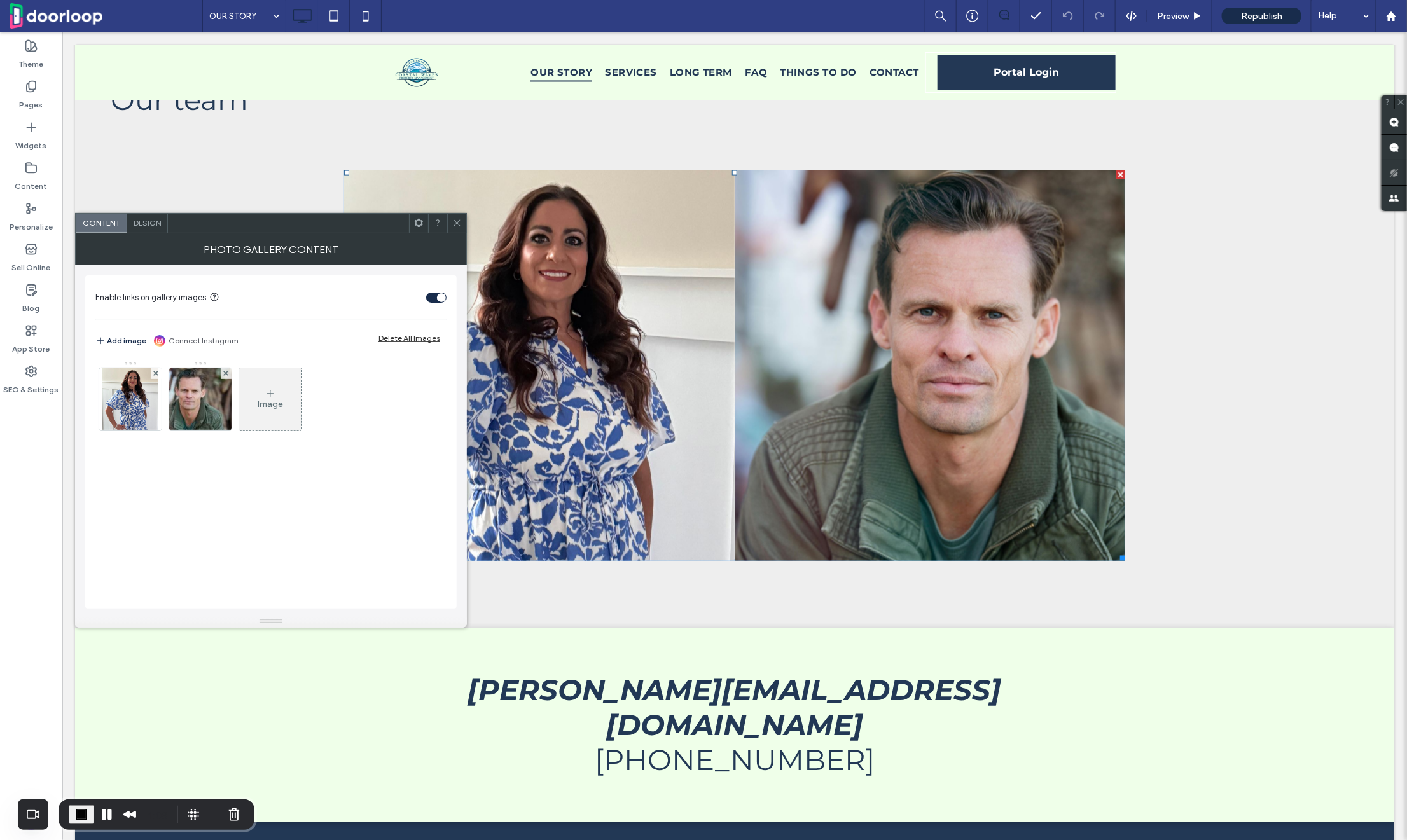
click at [144, 218] on span "Design" at bounding box center [147, 222] width 28 height 10
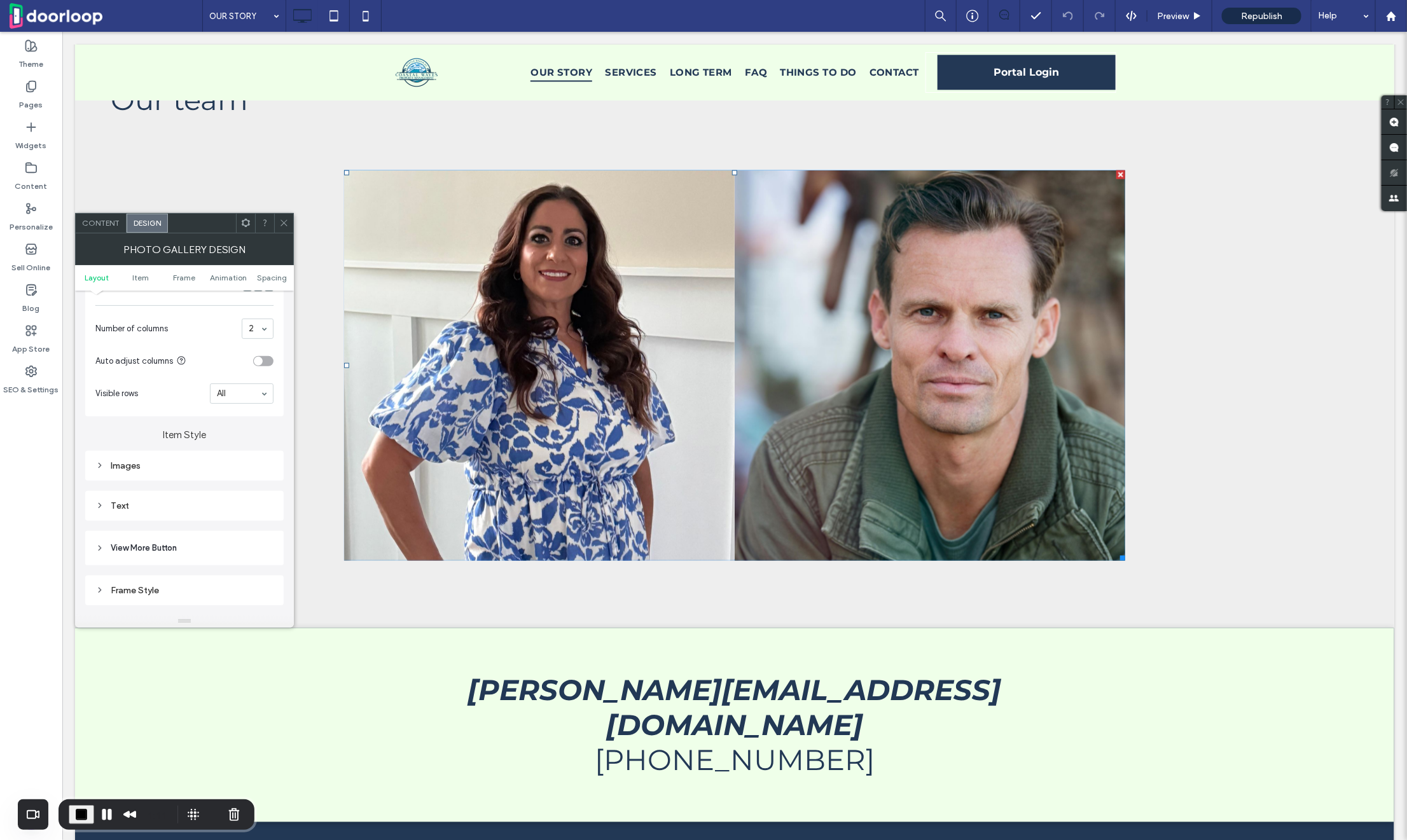
scroll to position [328, 0]
click at [100, 458] on icon at bounding box center [100, 462] width 9 height 9
click at [284, 218] on icon at bounding box center [284, 222] width 10 height 10
